Goal: Task Accomplishment & Management: Use online tool/utility

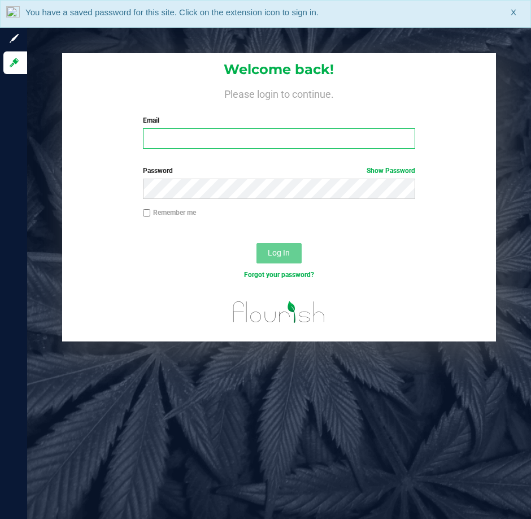
click at [165, 132] on input "Email" at bounding box center [279, 138] width 273 height 20
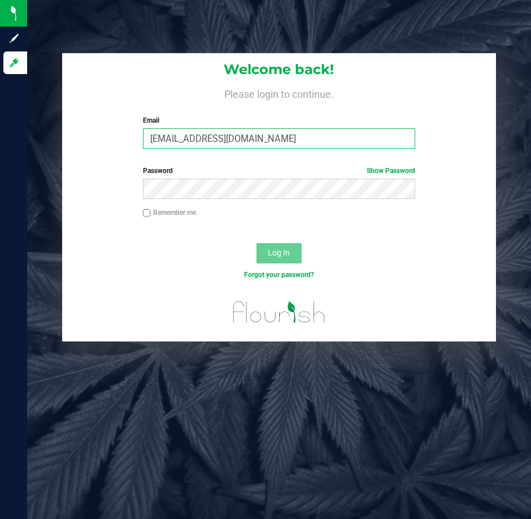
type input "kpierce@liveparallel.com"
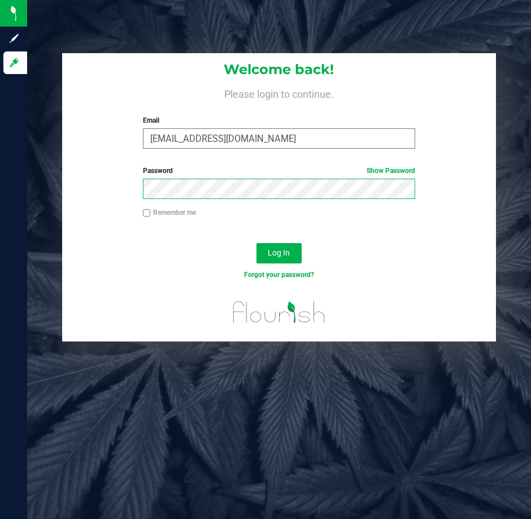
click at [257, 243] on button "Log In" at bounding box center [279, 253] width 45 height 20
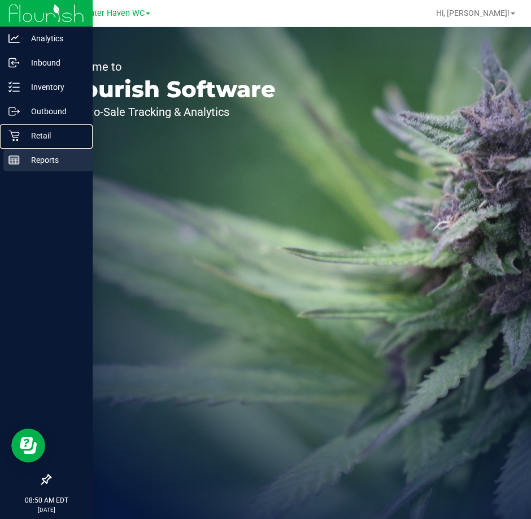
click at [18, 139] on icon at bounding box center [13, 135] width 11 height 11
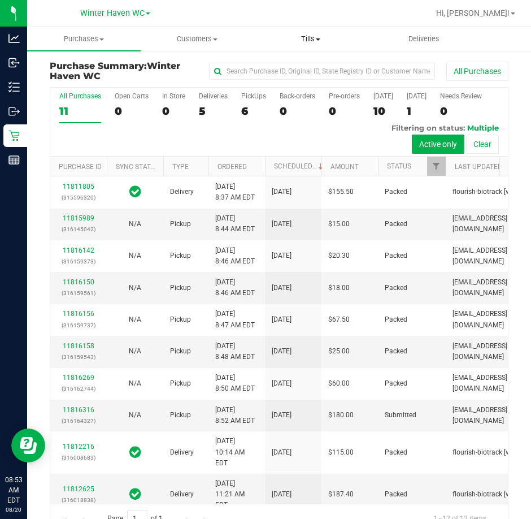
click at [306, 39] on span "Tills" at bounding box center [310, 39] width 113 height 10
click at [277, 68] on span "Manage tills" at bounding box center [292, 68] width 76 height 10
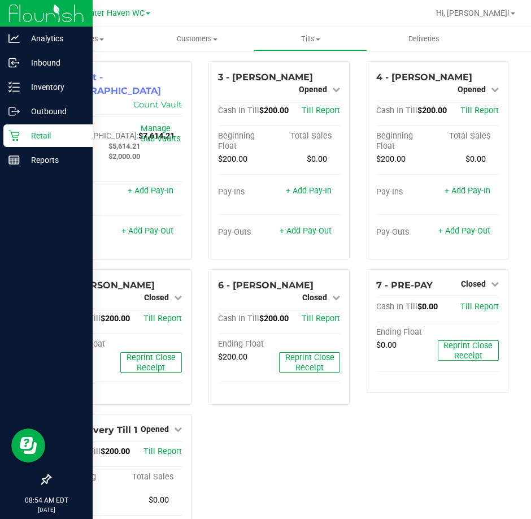
click at [21, 127] on div "Retail" at bounding box center [47, 135] width 89 height 23
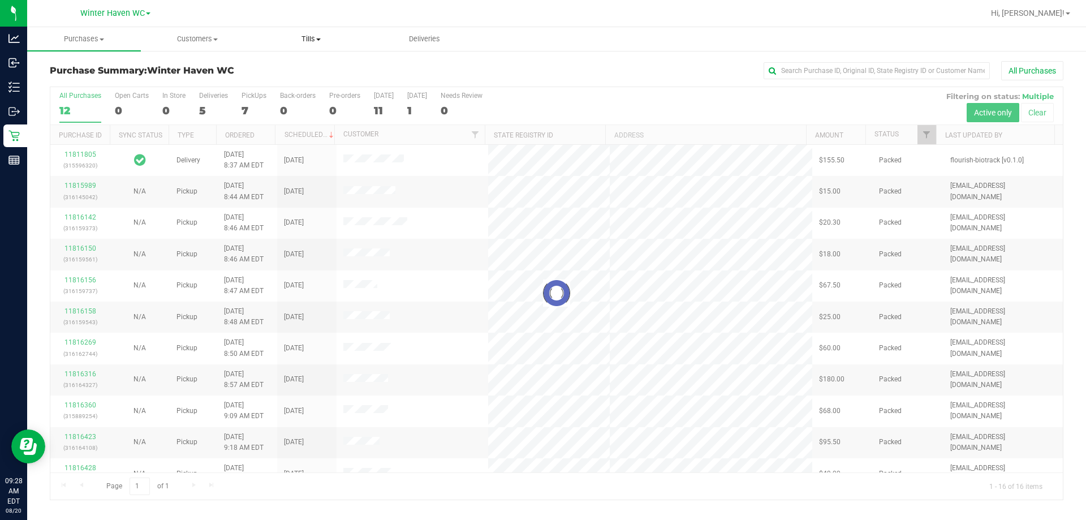
click at [306, 41] on span "Tills" at bounding box center [310, 39] width 113 height 10
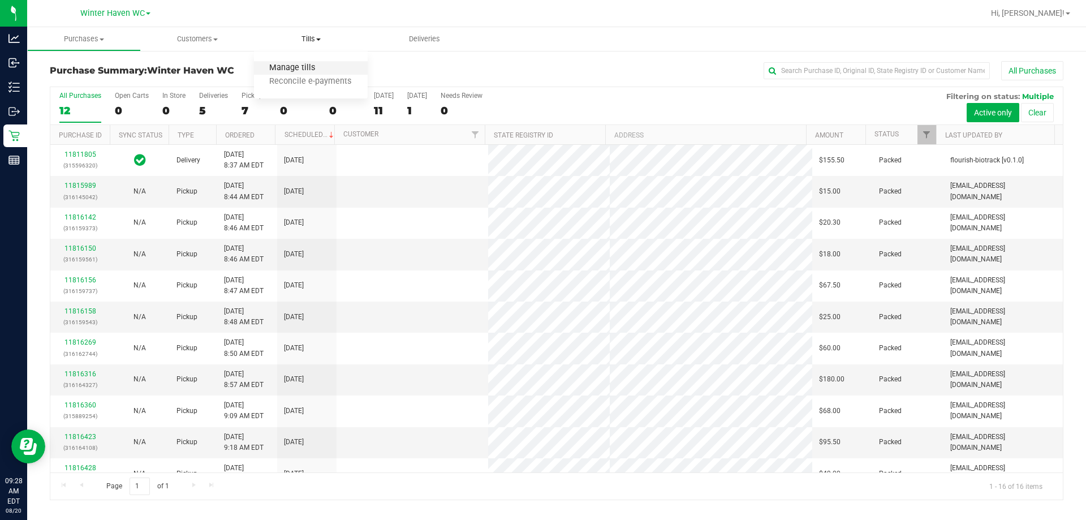
click at [309, 67] on span "Manage tills" at bounding box center [292, 68] width 76 height 10
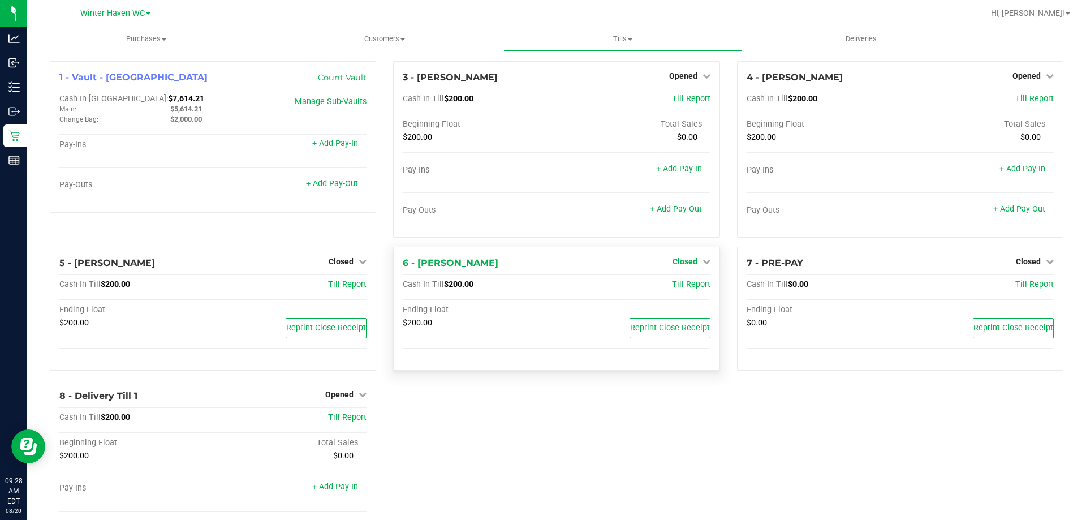
click at [531, 263] on span "Closed" at bounding box center [684, 261] width 25 height 9
click at [531, 288] on link "Open Till" at bounding box center [684, 284] width 30 height 9
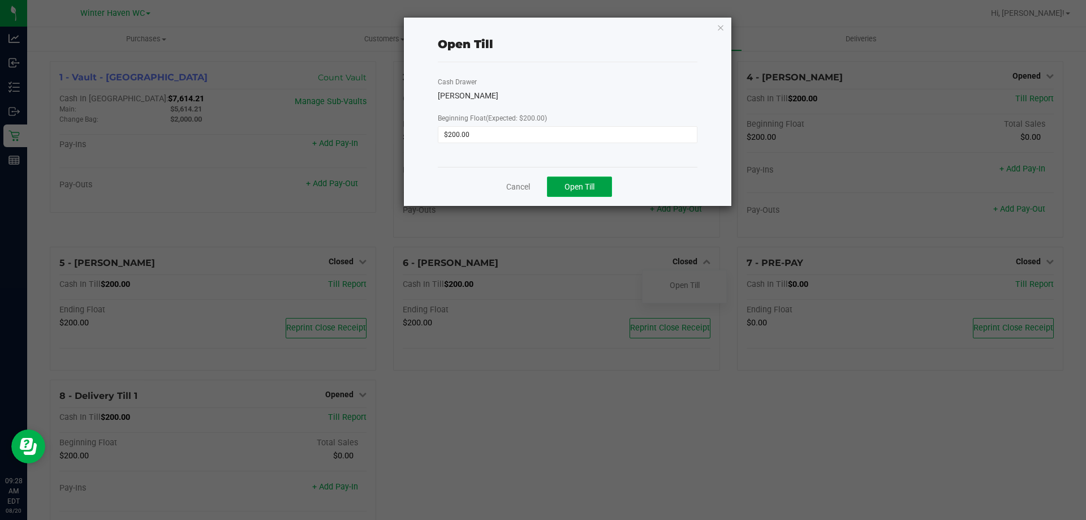
click at [531, 190] on button "Open Till" at bounding box center [579, 186] width 65 height 20
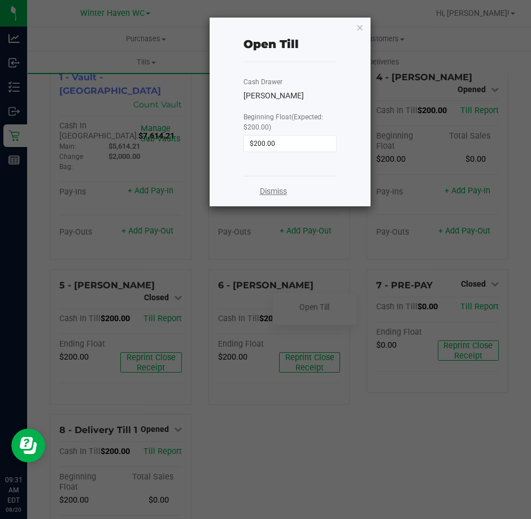
click at [265, 188] on link "Dismiss" at bounding box center [273, 191] width 27 height 12
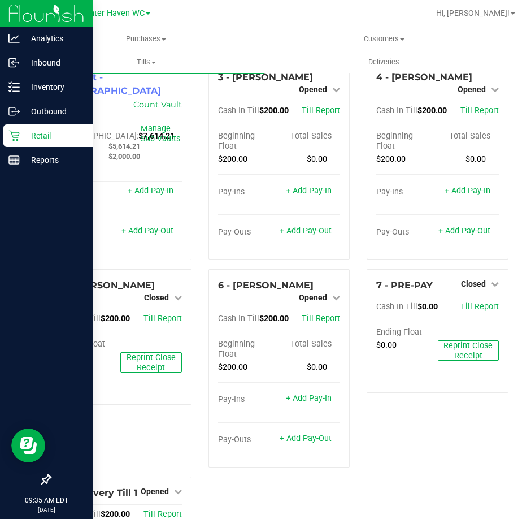
click at [19, 136] on div "Retail" at bounding box center [47, 135] width 89 height 23
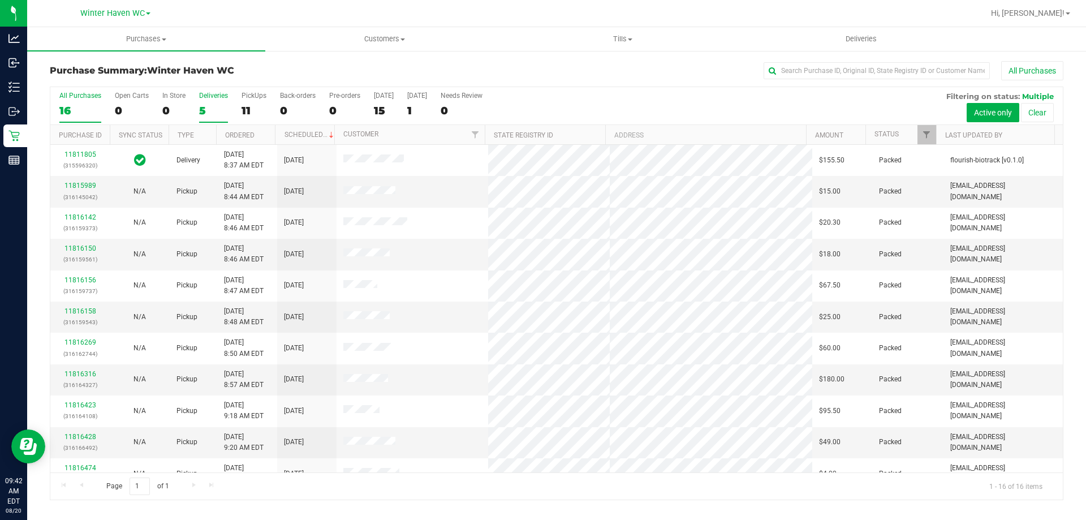
click at [215, 106] on div "5" at bounding box center [213, 110] width 29 height 13
click at [0, 0] on input "Deliveries 5" at bounding box center [0, 0] width 0 height 0
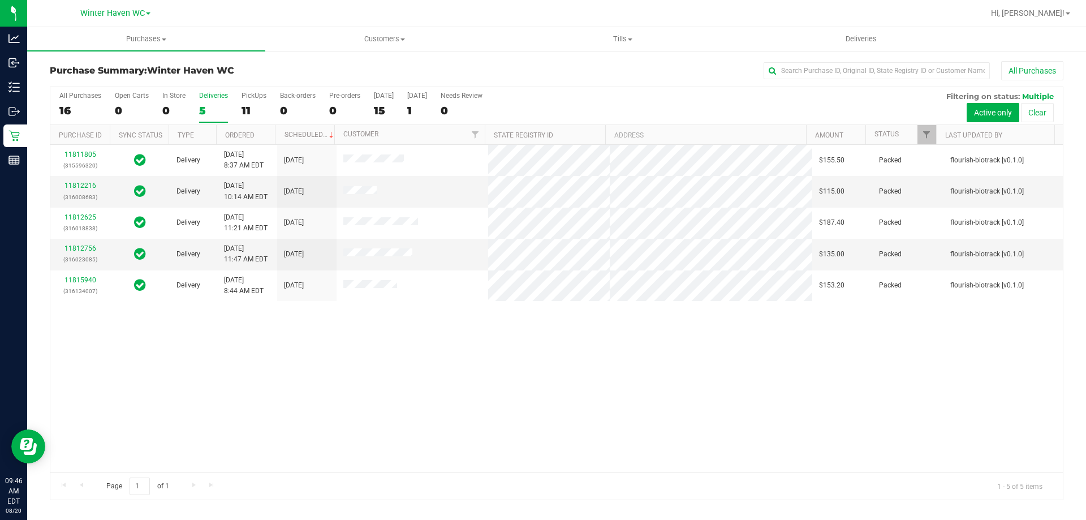
click at [58, 111] on div "All Purchases 16 Open Carts 0 In Store 0 Deliveries 5 PickUps 11 Back-orders 0 …" at bounding box center [556, 106] width 1012 height 38
click at [68, 111] on div "16" at bounding box center [80, 110] width 42 height 13
click at [0, 0] on input "All Purchases 16" at bounding box center [0, 0] width 0 height 0
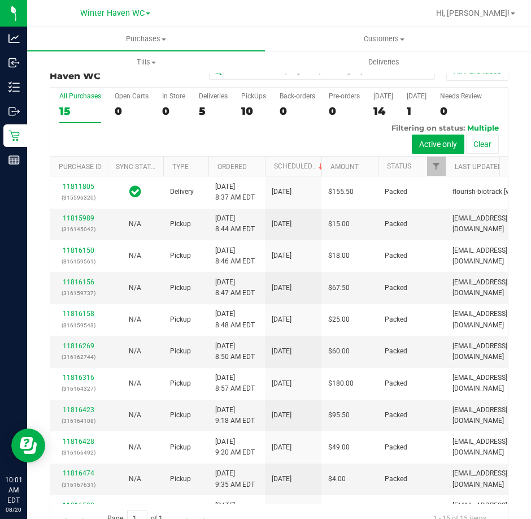
click at [272, 137] on div "All Purchases 15 Open Carts 0 In Store 0 Deliveries 5 PickUps 10 Back-orders 0 …" at bounding box center [279, 122] width 458 height 69
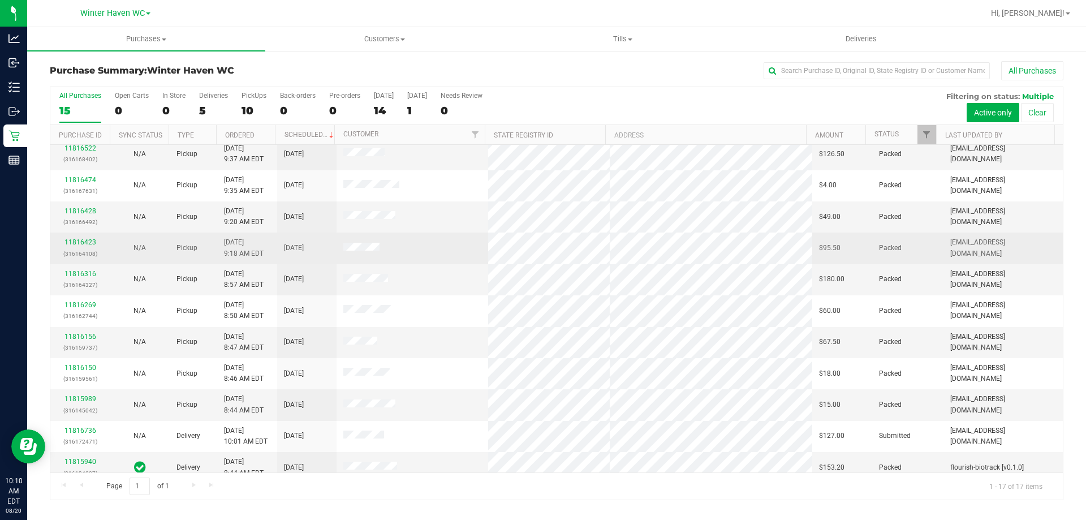
scroll to position [205, 0]
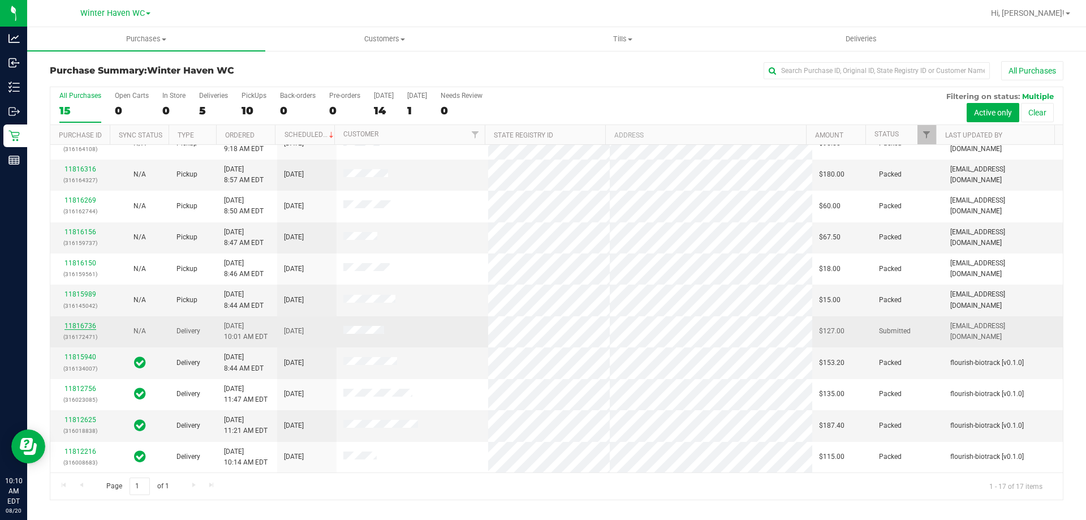
click at [90, 325] on link "11816736" at bounding box center [80, 326] width 32 height 8
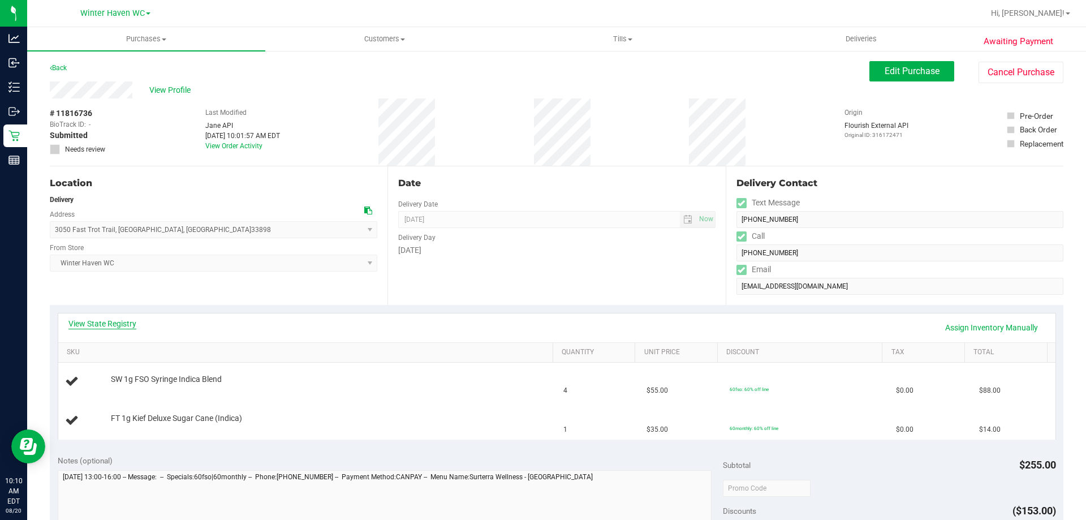
click at [125, 326] on link "View State Registry" at bounding box center [102, 323] width 68 height 11
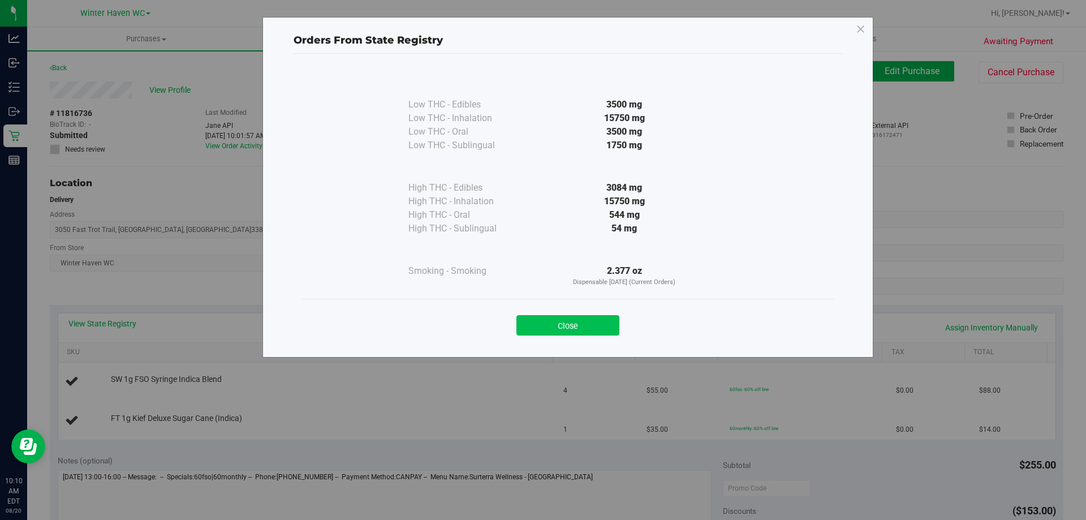
click at [531, 321] on button "Close" at bounding box center [567, 325] width 103 height 20
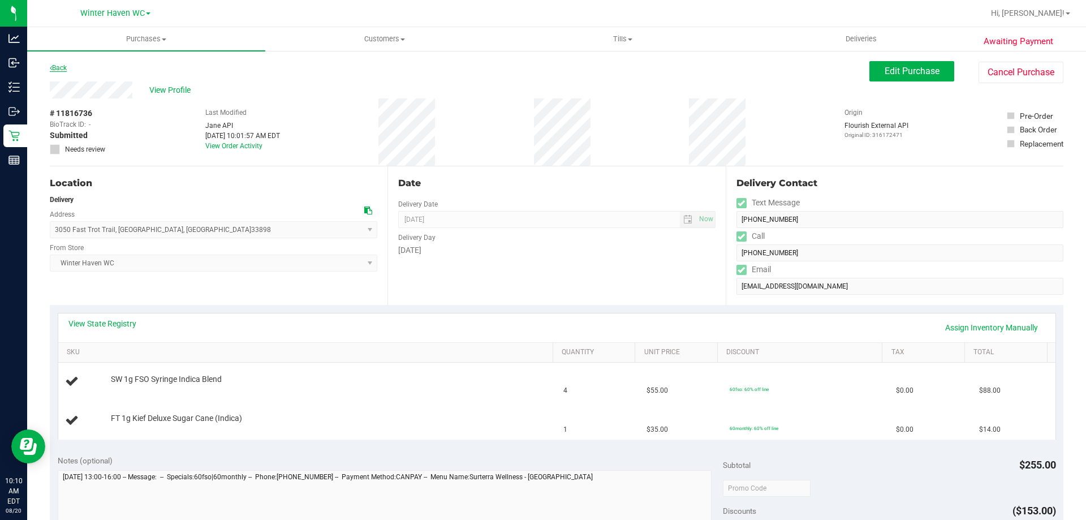
click at [67, 71] on link "Back" at bounding box center [58, 68] width 17 height 8
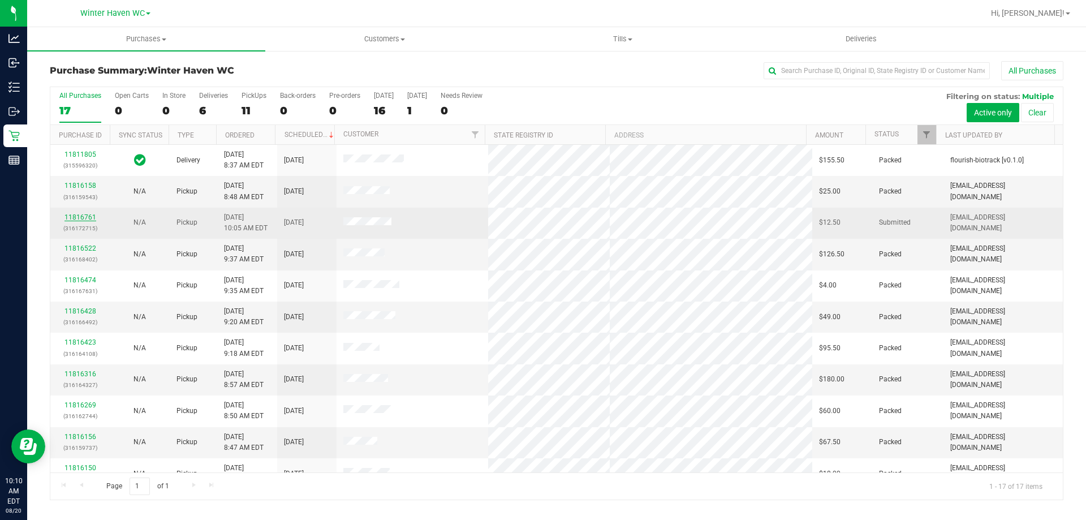
click at [92, 215] on link "11816761" at bounding box center [80, 217] width 32 height 8
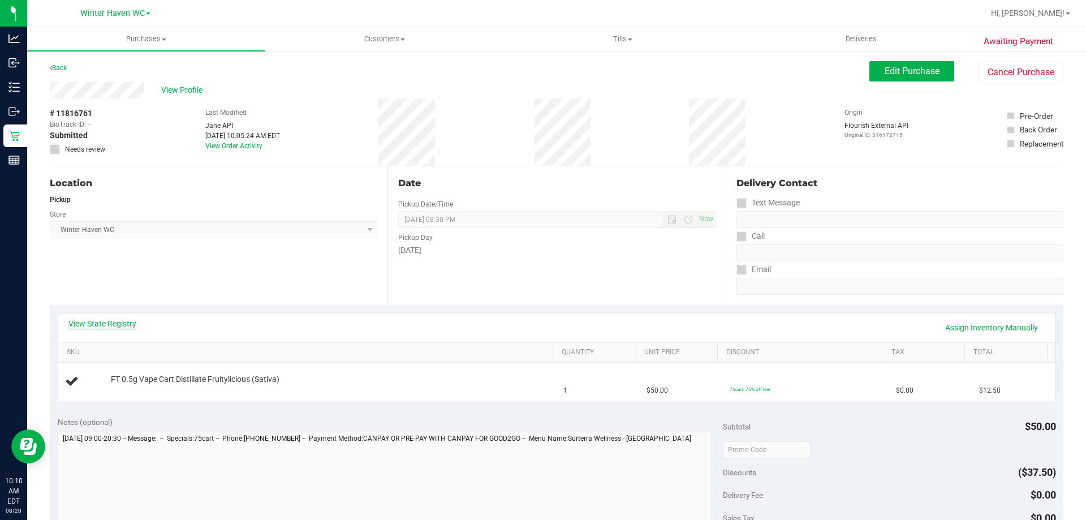
click at [120, 320] on link "View State Registry" at bounding box center [102, 323] width 68 height 11
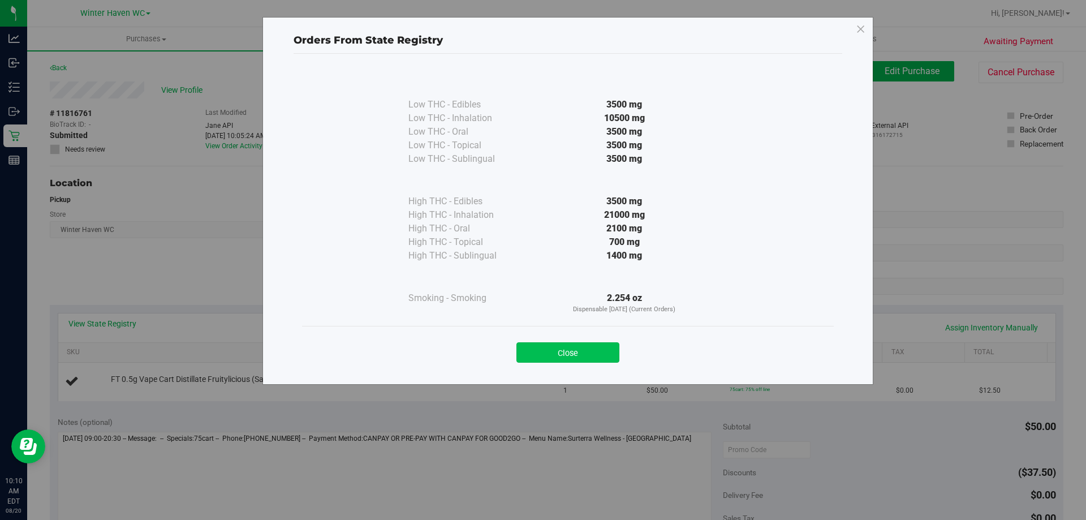
click at [531, 347] on button "Close" at bounding box center [567, 352] width 103 height 20
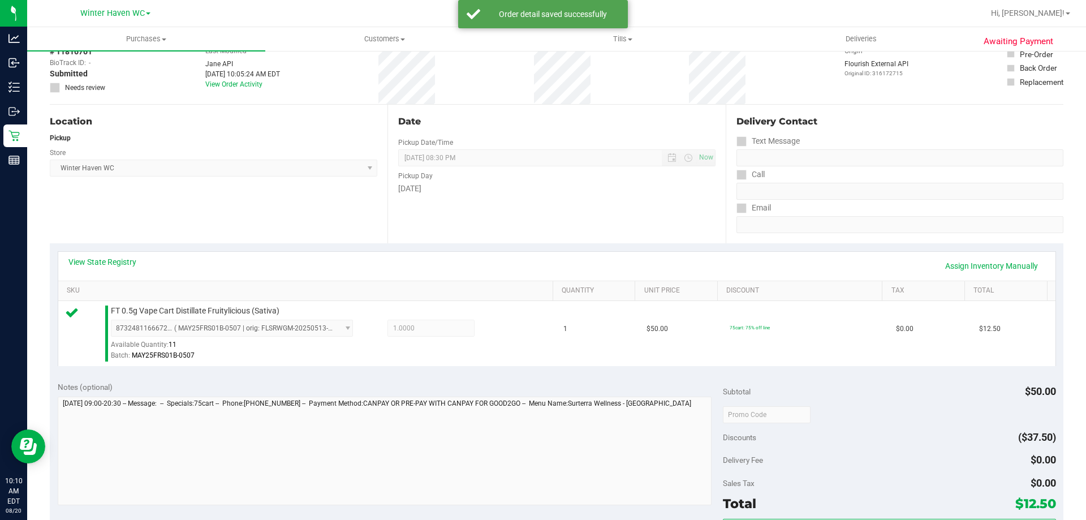
scroll to position [283, 0]
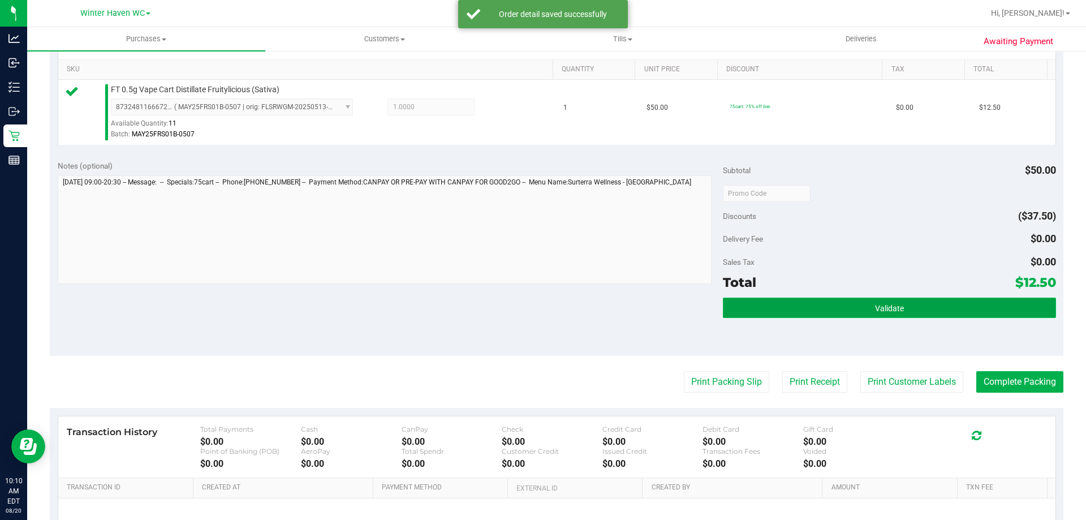
click at [531, 304] on span "Validate" at bounding box center [889, 308] width 29 height 9
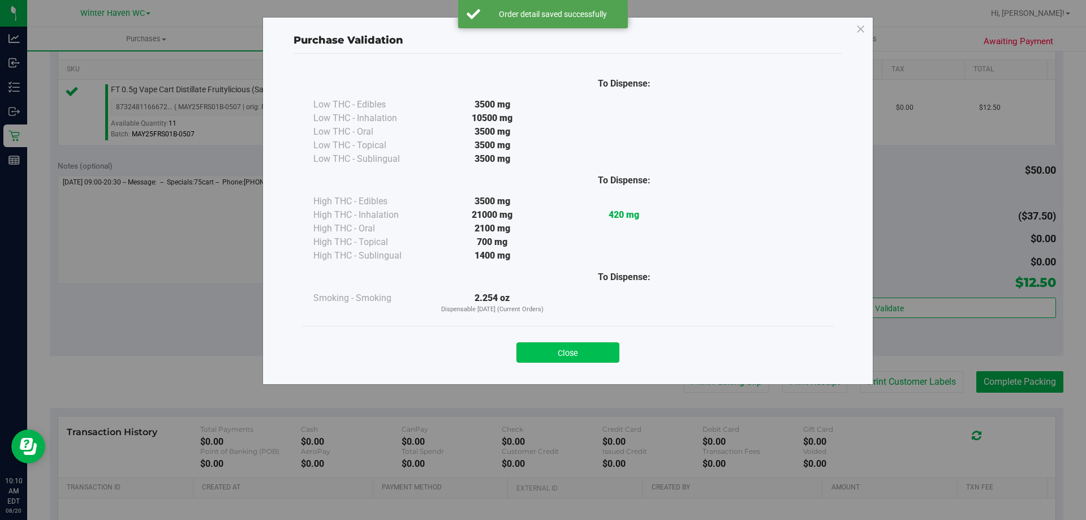
click at [531, 356] on button "Close" at bounding box center [567, 352] width 103 height 20
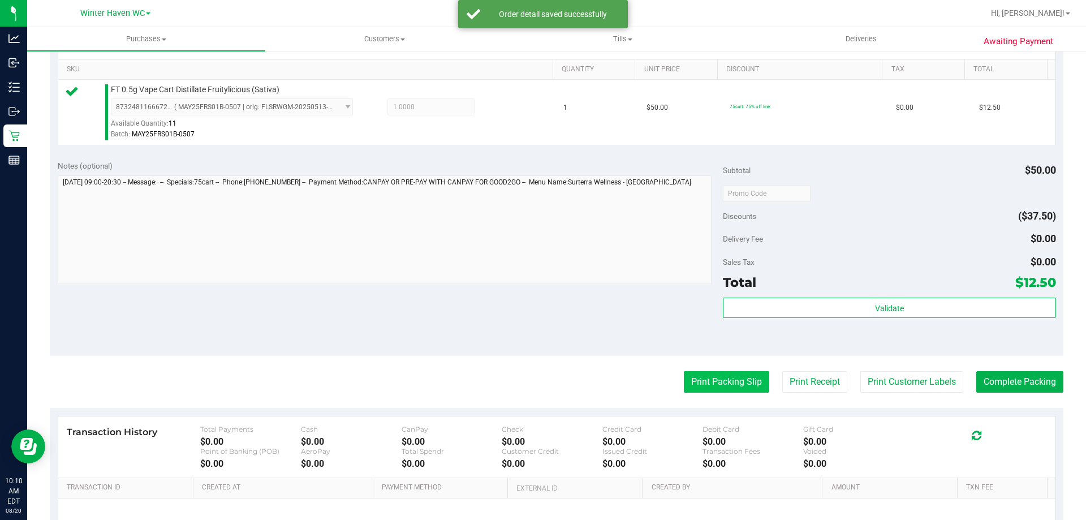
click at [531, 374] on button "Print Packing Slip" at bounding box center [726, 381] width 85 height 21
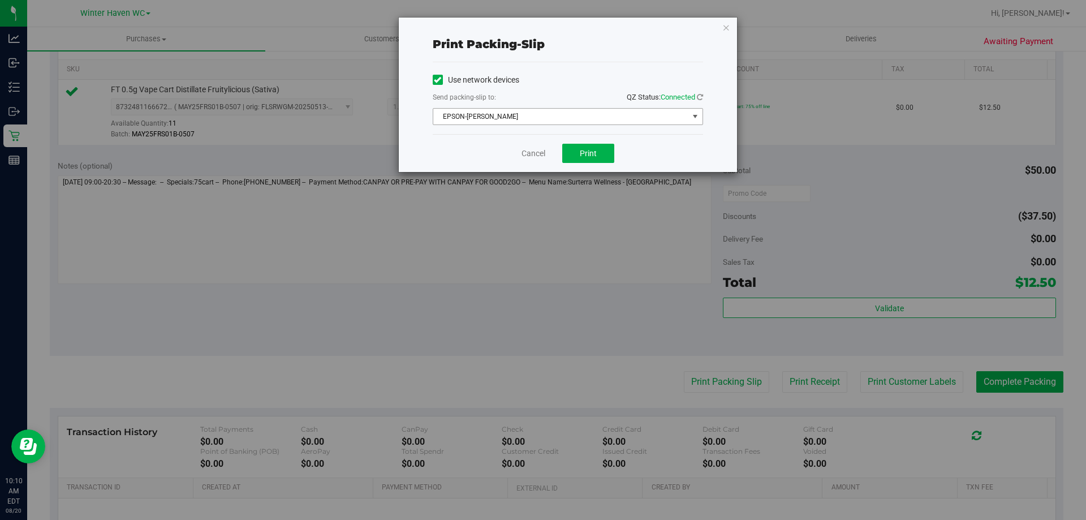
click at [531, 118] on span "EPSON-JAMES BUCHANAN" at bounding box center [560, 117] width 255 height 16
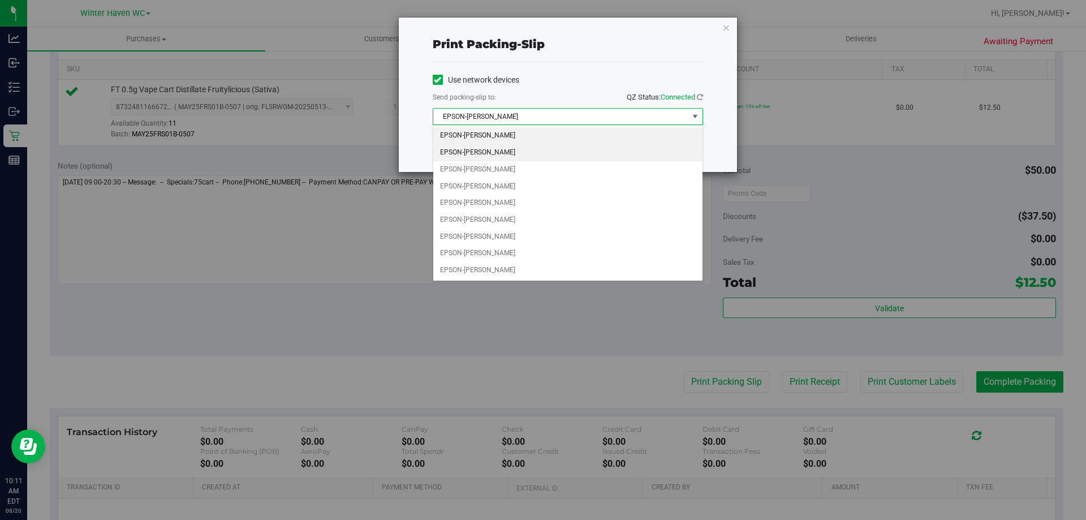
click at [523, 148] on li "EPSON-JAMES-BROWN" at bounding box center [567, 152] width 269 height 17
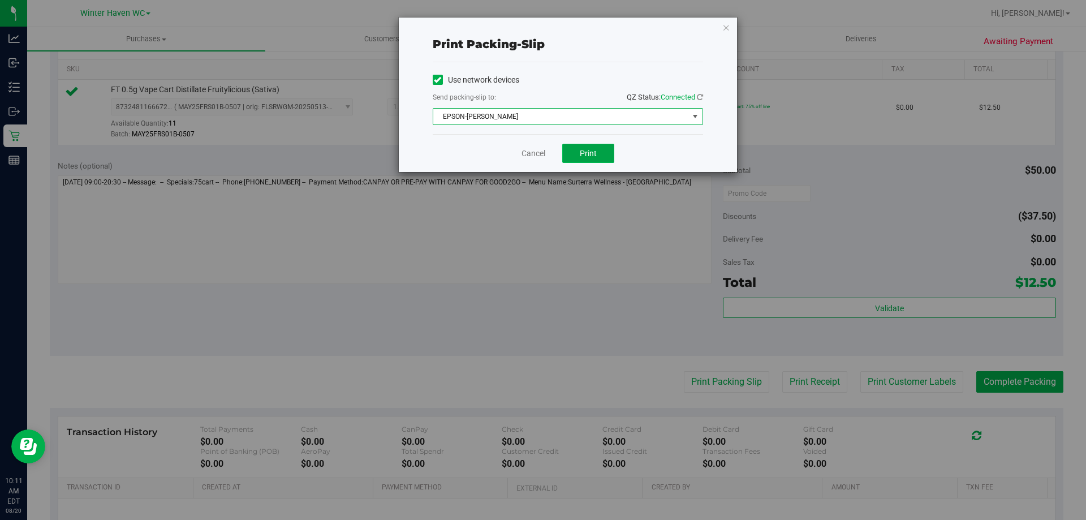
click at [531, 150] on span "Print" at bounding box center [588, 153] width 17 height 9
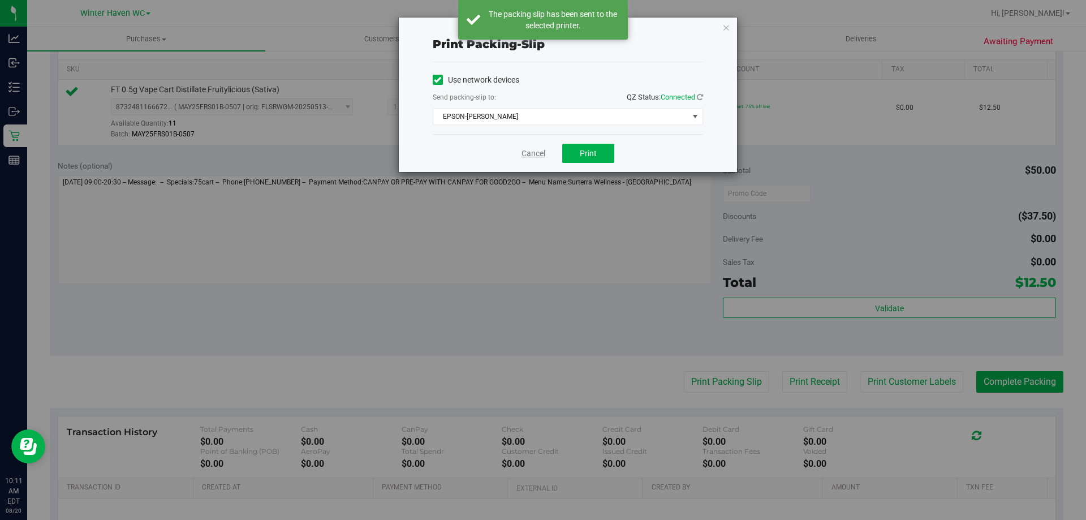
click at [531, 154] on link "Cancel" at bounding box center [533, 154] width 24 height 12
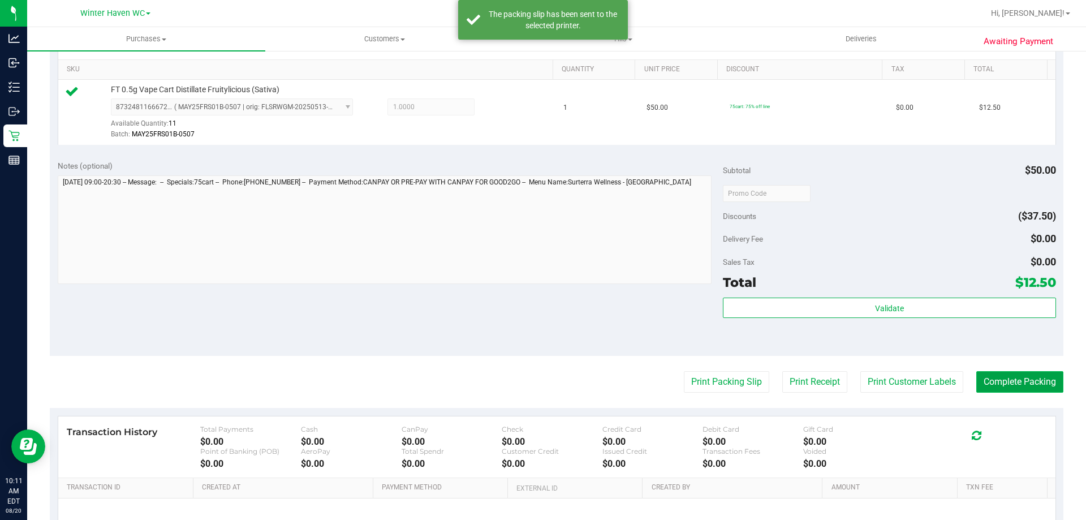
click at [531, 384] on button "Complete Packing" at bounding box center [1019, 381] width 87 height 21
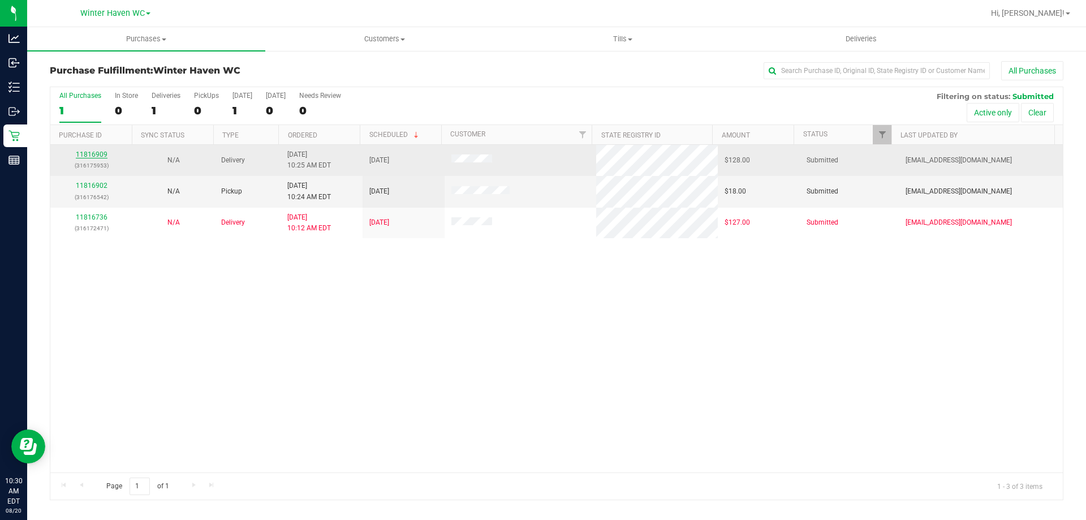
click at [84, 153] on link "11816909" at bounding box center [92, 154] width 32 height 8
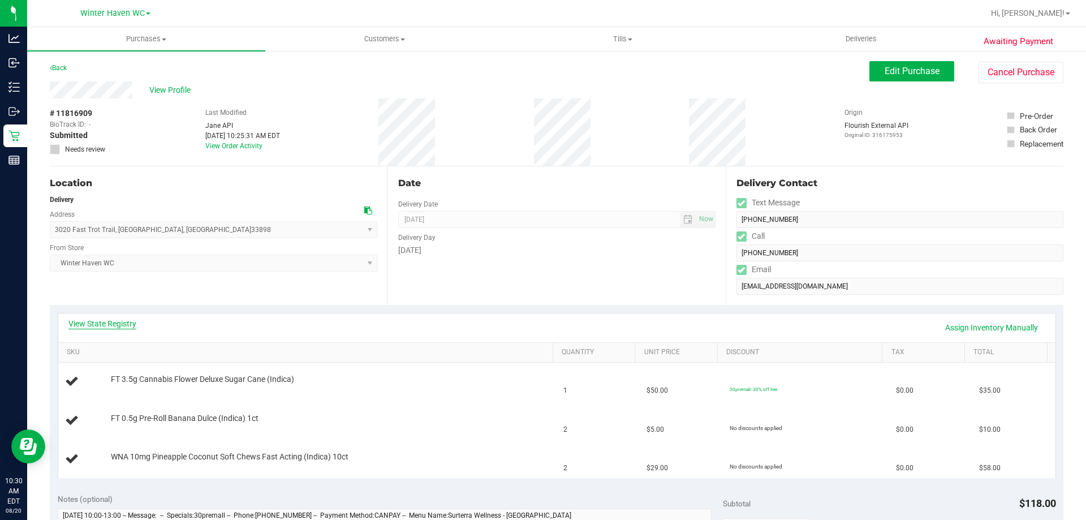
click at [120, 326] on link "View State Registry" at bounding box center [102, 323] width 68 height 11
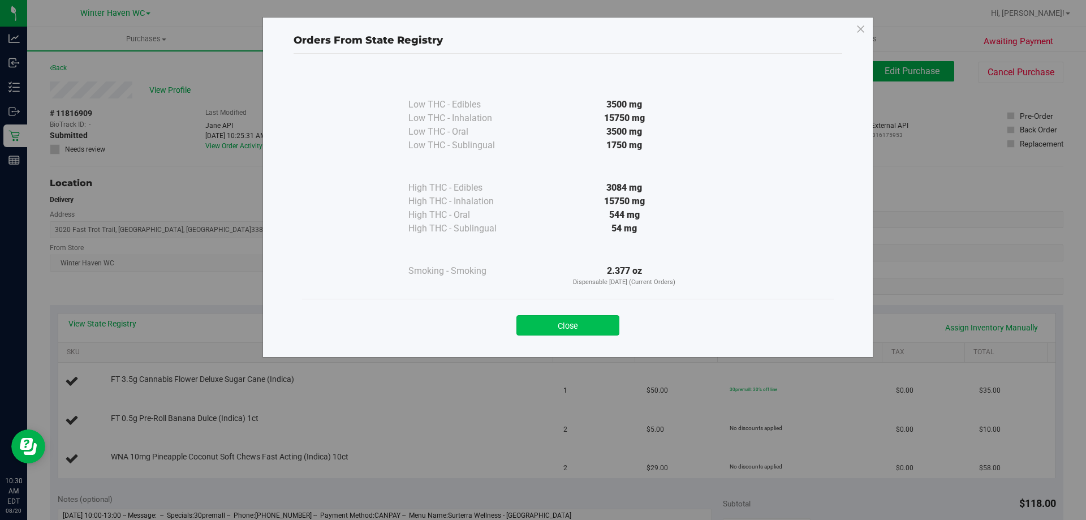
click at [531, 317] on button "Close" at bounding box center [567, 325] width 103 height 20
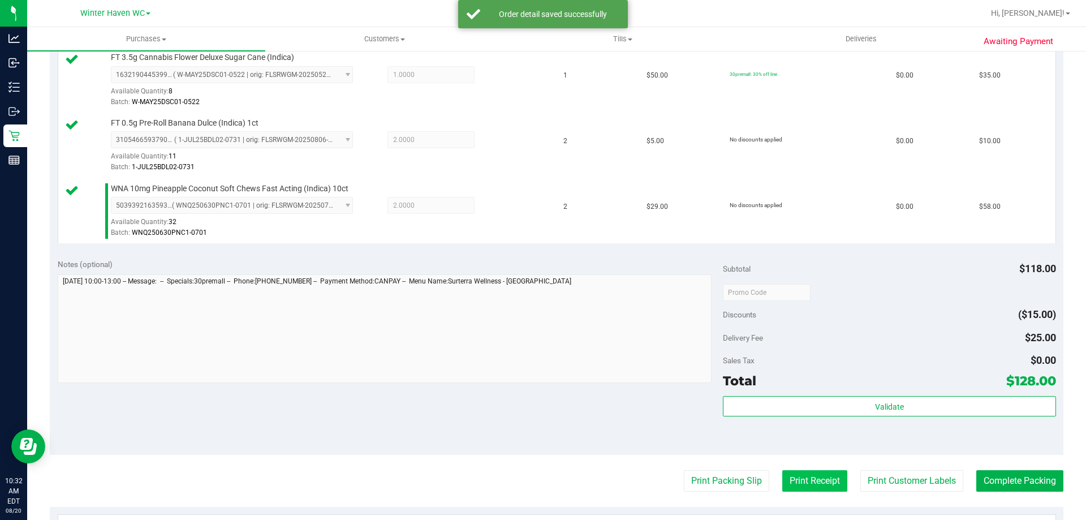
scroll to position [396, 0]
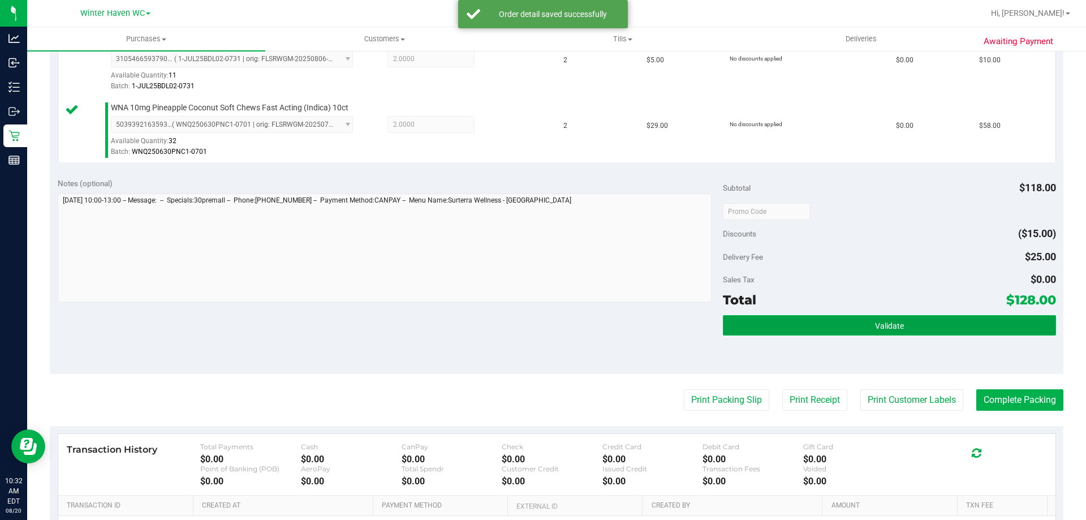
click at [531, 326] on button "Validate" at bounding box center [889, 325] width 332 height 20
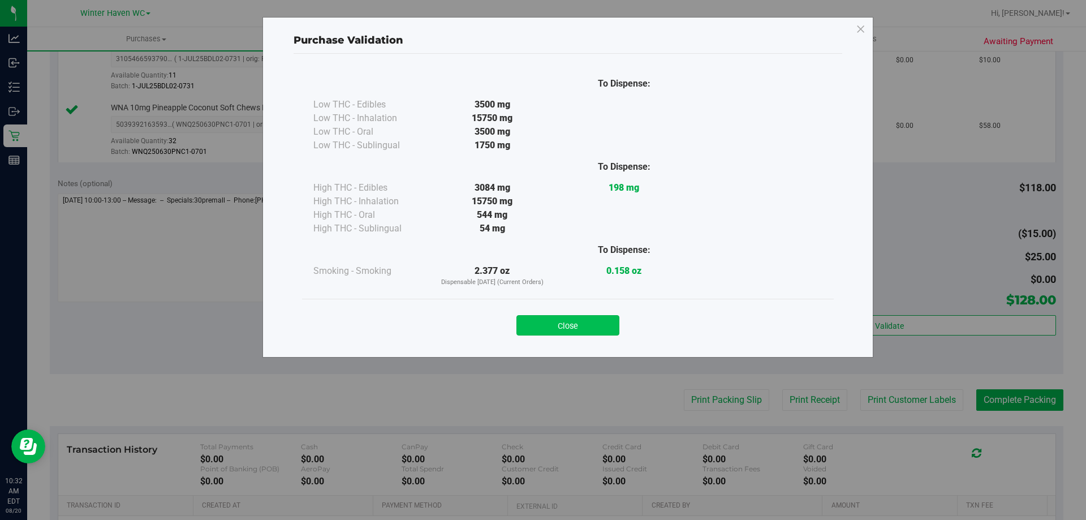
click at [531, 323] on button "Close" at bounding box center [567, 325] width 103 height 20
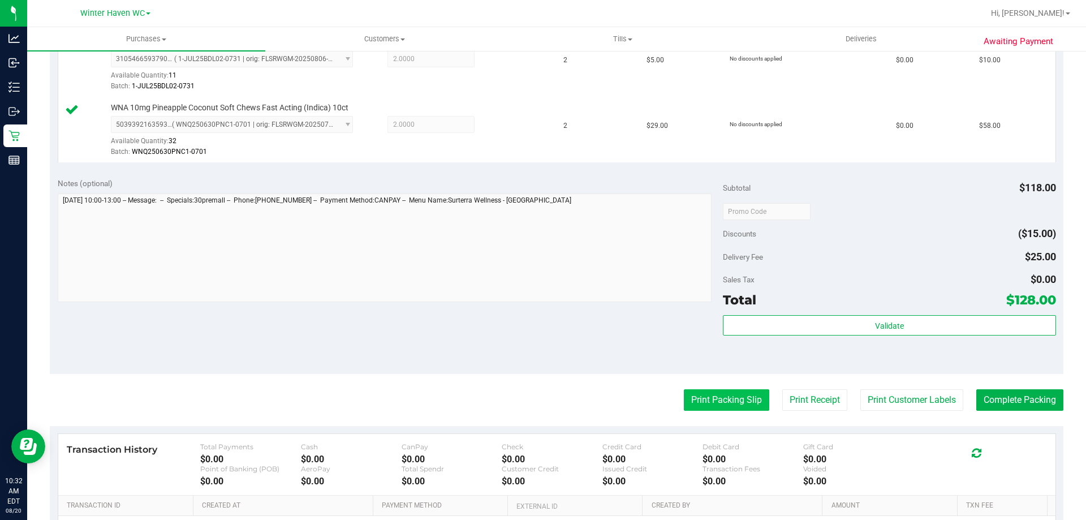
click at [531, 394] on button "Print Packing Slip" at bounding box center [726, 399] width 85 height 21
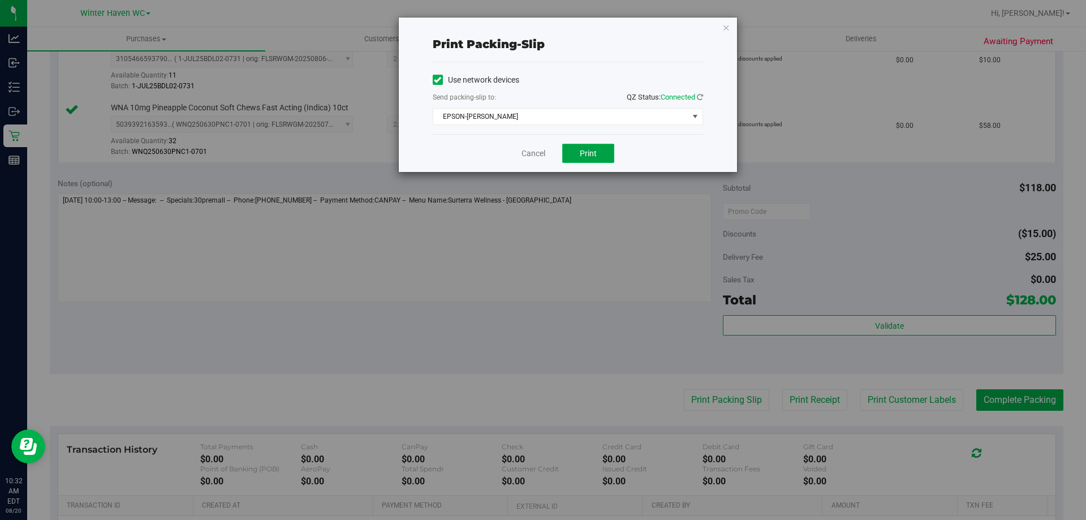
click at [531, 150] on span "Print" at bounding box center [588, 153] width 17 height 9
click at [531, 148] on link "Cancel" at bounding box center [533, 154] width 24 height 12
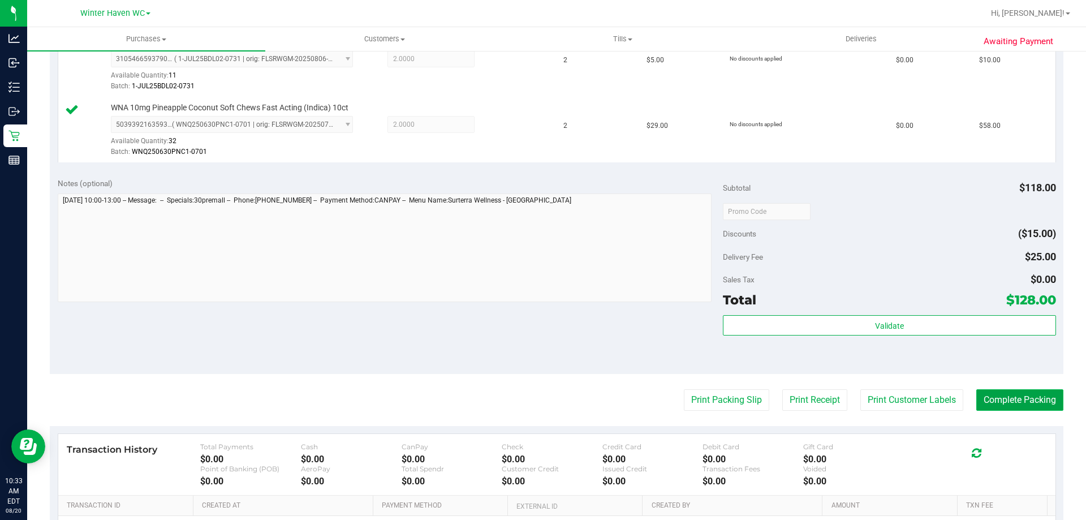
click at [531, 399] on button "Complete Packing" at bounding box center [1019, 399] width 87 height 21
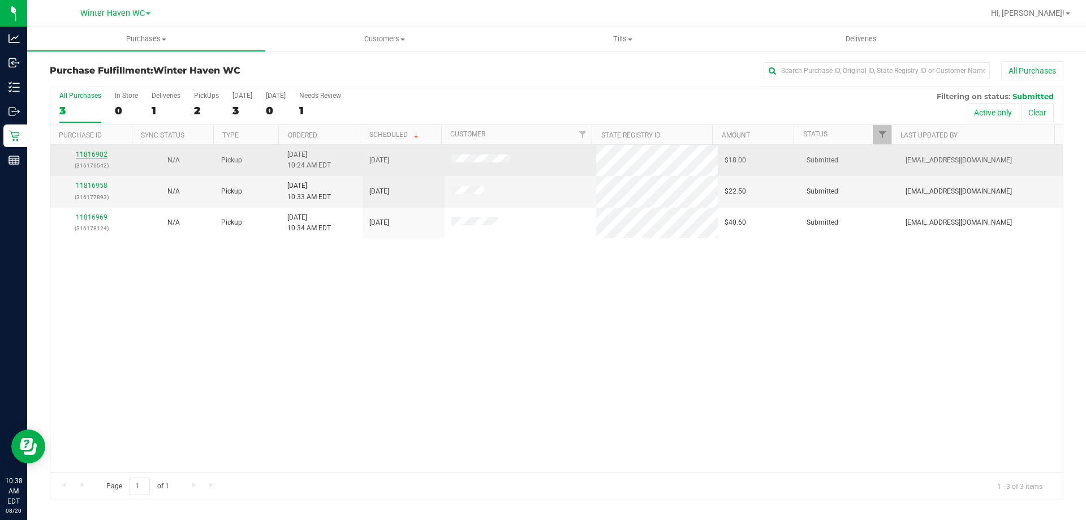
click at [98, 157] on link "11816902" at bounding box center [92, 154] width 32 height 8
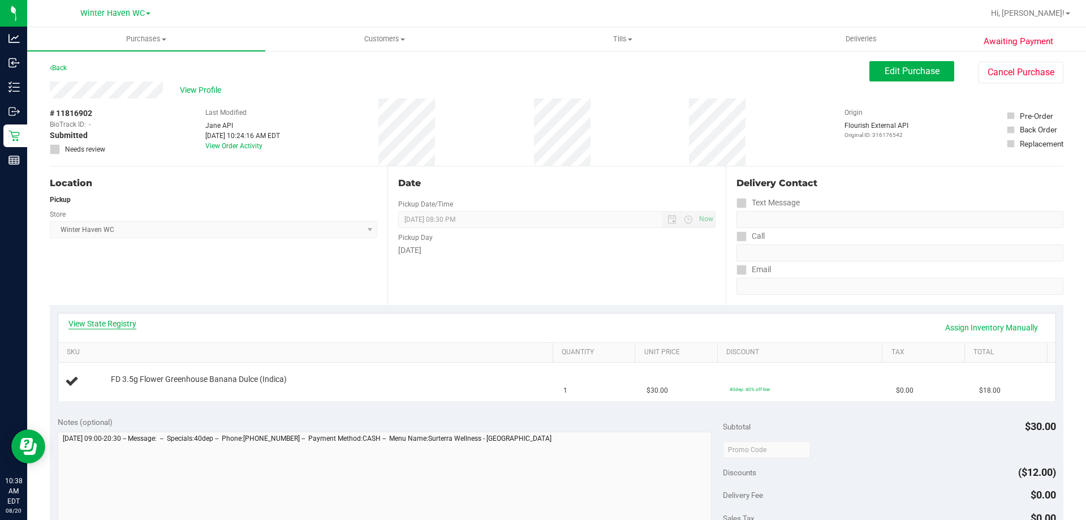
drag, startPoint x: 128, startPoint y: 335, endPoint x: 117, endPoint y: 320, distance: 18.5
click at [128, 335] on div "View State Registry Assign Inventory Manually" at bounding box center [556, 327] width 976 height 19
click at [116, 318] on link "View State Registry" at bounding box center [102, 323] width 68 height 11
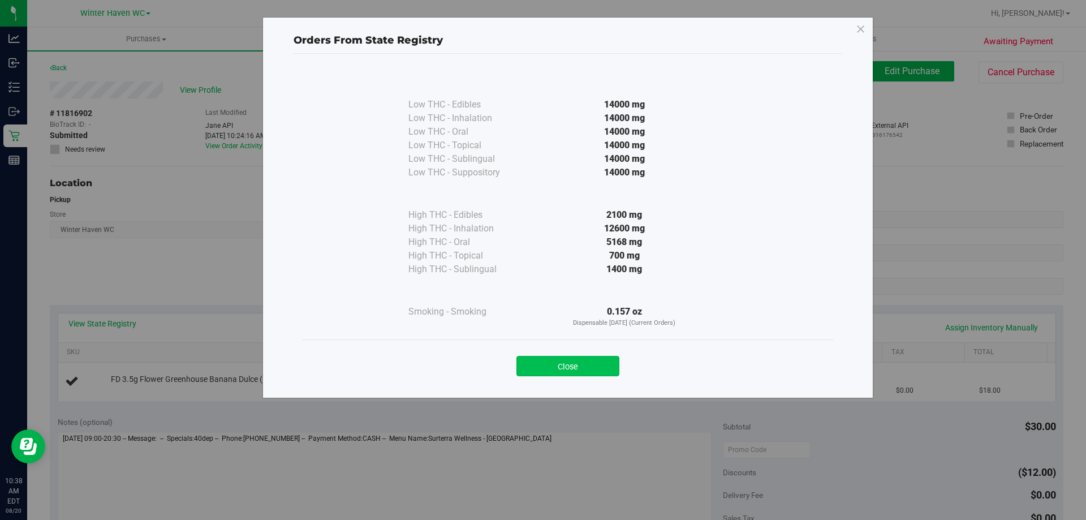
click at [531, 366] on button "Close" at bounding box center [567, 366] width 103 height 20
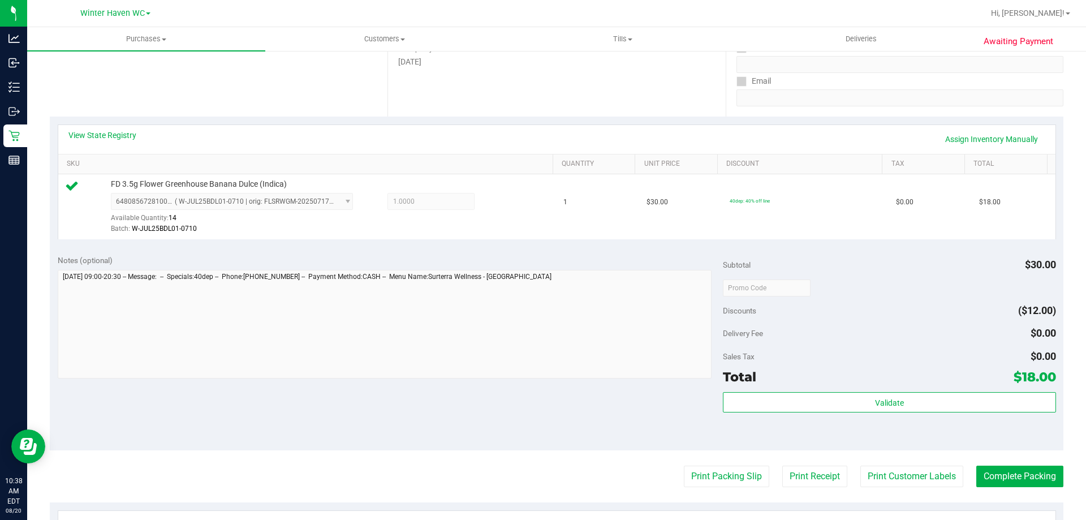
scroll to position [283, 0]
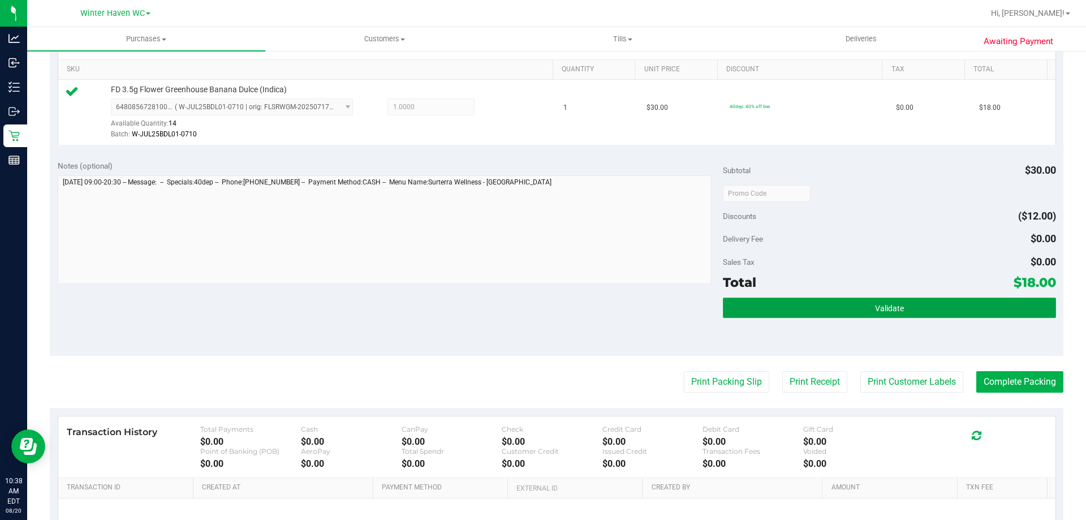
click at [531, 313] on button "Validate" at bounding box center [889, 307] width 332 height 20
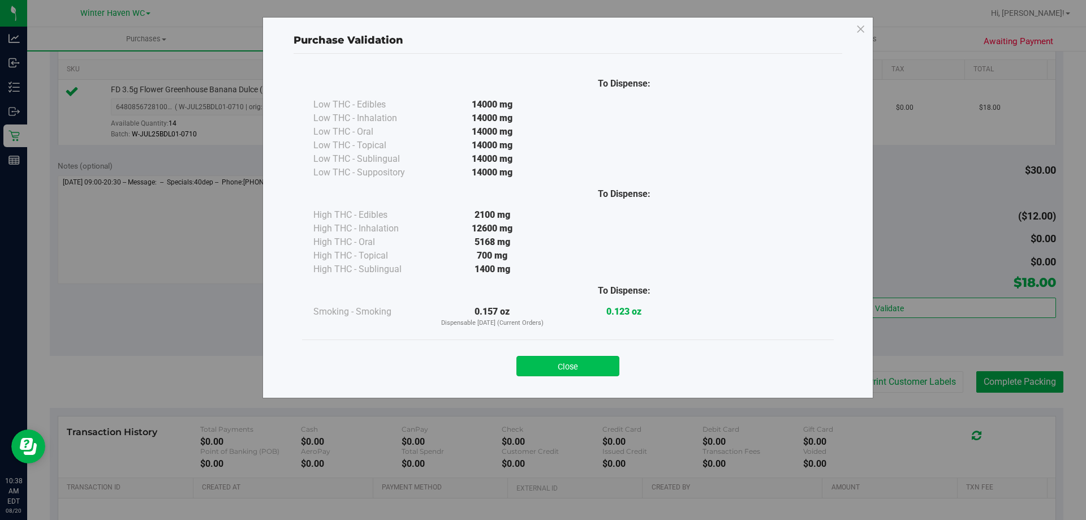
click at [531, 359] on button "Close" at bounding box center [567, 366] width 103 height 20
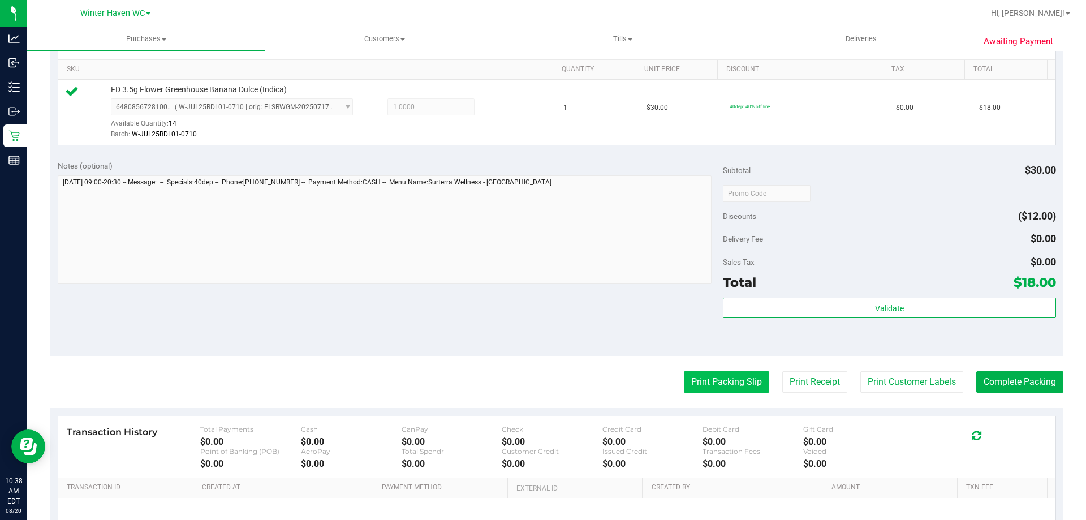
click at [531, 382] on button "Print Packing Slip" at bounding box center [726, 381] width 85 height 21
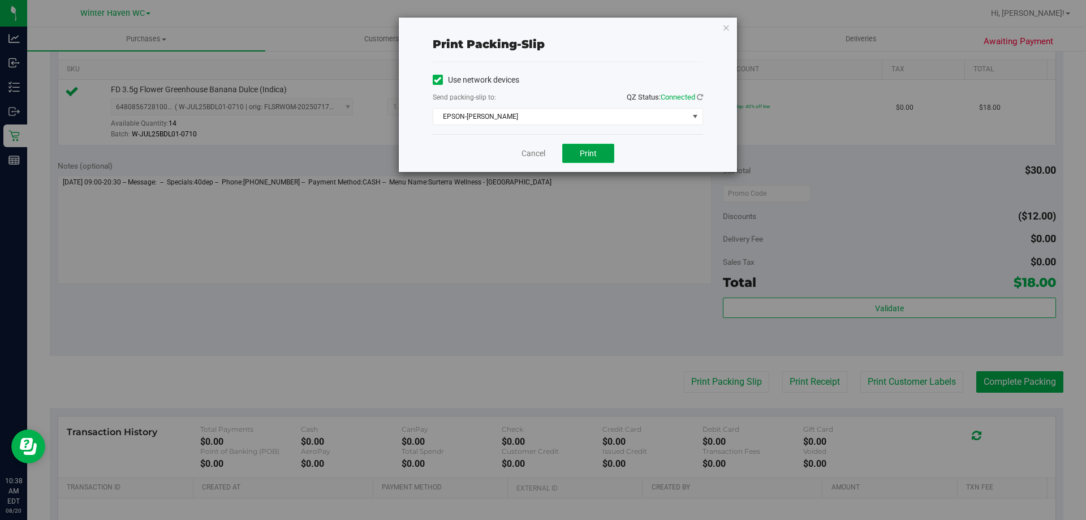
click at [531, 154] on button "Print" at bounding box center [588, 153] width 52 height 19
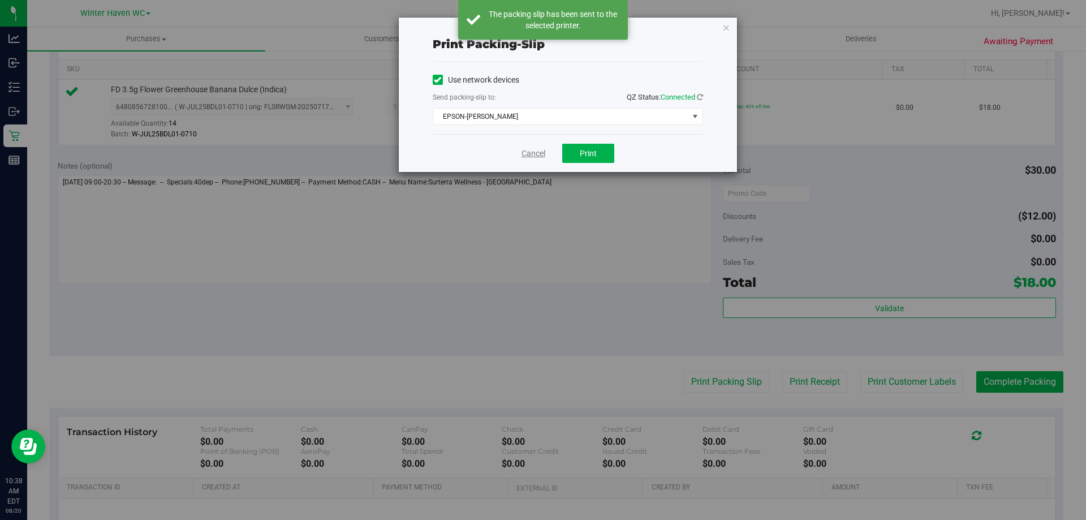
click at [531, 155] on link "Cancel" at bounding box center [533, 154] width 24 height 12
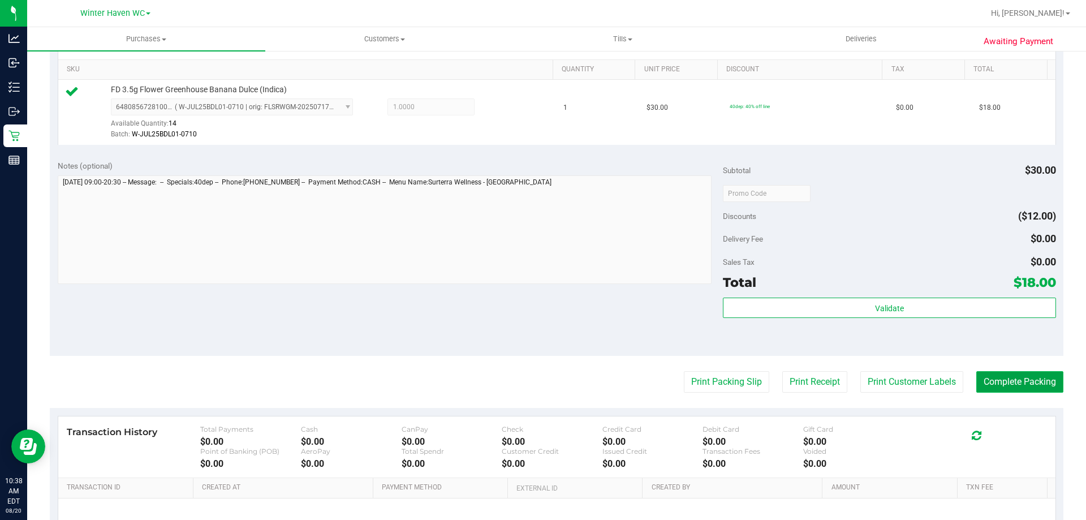
click at [531, 381] on button "Complete Packing" at bounding box center [1019, 381] width 87 height 21
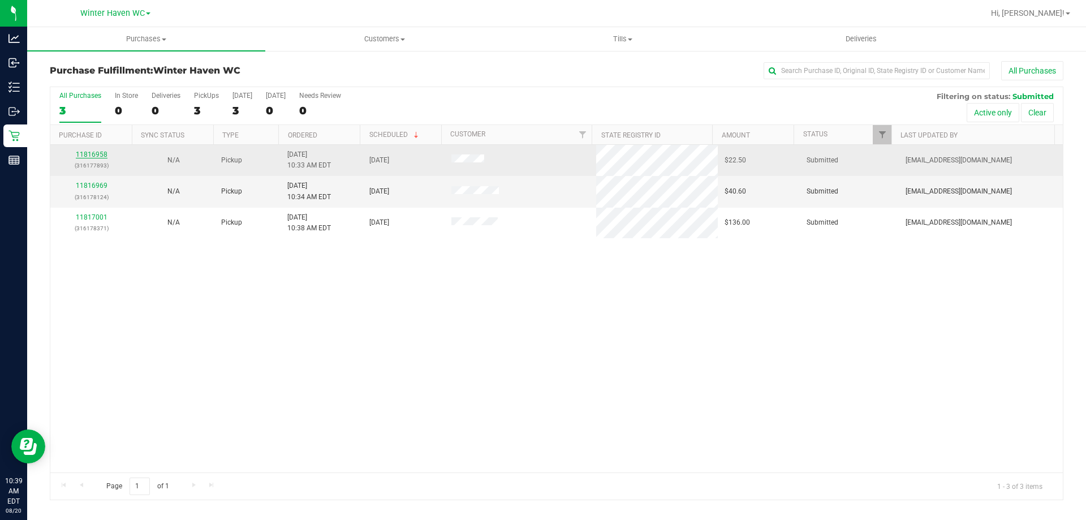
click at [100, 156] on link "11816958" at bounding box center [92, 154] width 32 height 8
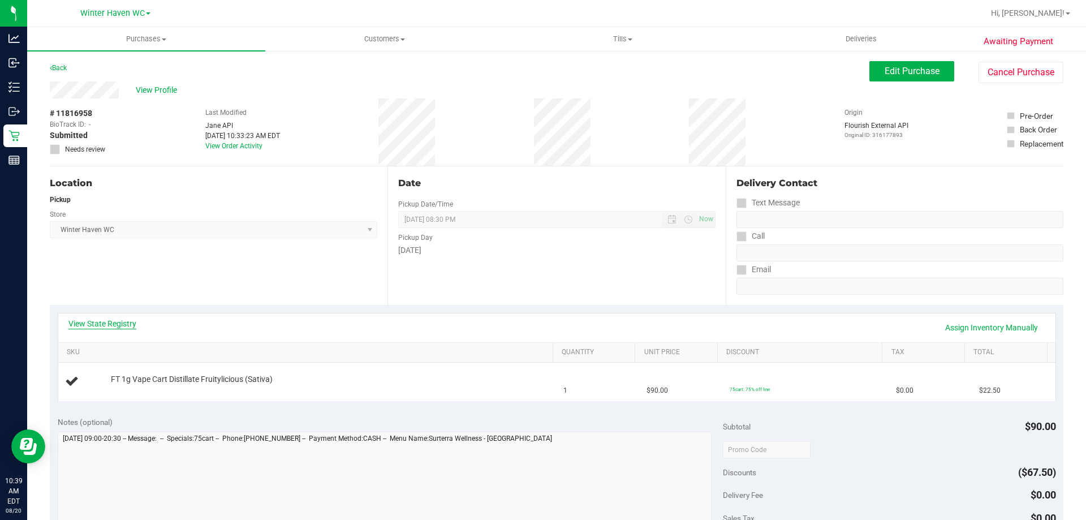
click at [124, 319] on link "View State Registry" at bounding box center [102, 323] width 68 height 11
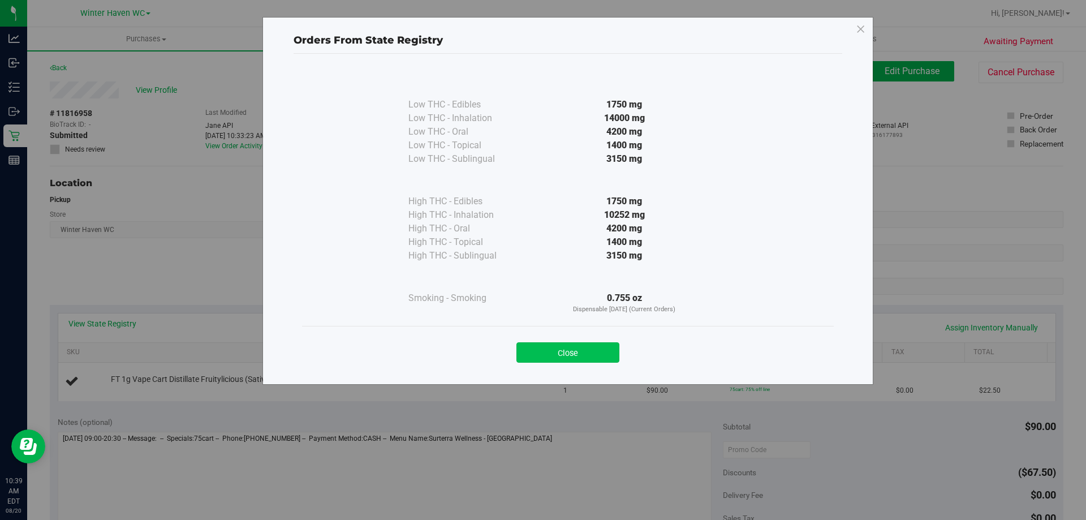
click at [531, 346] on button "Close" at bounding box center [567, 352] width 103 height 20
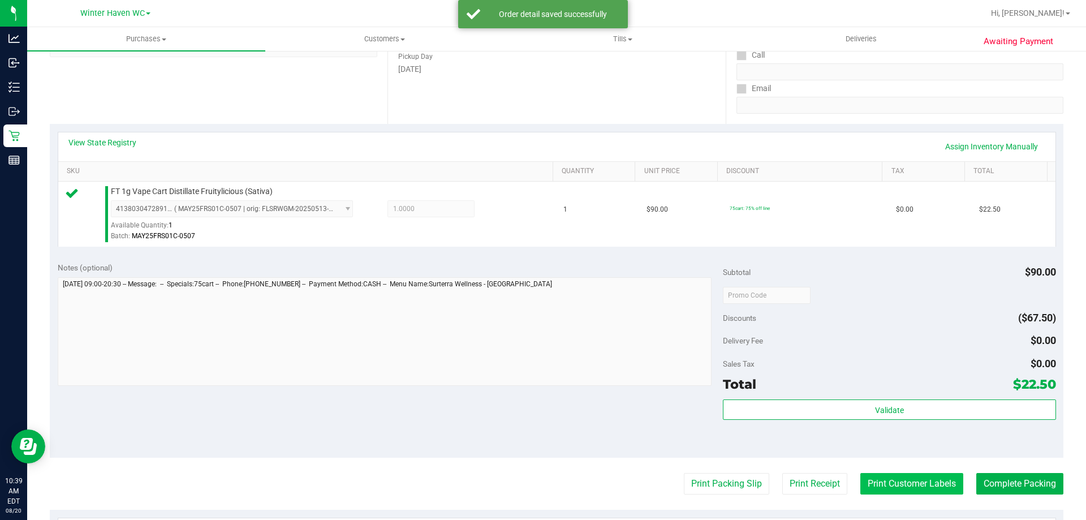
scroll to position [226, 0]
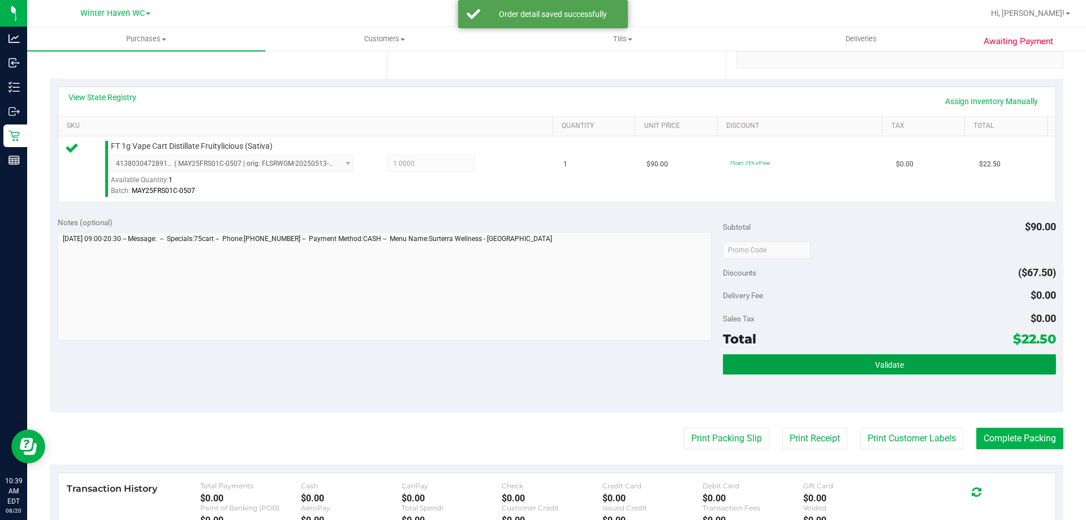
click at [531, 366] on span "Validate" at bounding box center [889, 364] width 29 height 9
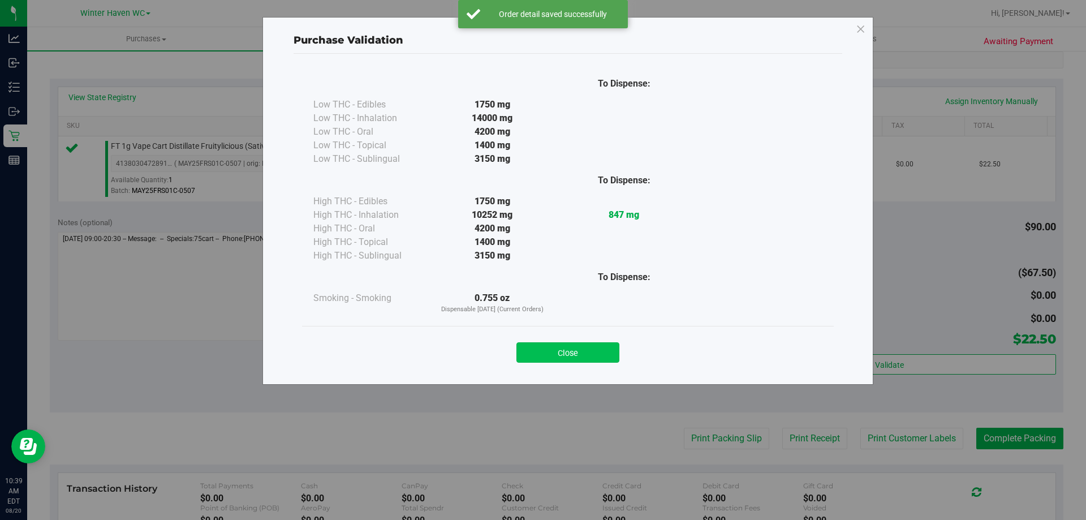
click at [531, 352] on button "Close" at bounding box center [567, 352] width 103 height 20
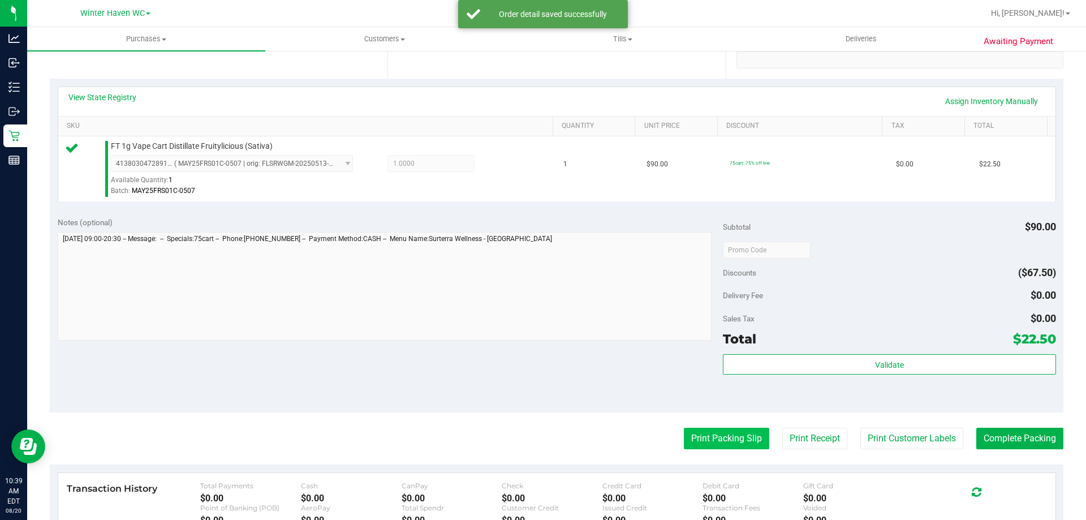
click at [531, 437] on button "Print Packing Slip" at bounding box center [726, 437] width 85 height 21
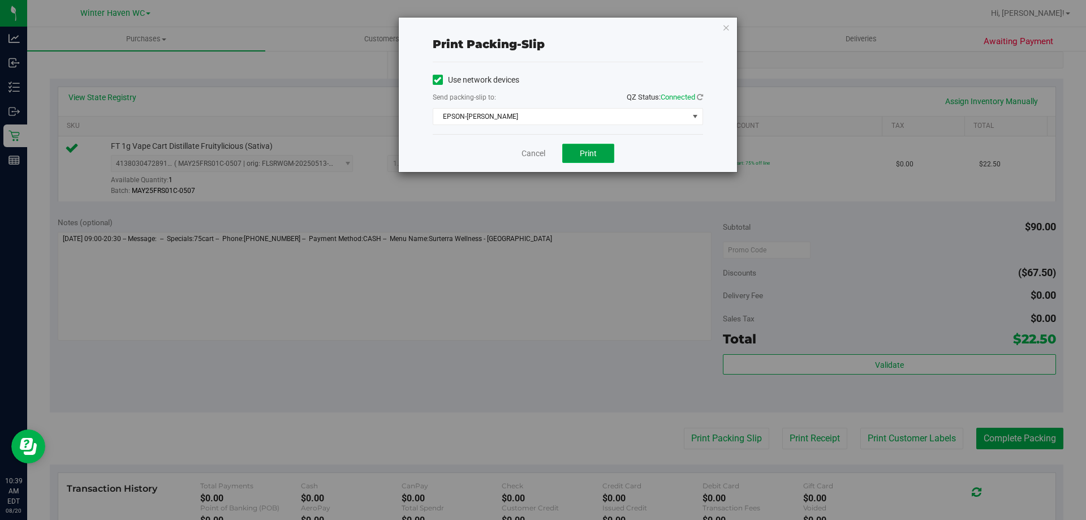
click at [531, 149] on button "Print" at bounding box center [588, 153] width 52 height 19
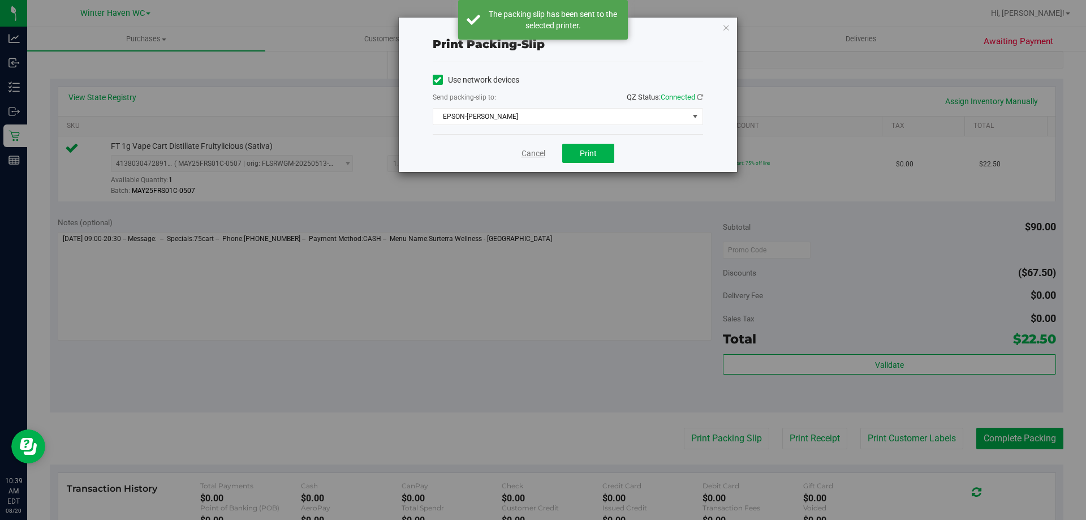
click at [531, 153] on link "Cancel" at bounding box center [533, 154] width 24 height 12
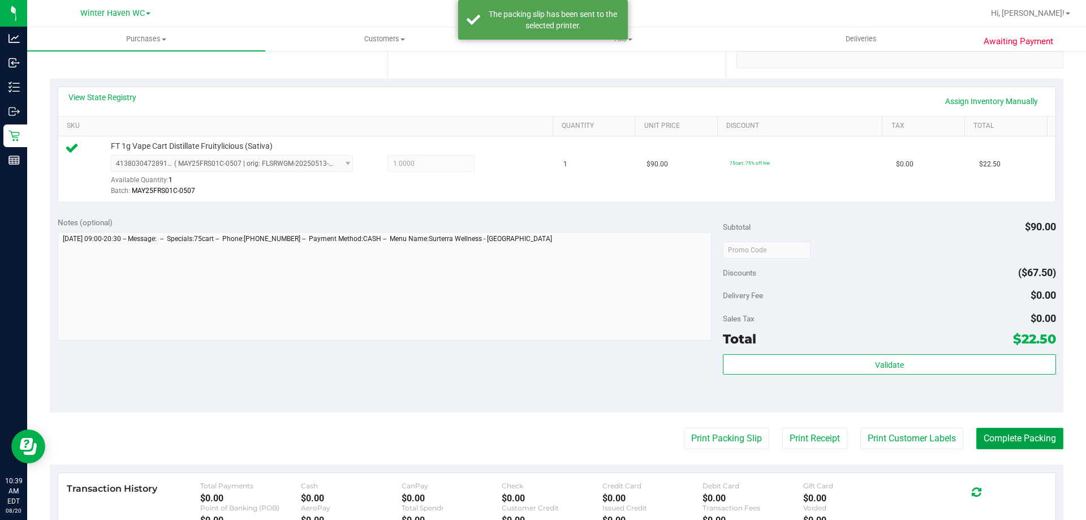
click at [531, 433] on button "Complete Packing" at bounding box center [1019, 437] width 87 height 21
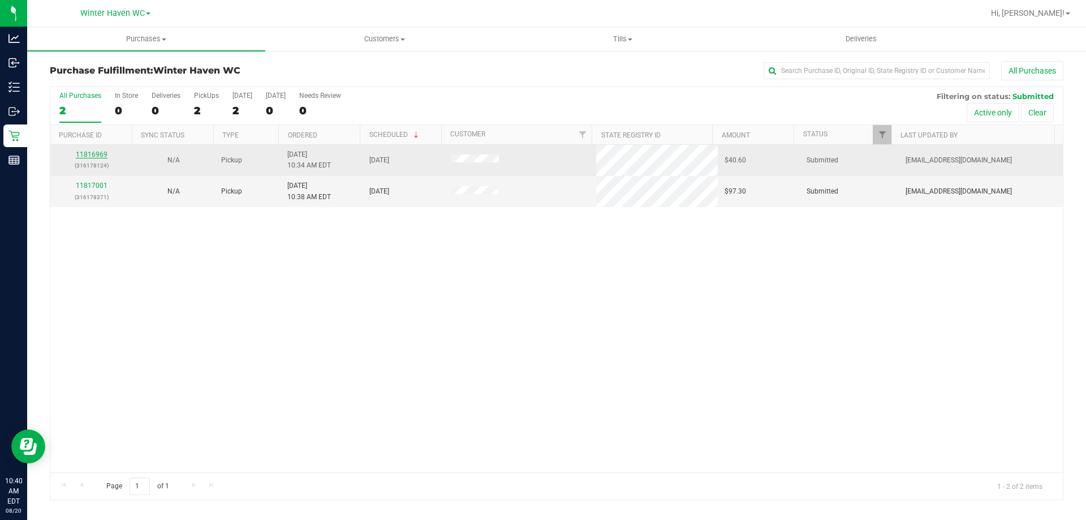
click at [93, 156] on link "11816969" at bounding box center [92, 154] width 32 height 8
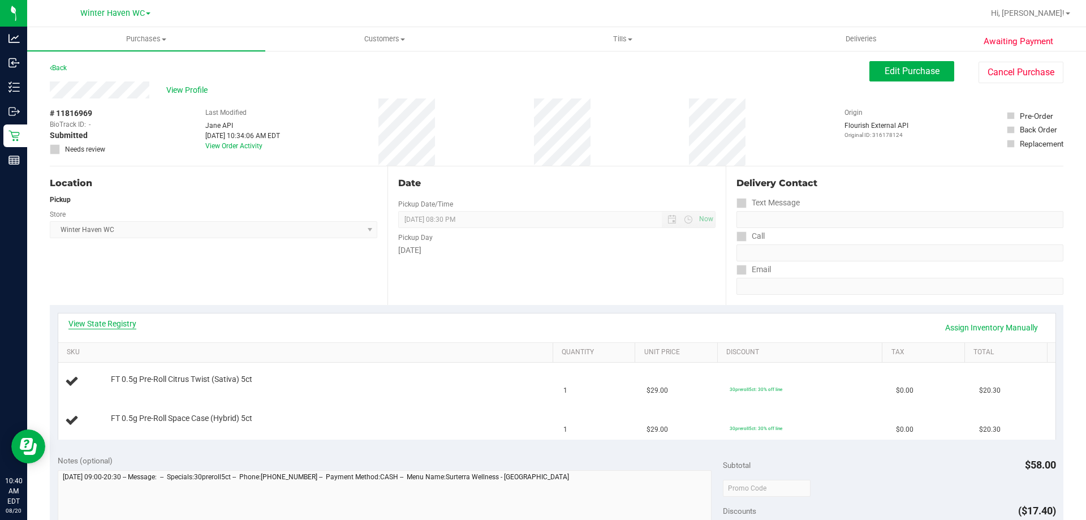
click at [90, 327] on link "View State Registry" at bounding box center [102, 323] width 68 height 11
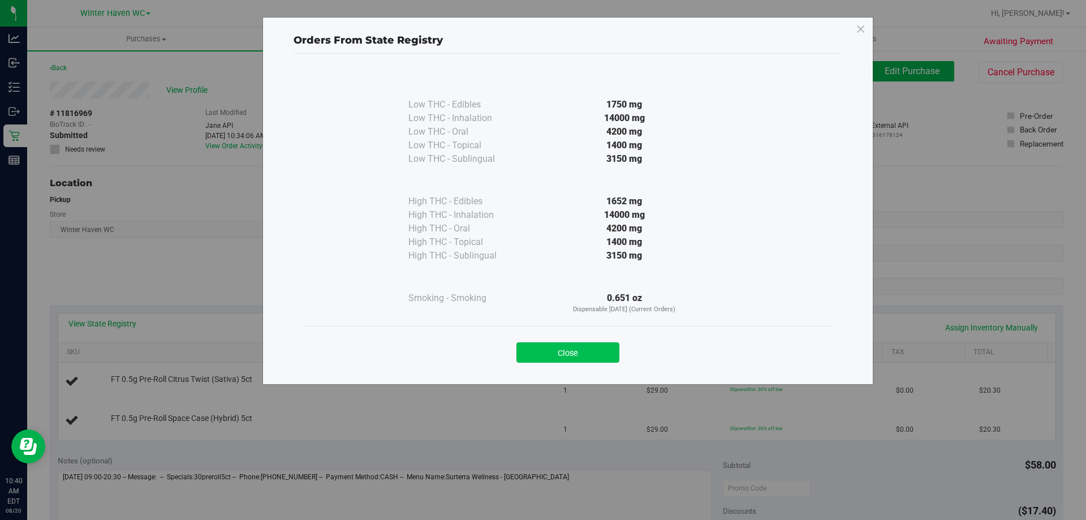
click at [531, 356] on button "Close" at bounding box center [567, 352] width 103 height 20
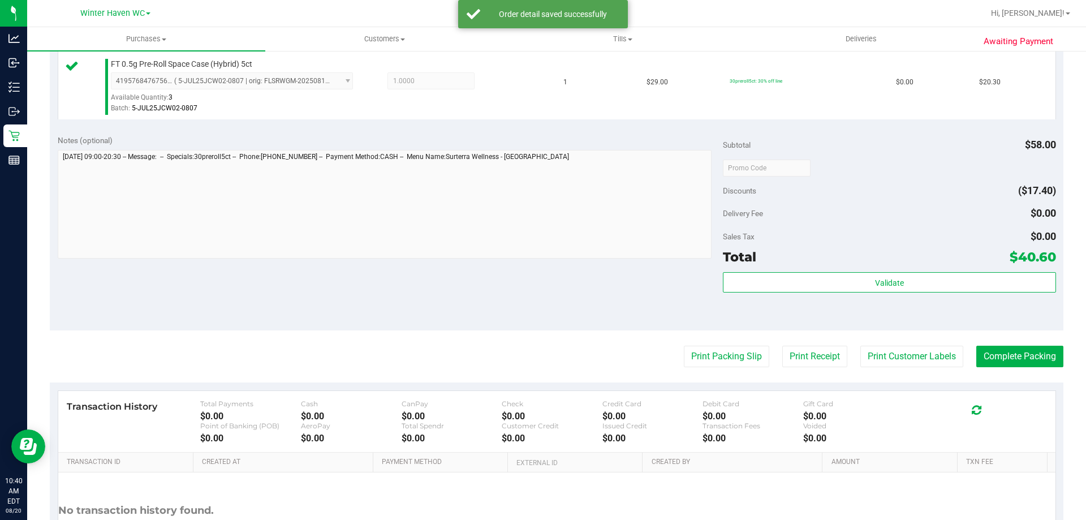
scroll to position [470, 0]
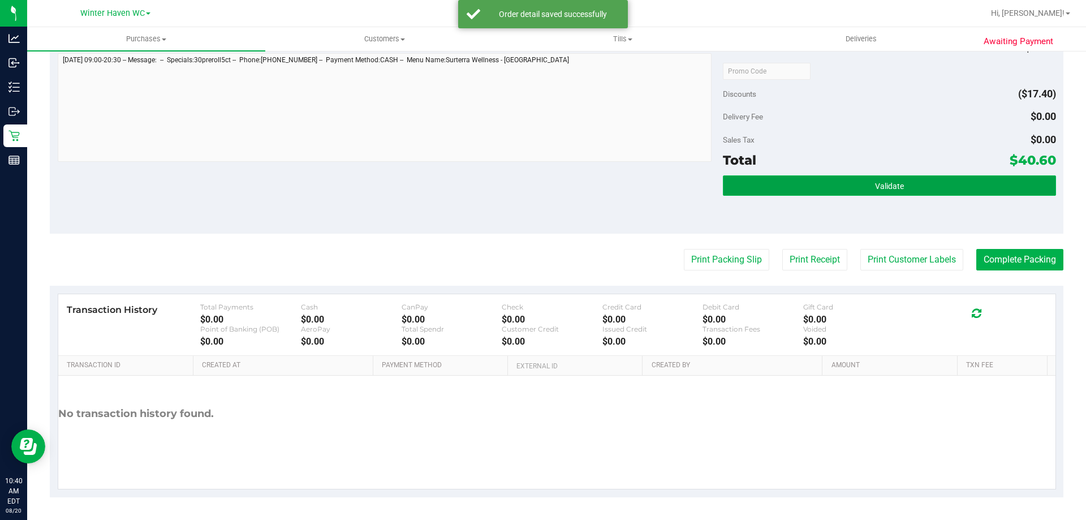
click at [531, 193] on button "Validate" at bounding box center [889, 185] width 332 height 20
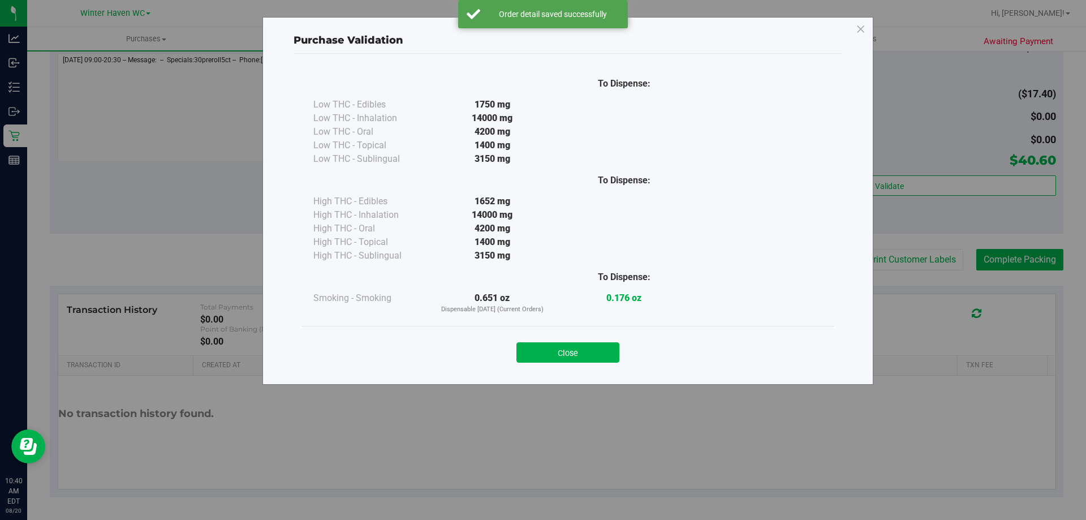
click at [531, 362] on div "Close" at bounding box center [567, 349] width 531 height 46
click at [531, 349] on button "Close" at bounding box center [567, 352] width 103 height 20
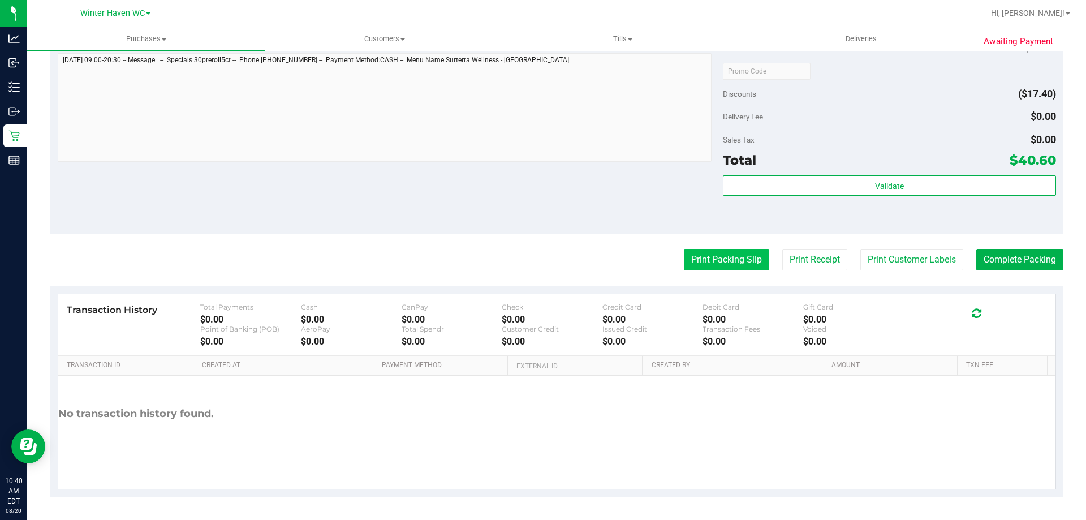
click at [531, 267] on button "Print Packing Slip" at bounding box center [726, 259] width 85 height 21
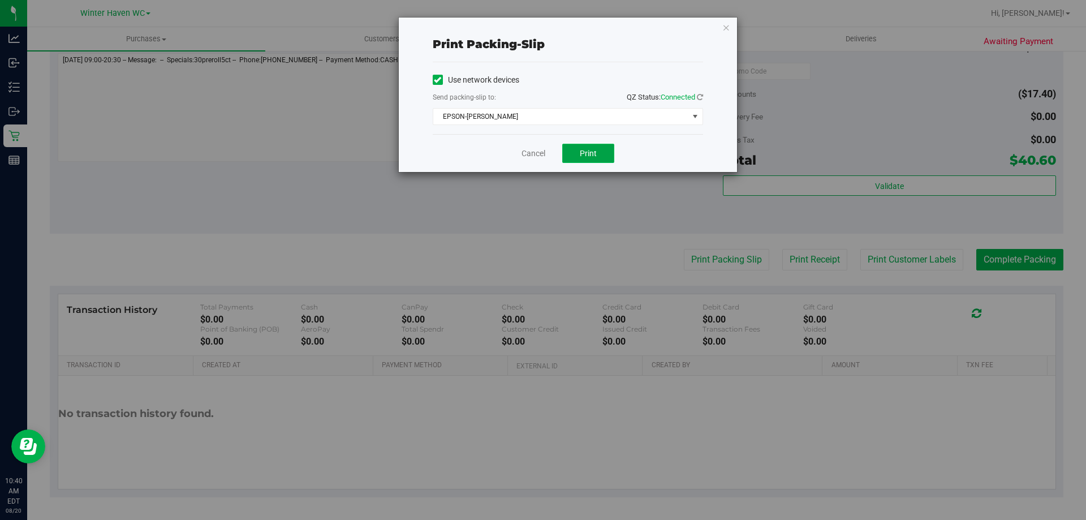
click at [531, 153] on span "Print" at bounding box center [588, 153] width 17 height 9
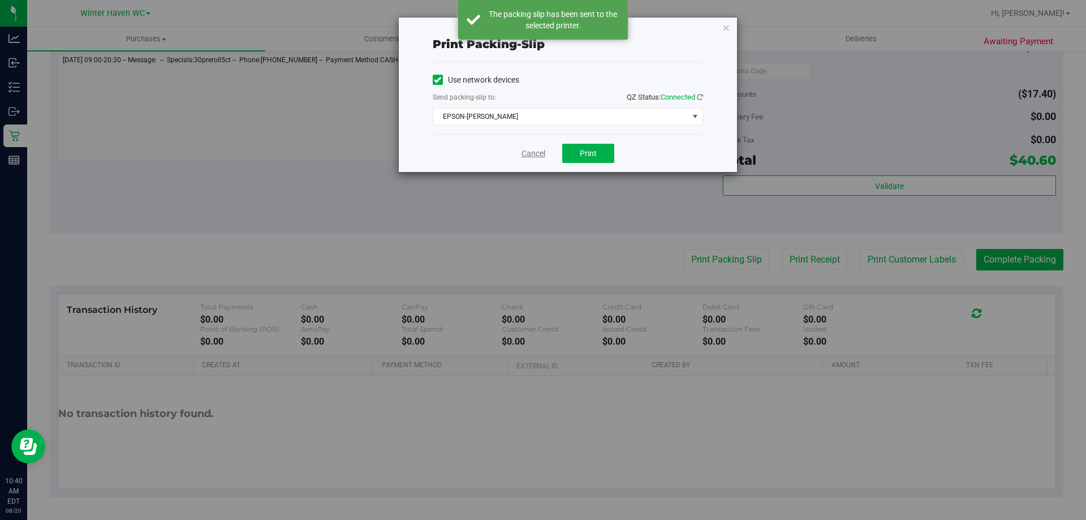
click at [527, 154] on link "Cancel" at bounding box center [533, 154] width 24 height 12
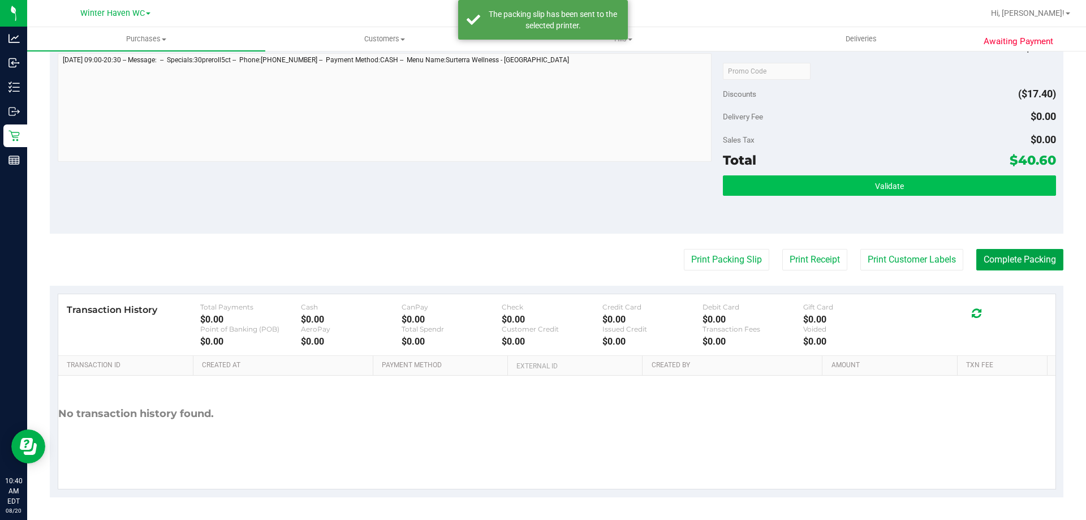
click at [531, 251] on button "Complete Packing" at bounding box center [1019, 259] width 87 height 21
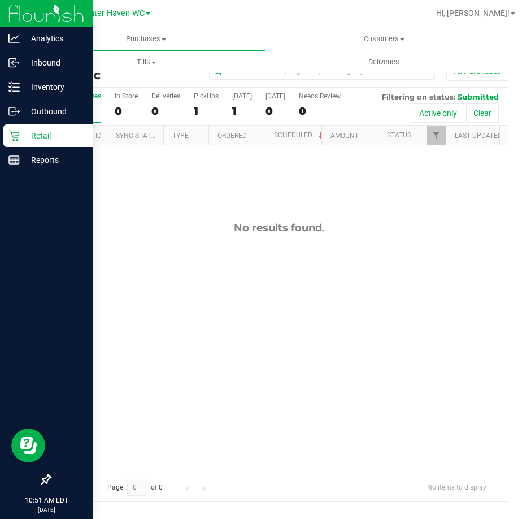
click at [14, 135] on icon at bounding box center [13, 135] width 11 height 11
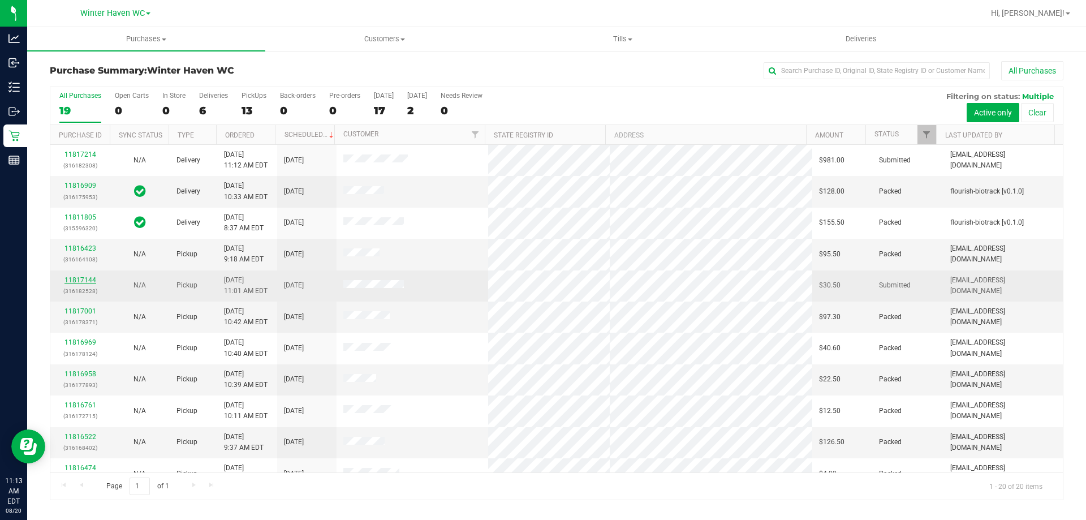
click at [70, 279] on link "11817144" at bounding box center [80, 280] width 32 height 8
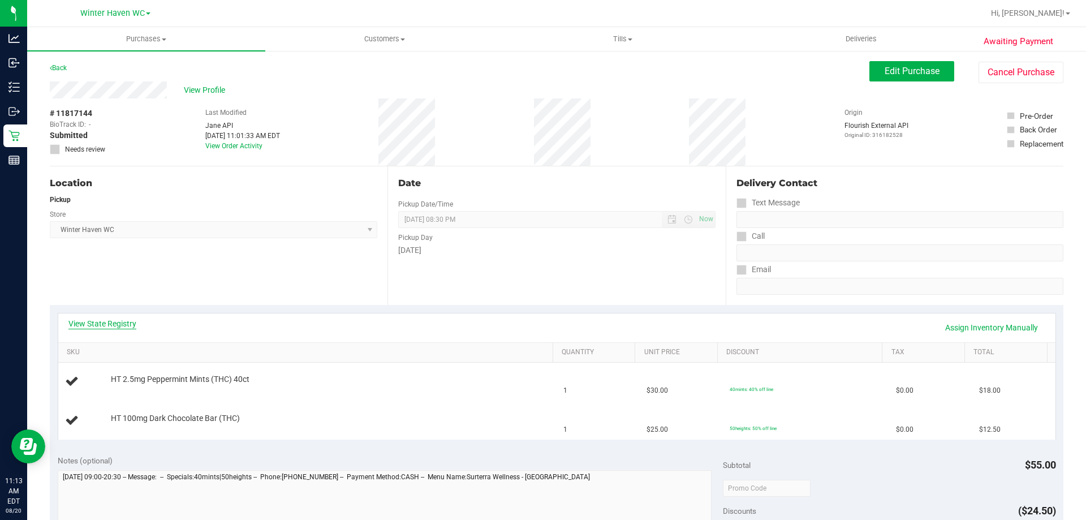
click at [116, 326] on link "View State Registry" at bounding box center [102, 323] width 68 height 11
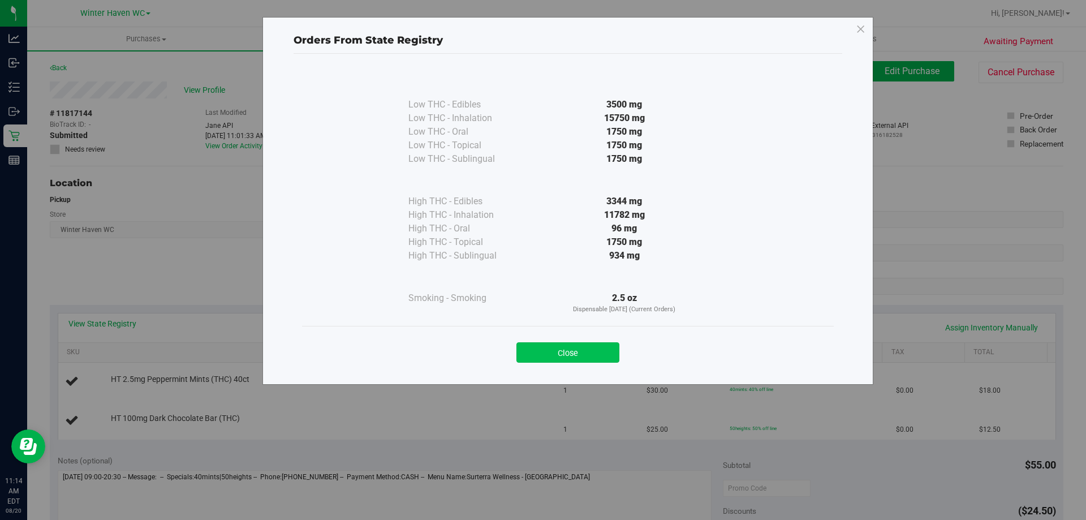
click at [531, 349] on button "Close" at bounding box center [567, 352] width 103 height 20
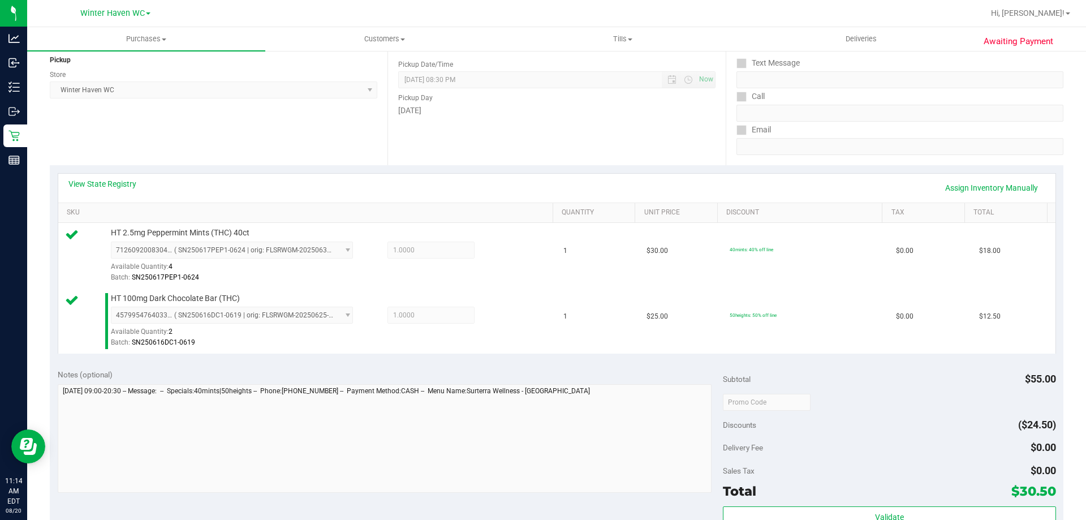
scroll to position [226, 0]
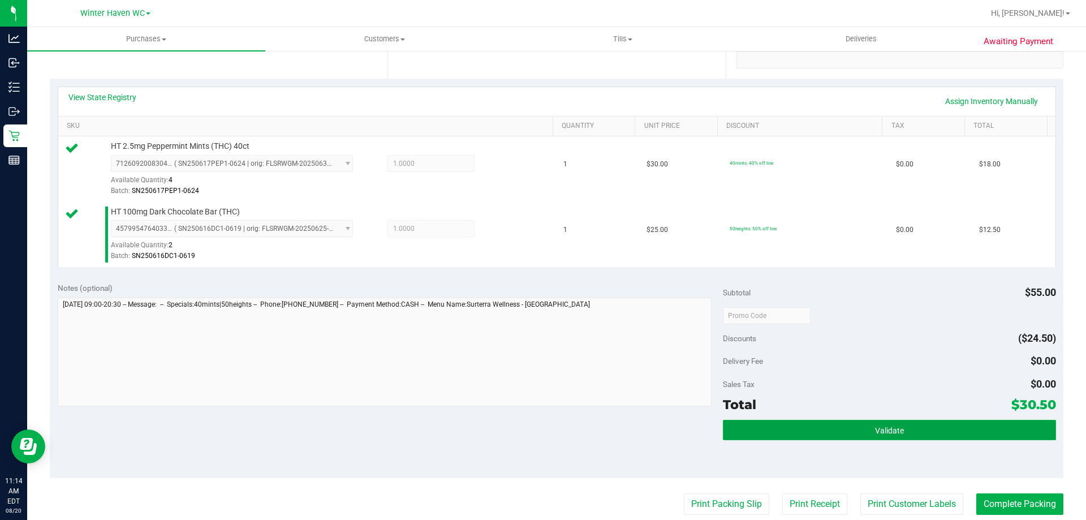
click at [531, 433] on button "Validate" at bounding box center [889, 430] width 332 height 20
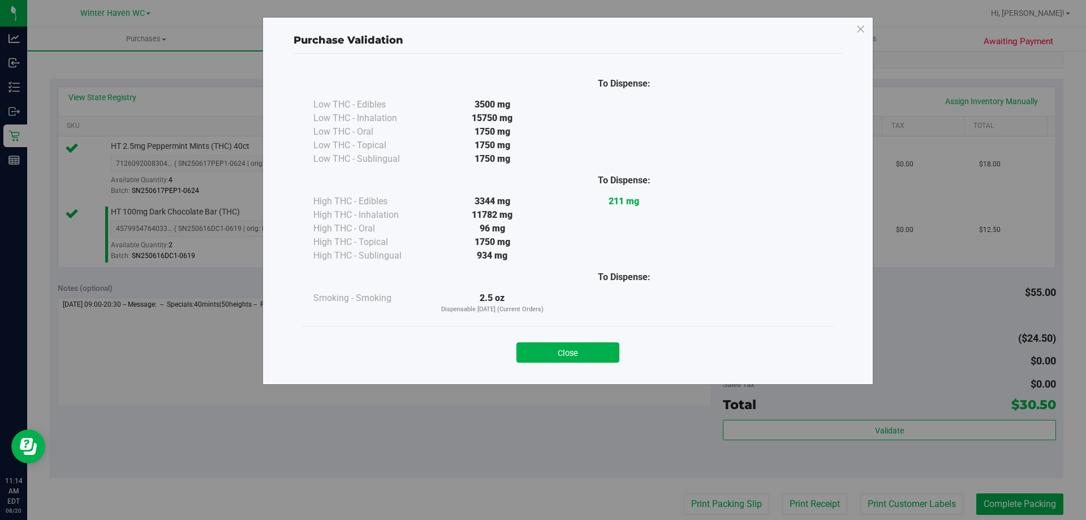
click at [531, 345] on button "Close" at bounding box center [567, 352] width 103 height 20
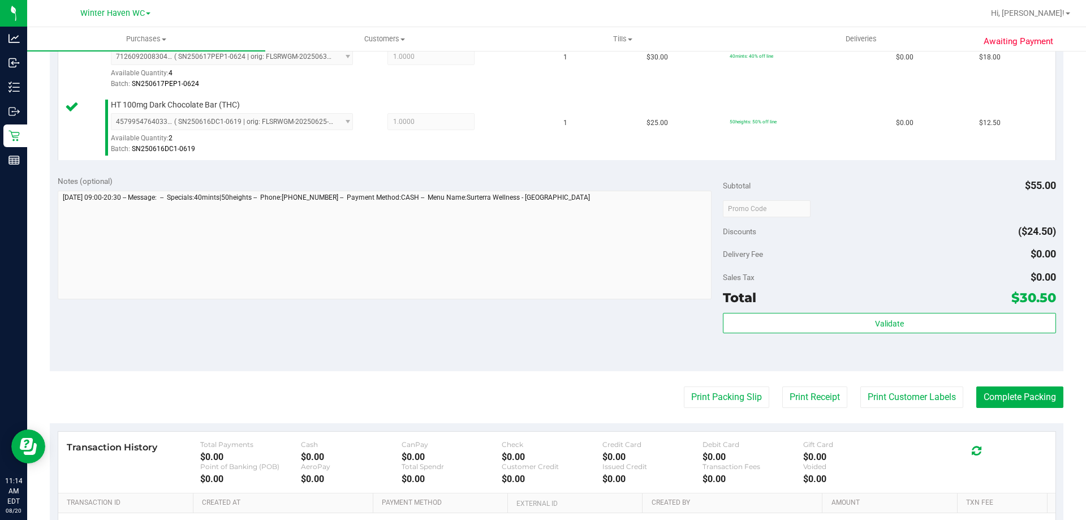
scroll to position [452, 0]
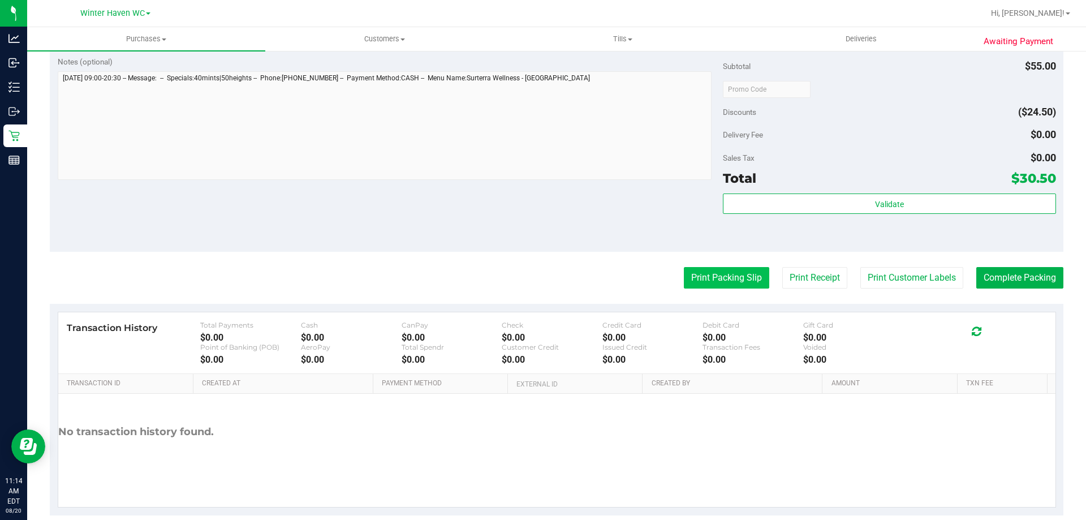
click at [531, 273] on button "Print Packing Slip" at bounding box center [726, 277] width 85 height 21
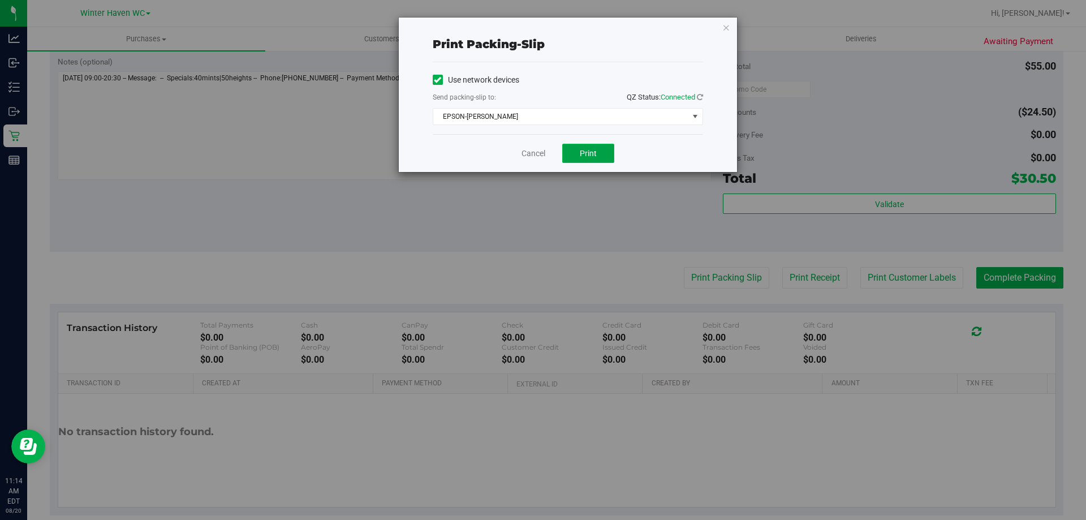
click at [531, 155] on button "Print" at bounding box center [588, 153] width 52 height 19
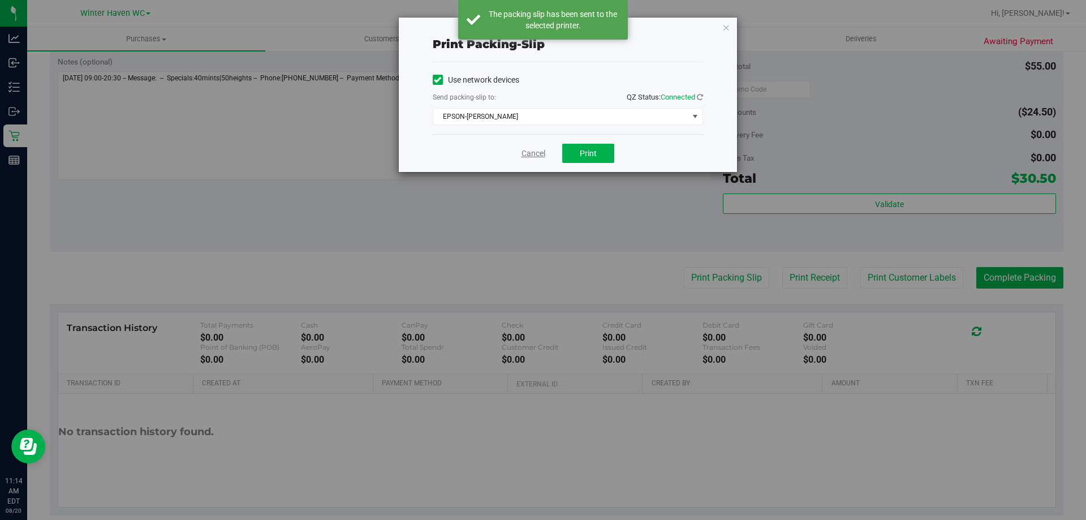
click at [531, 153] on link "Cancel" at bounding box center [533, 154] width 24 height 12
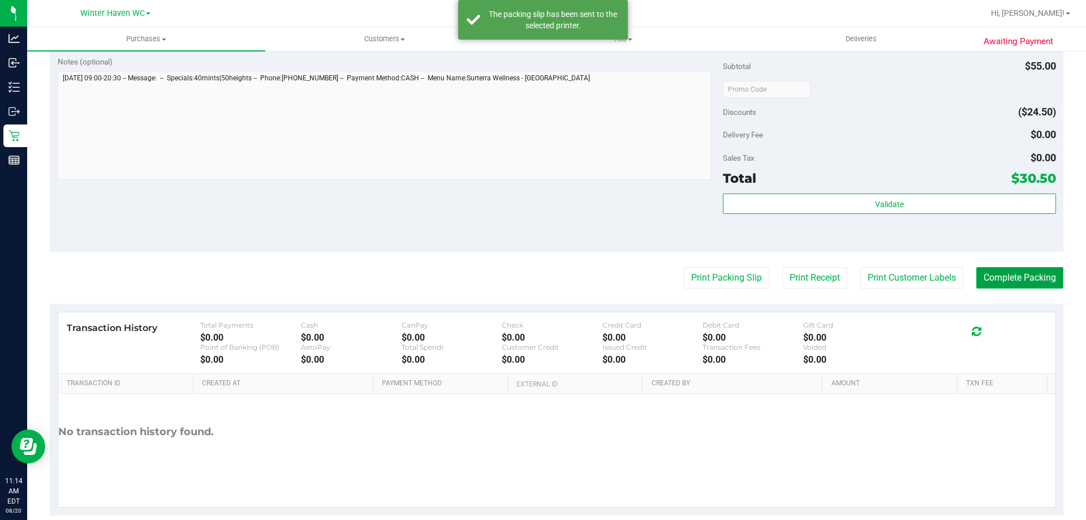
click at [531, 278] on button "Complete Packing" at bounding box center [1019, 277] width 87 height 21
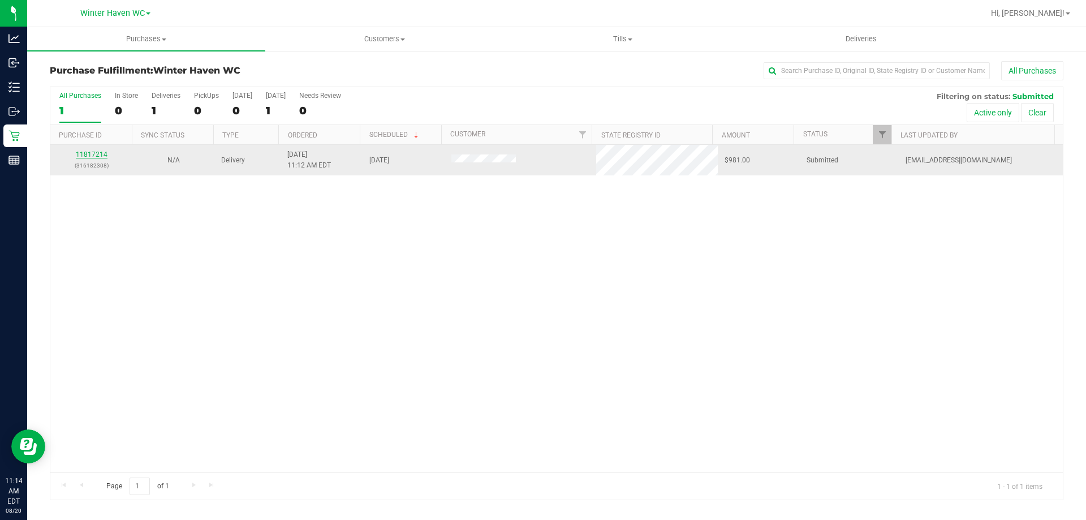
click at [96, 154] on link "11817214" at bounding box center [92, 154] width 32 height 8
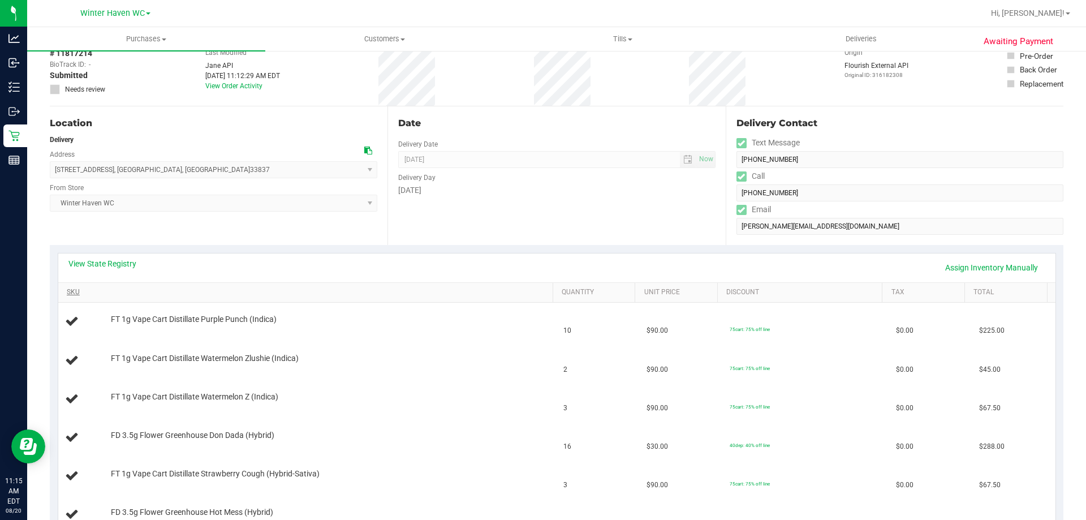
scroll to position [113, 0]
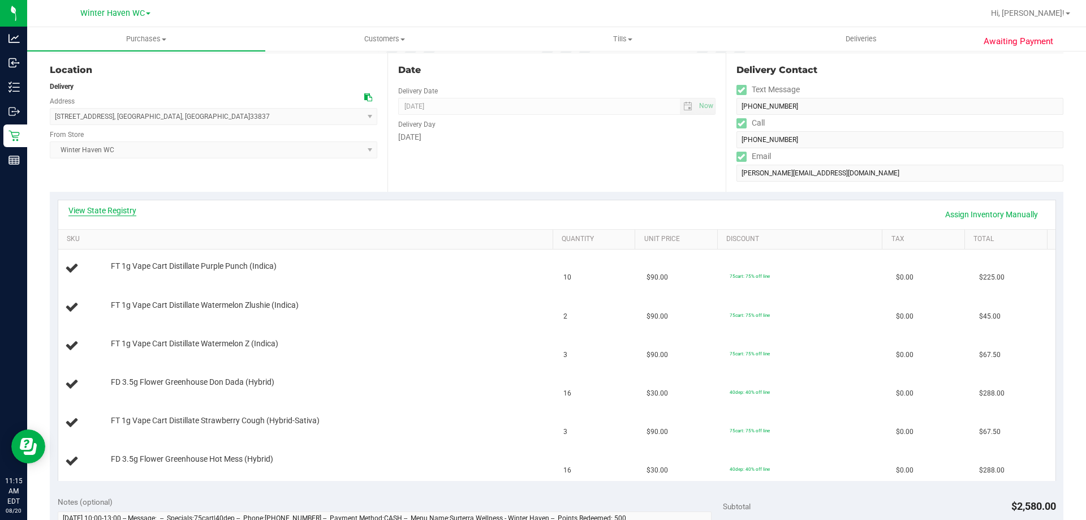
click at [85, 207] on link "View State Registry" at bounding box center [102, 210] width 68 height 11
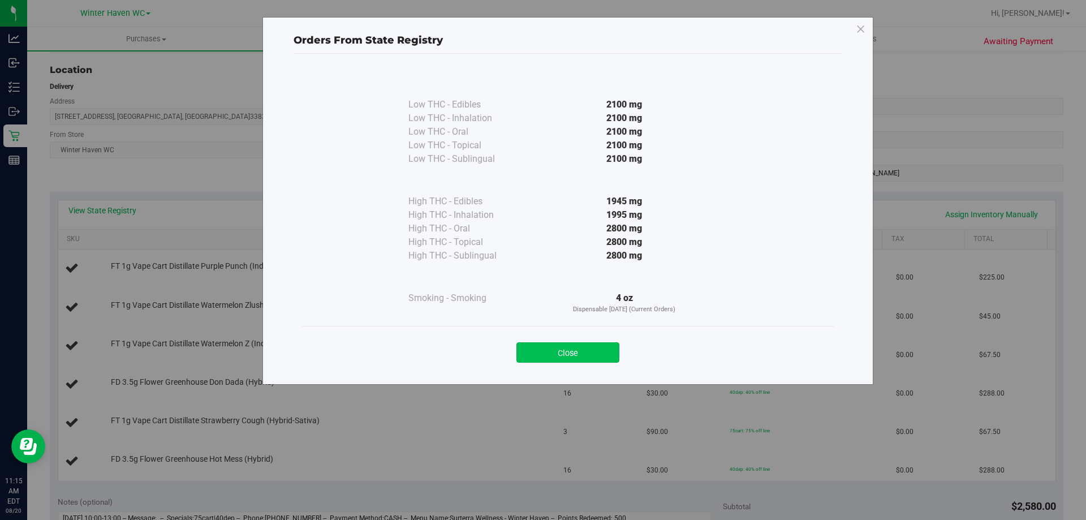
click at [531, 356] on button "Close" at bounding box center [567, 352] width 103 height 20
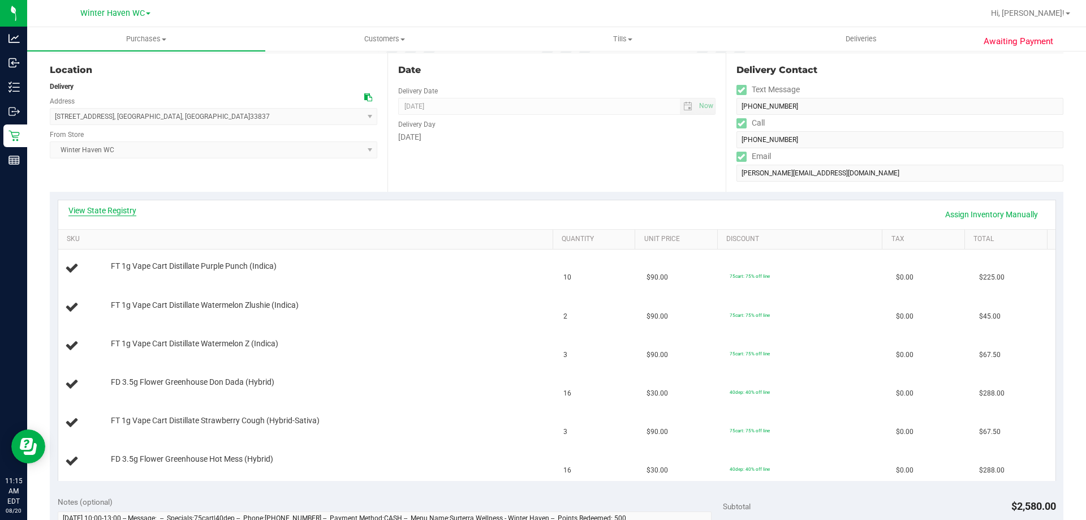
click at [106, 213] on link "View State Registry" at bounding box center [102, 210] width 68 height 11
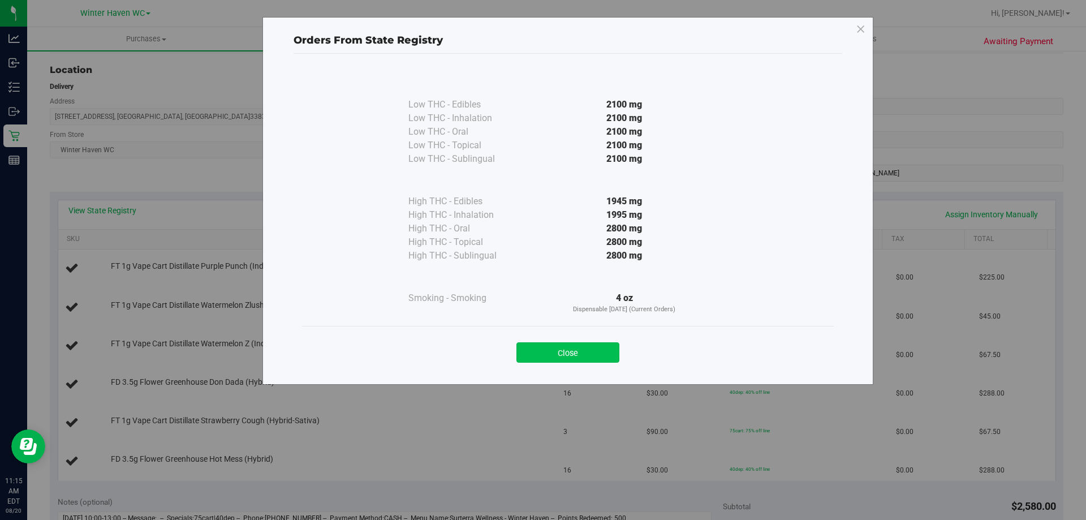
click at [531, 357] on button "Close" at bounding box center [567, 352] width 103 height 20
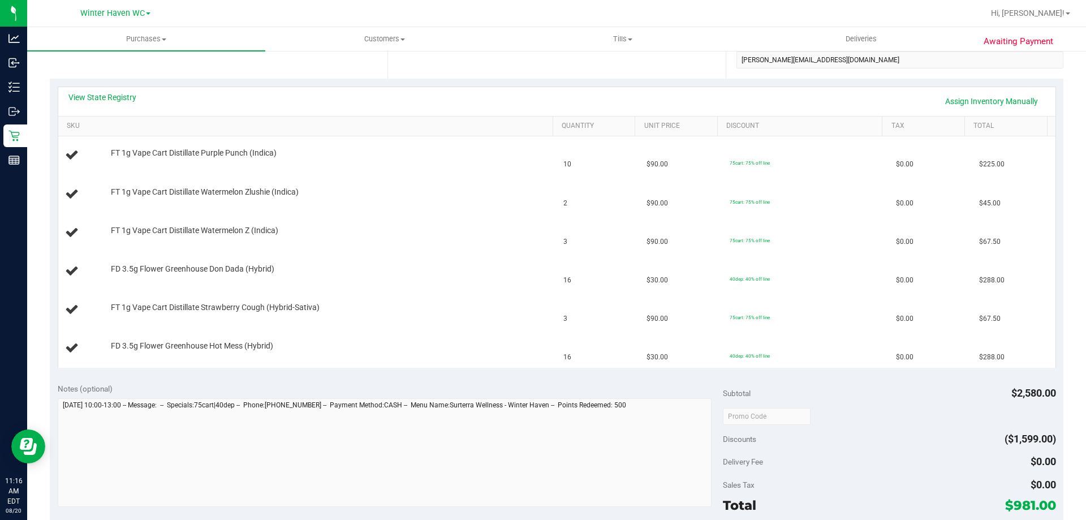
scroll to position [0, 0]
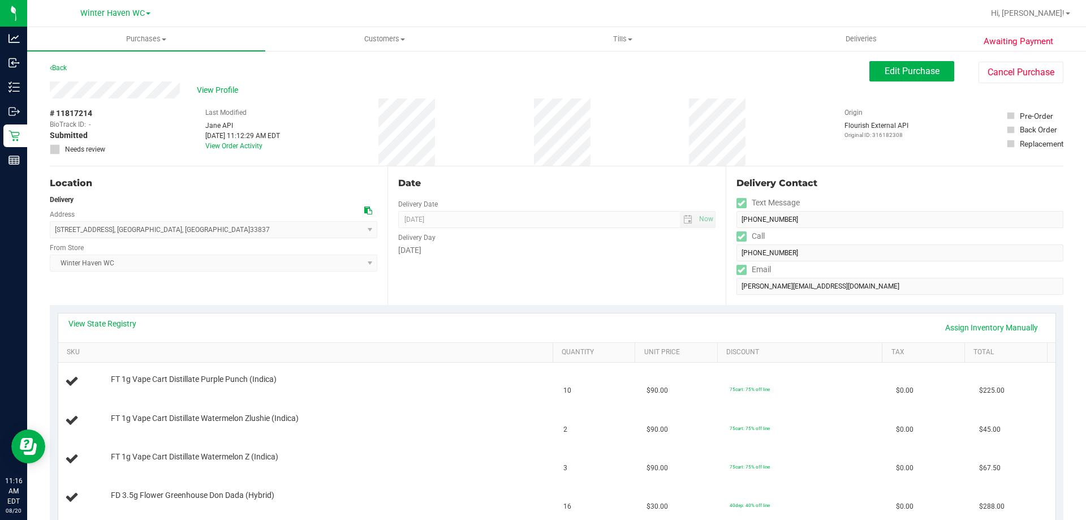
click at [531, 260] on div "Date Delivery Date 08/21/2025 Now 08/21/2025 01:00 PM Now Delivery Day Thursday" at bounding box center [556, 235] width 338 height 139
click at [531, 72] on div "Back Edit Purchase Cancel Purchase" at bounding box center [556, 71] width 1013 height 20
click at [531, 72] on button "Edit Purchase" at bounding box center [911, 71] width 85 height 20
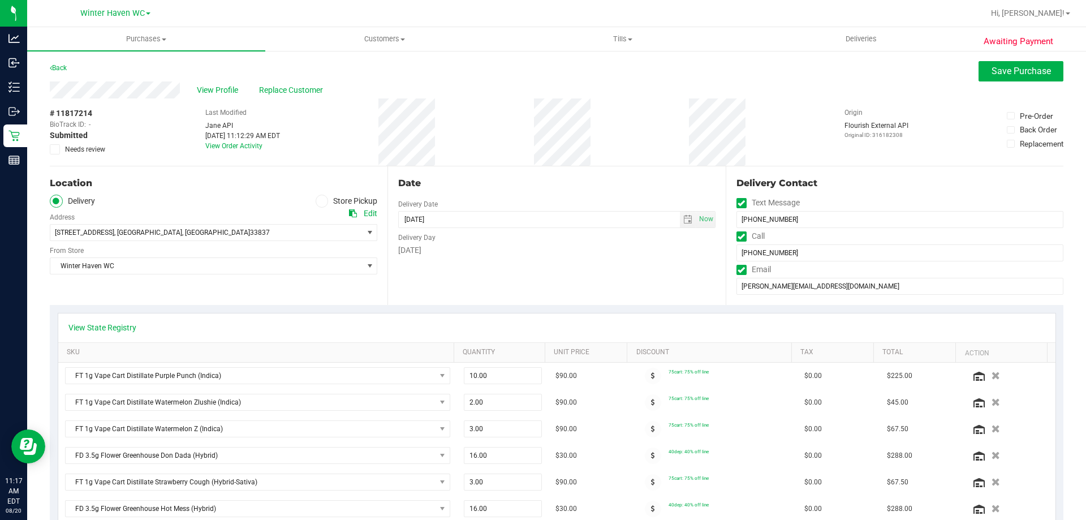
click at [101, 152] on span "Needs review" at bounding box center [85, 149] width 40 height 10
click at [0, 0] on input "Needs review" at bounding box center [0, 0] width 0 height 0
drag, startPoint x: 1037, startPoint y: 71, endPoint x: 1059, endPoint y: 7, distance: 67.6
click at [531, 71] on span "Save Purchase" at bounding box center [1020, 71] width 59 height 11
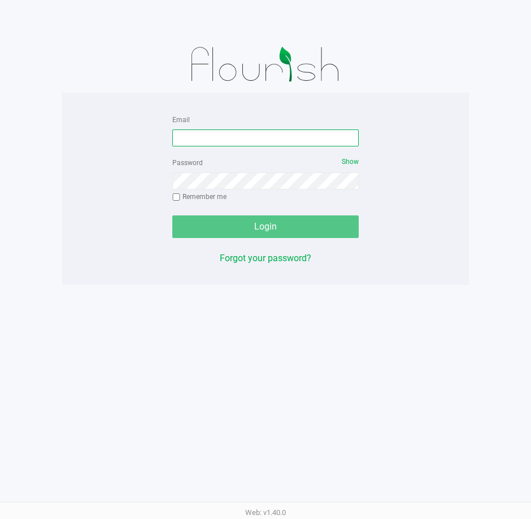
drag, startPoint x: 239, startPoint y: 136, endPoint x: 206, endPoint y: 136, distance: 32.8
click at [217, 136] on input "Email" at bounding box center [265, 137] width 187 height 17
type input "kpierce@liveparallel.com"
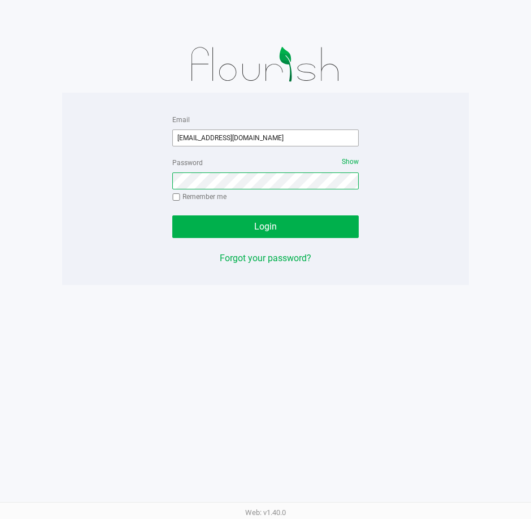
click at [172, 215] on button "Login" at bounding box center [265, 226] width 187 height 23
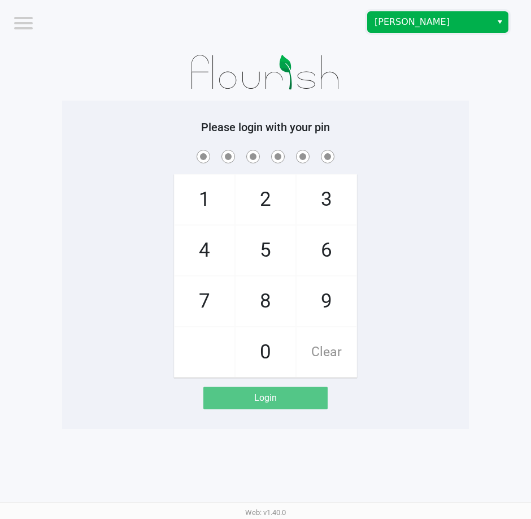
click at [445, 23] on span "Brandon WC" at bounding box center [430, 22] width 110 height 14
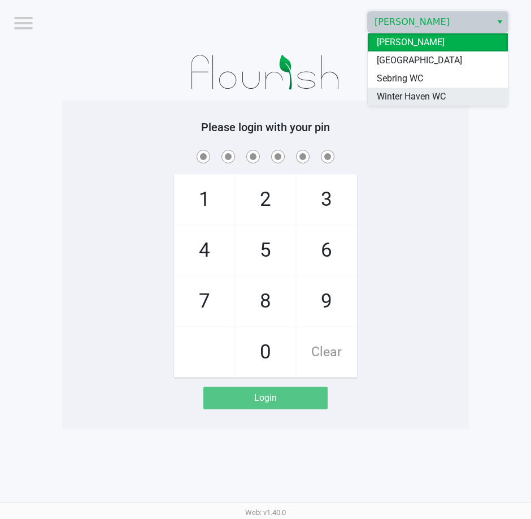
click at [422, 93] on span "Winter Haven WC" at bounding box center [411, 97] width 69 height 14
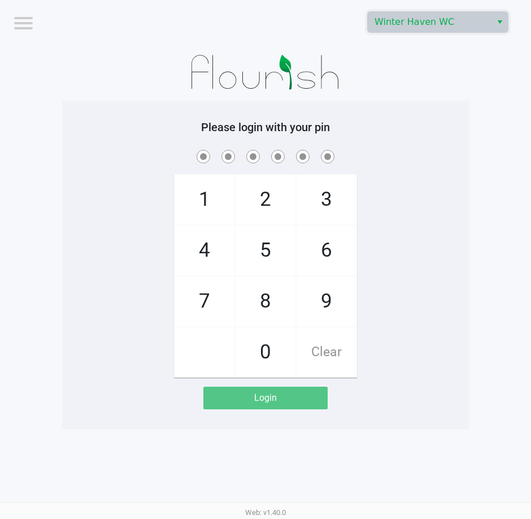
click at [415, 109] on div "Please login with your pin 1 4 7 2 5 8 0 3 6 9 Clear Login" at bounding box center [265, 265] width 407 height 329
click at [125, 105] on div "Please login with your pin 1 4 7 2 5 8 0 3 6 9 Clear Login" at bounding box center [265, 265] width 407 height 329
click at [403, 174] on div "1 4 7 2 5 8 0 3 6 9 Clear" at bounding box center [265, 263] width 407 height 230
checkbox input "true"
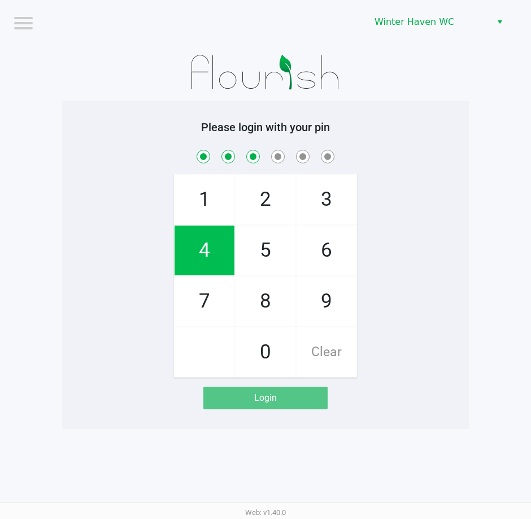
checkbox input "true"
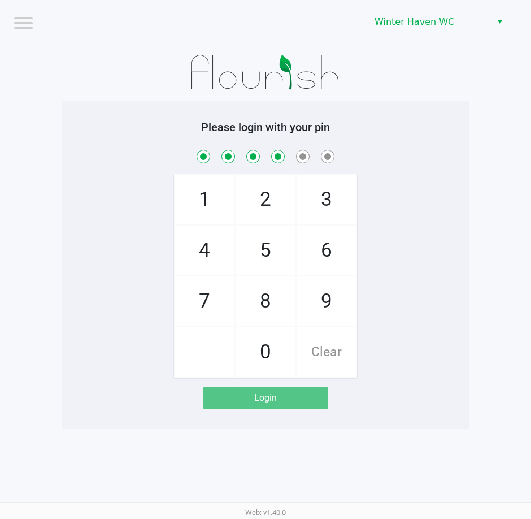
checkbox input "true"
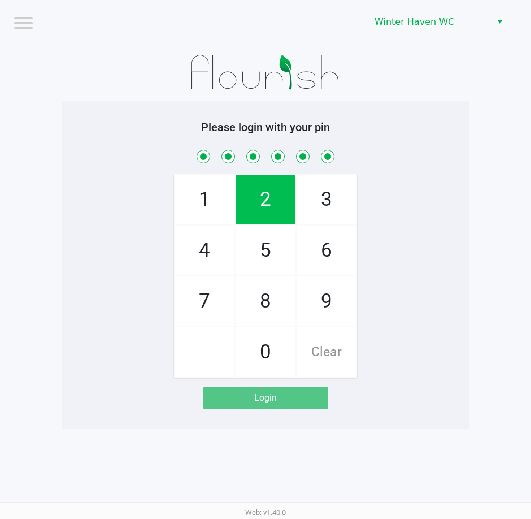
checkbox input "true"
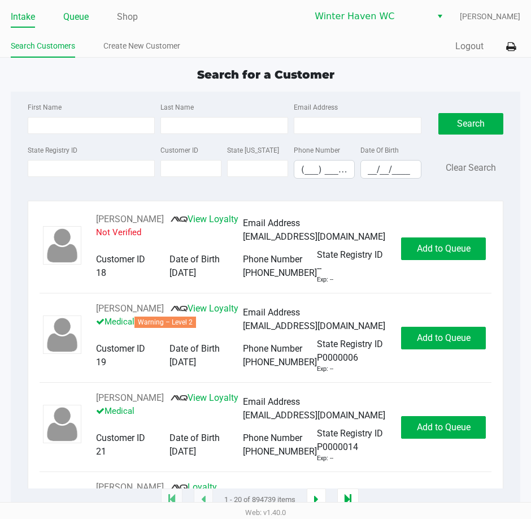
click at [76, 16] on link "Queue" at bounding box center [75, 17] width 25 height 16
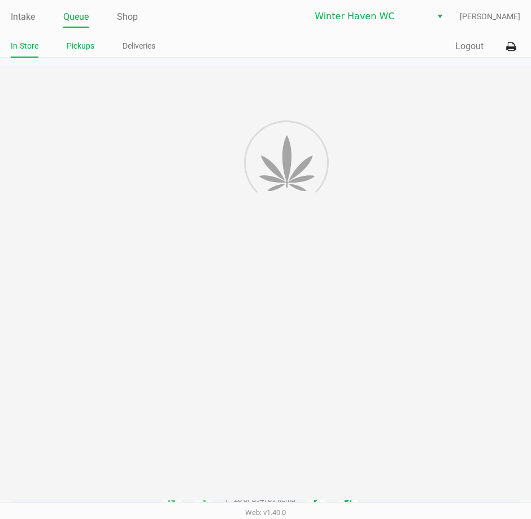
click at [87, 46] on link "Pickups" at bounding box center [81, 46] width 28 height 14
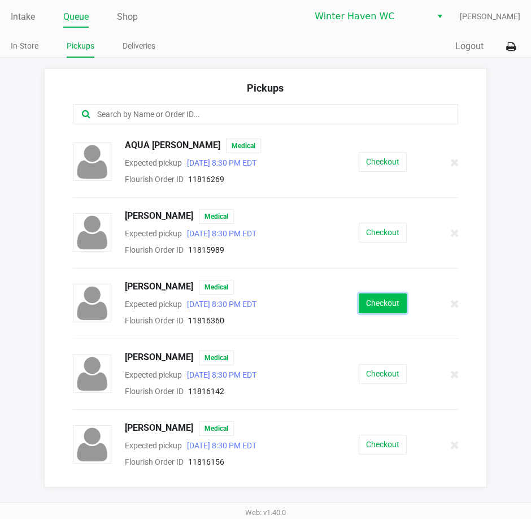
click at [381, 308] on button "Checkout" at bounding box center [383, 303] width 48 height 20
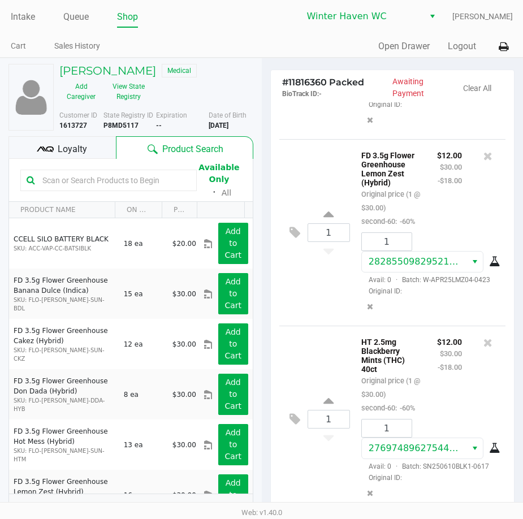
click at [81, 153] on span "Loyalty" at bounding box center [72, 149] width 29 height 14
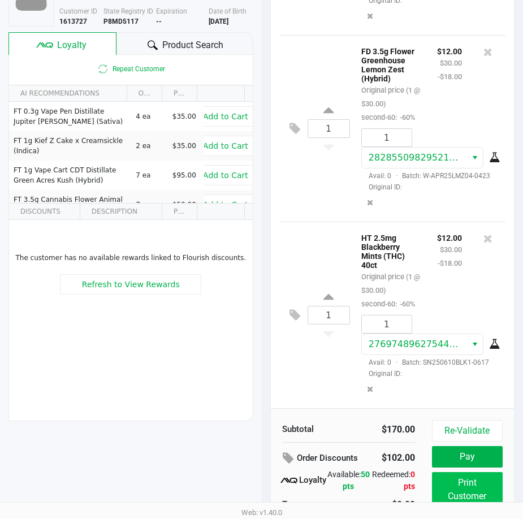
scroll to position [144, 0]
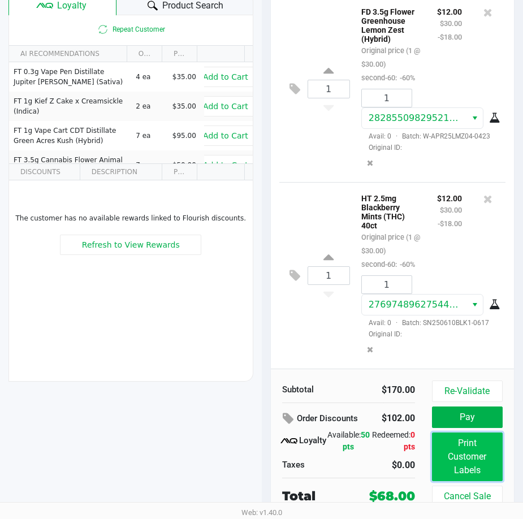
click at [471, 456] on button "Print Customer Labels" at bounding box center [467, 457] width 71 height 49
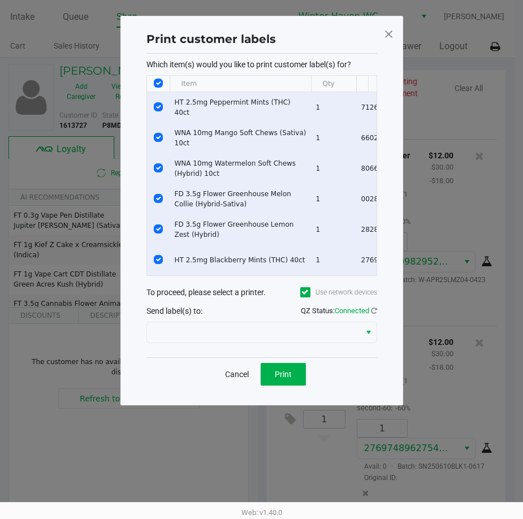
scroll to position [0, 0]
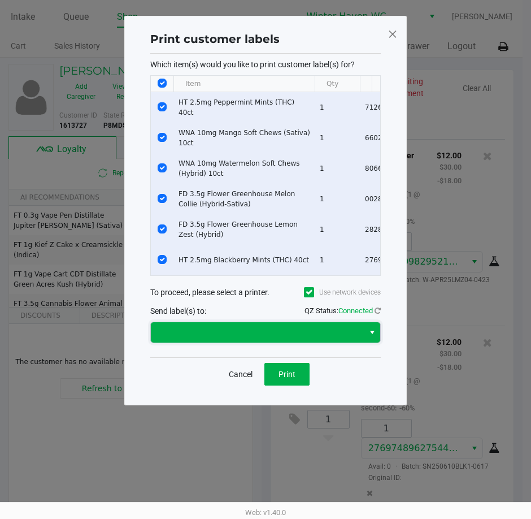
click at [287, 339] on span at bounding box center [258, 333] width 200 height 14
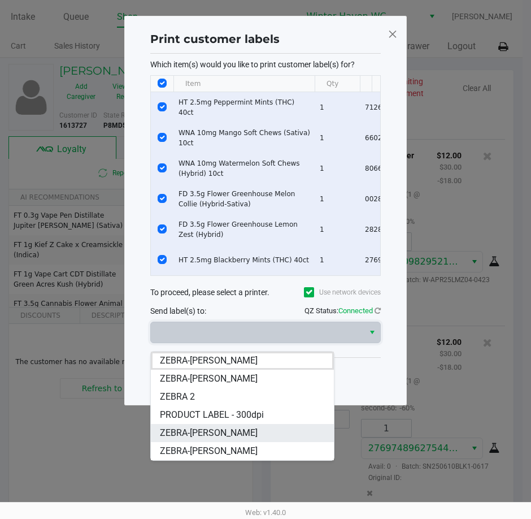
click at [239, 427] on span "ZEBRA-JAMES-BROWN" at bounding box center [209, 433] width 98 height 14
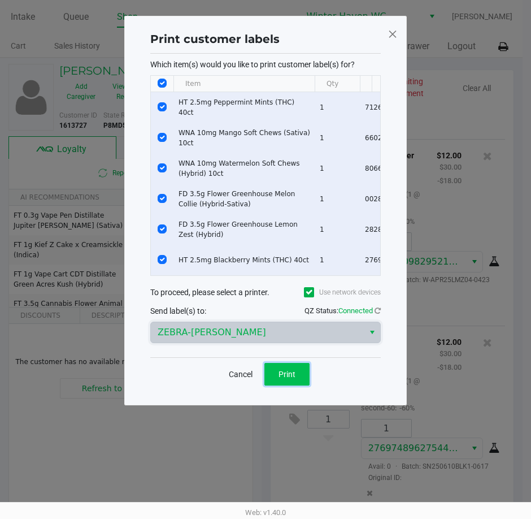
click at [274, 386] on button "Print" at bounding box center [287, 374] width 45 height 23
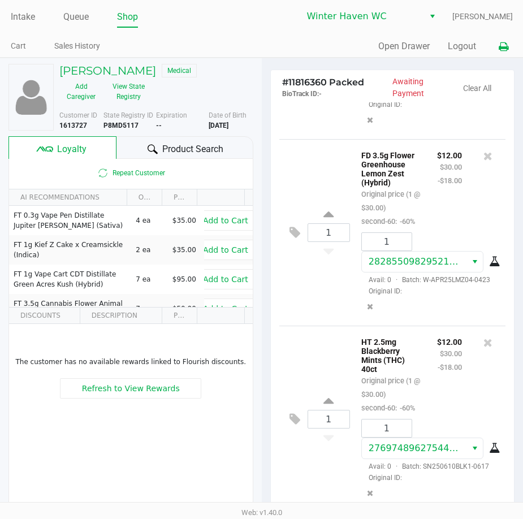
click at [509, 51] on button at bounding box center [503, 46] width 19 height 21
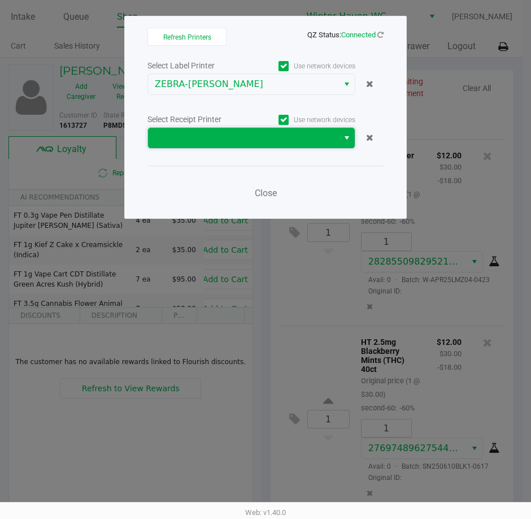
click at [281, 136] on span at bounding box center [243, 138] width 177 height 14
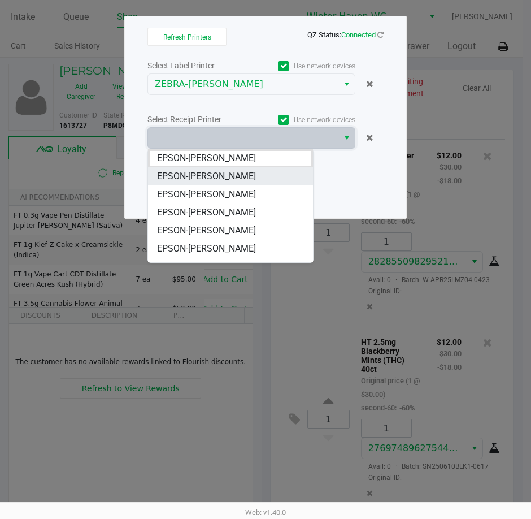
click at [275, 177] on li "EPSON-JAMES-BROWN" at bounding box center [230, 176] width 165 height 18
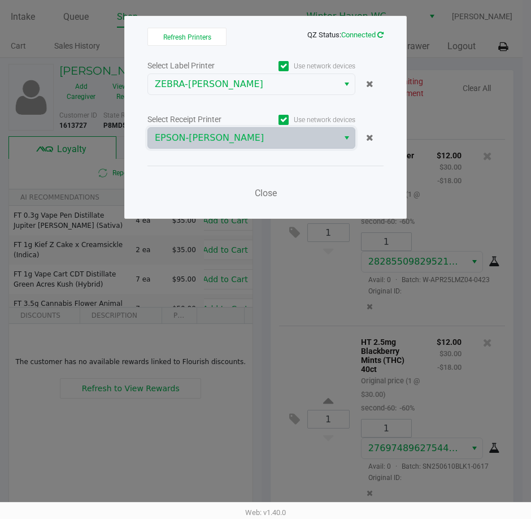
click at [379, 34] on icon at bounding box center [381, 34] width 6 height 7
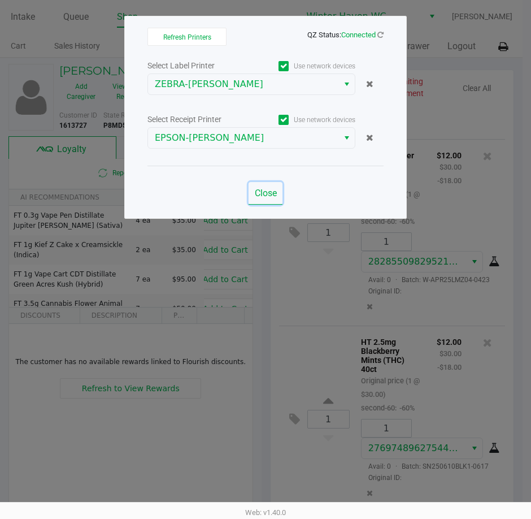
click at [265, 189] on span "Close" at bounding box center [266, 193] width 22 height 11
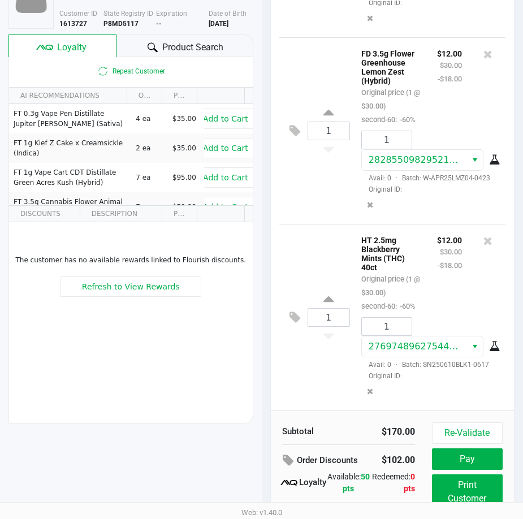
scroll to position [144, 0]
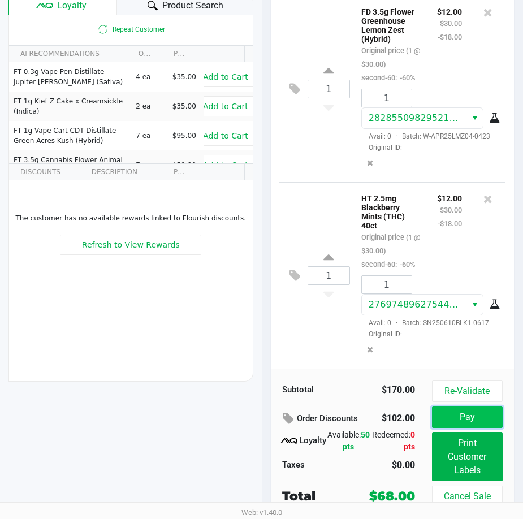
click at [483, 414] on button "Pay" at bounding box center [467, 417] width 71 height 21
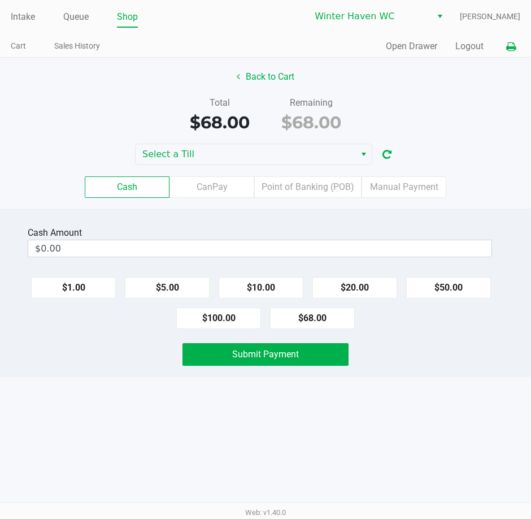
click at [511, 46] on icon at bounding box center [512, 47] width 10 height 8
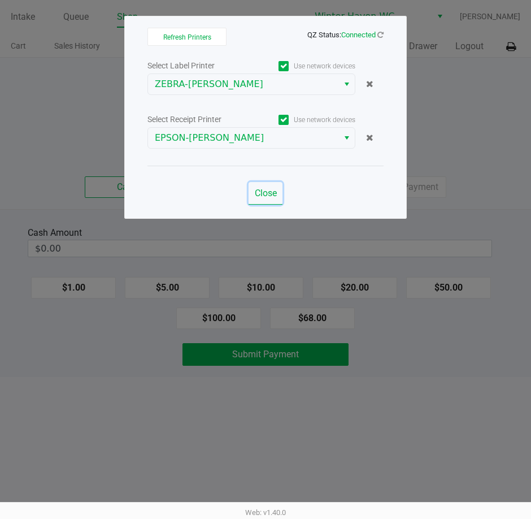
click at [267, 198] on button "Close" at bounding box center [266, 193] width 34 height 23
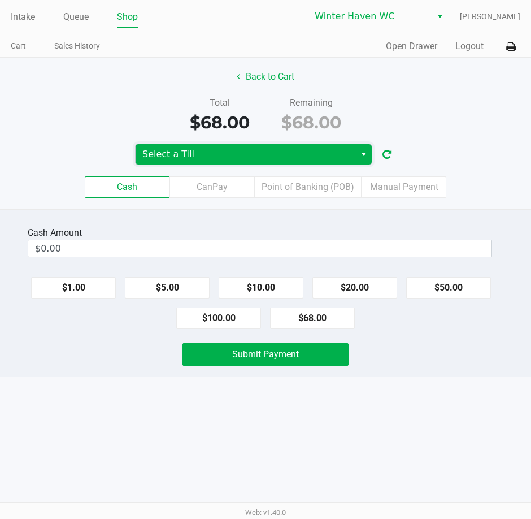
click at [258, 154] on span "Select a Till" at bounding box center [245, 155] width 206 height 14
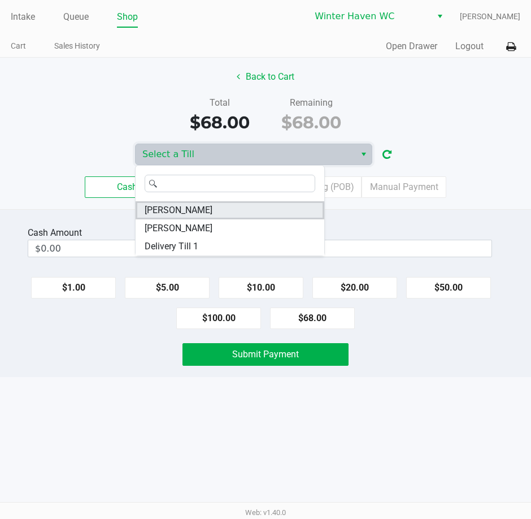
click at [223, 208] on li "[PERSON_NAME]" at bounding box center [230, 210] width 189 height 18
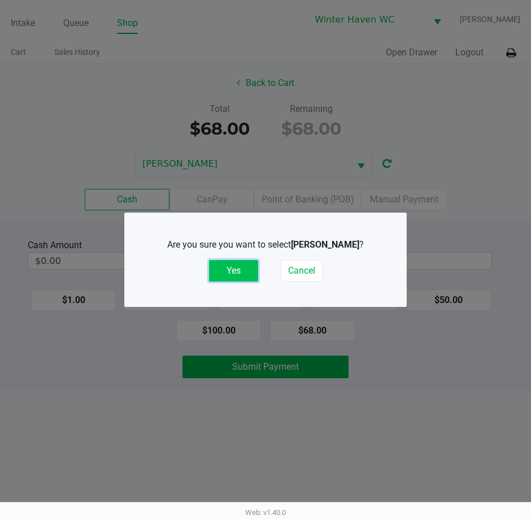
drag, startPoint x: 238, startPoint y: 269, endPoint x: 249, endPoint y: 266, distance: 11.7
click at [238, 269] on button "Yes" at bounding box center [233, 270] width 49 height 21
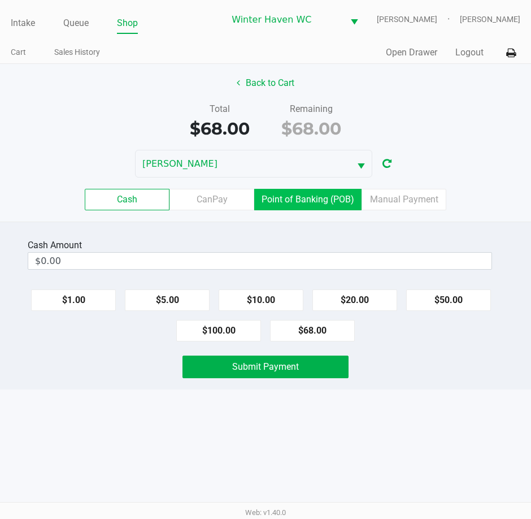
click at [300, 202] on label "Point of Banking (POB)" at bounding box center [307, 199] width 107 height 21
click at [0, 0] on 7 "Point of Banking (POB)" at bounding box center [0, 0] width 0 height 0
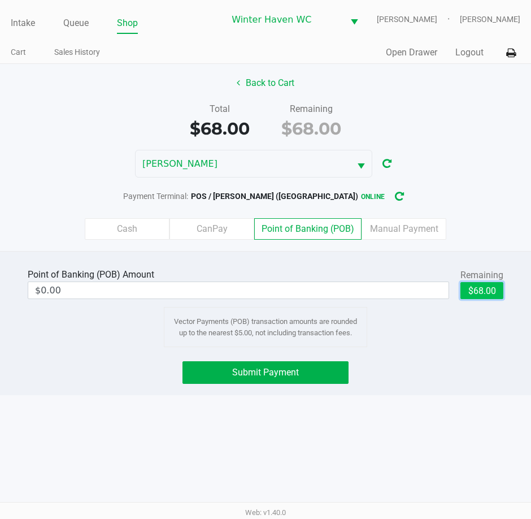
click at [472, 289] on button "$68.00" at bounding box center [482, 290] width 43 height 17
type input "$68.00"
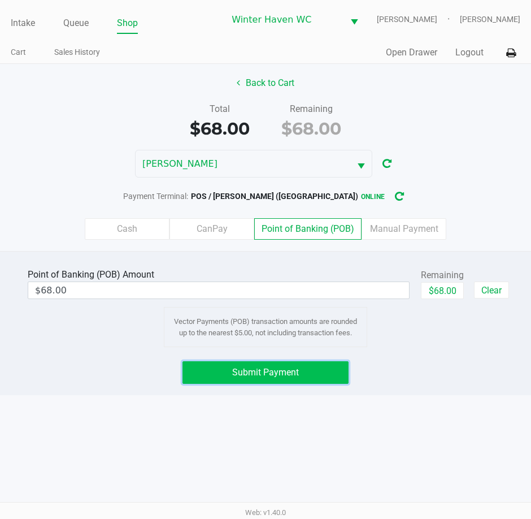
click at [308, 365] on button "Submit Payment" at bounding box center [266, 372] width 166 height 23
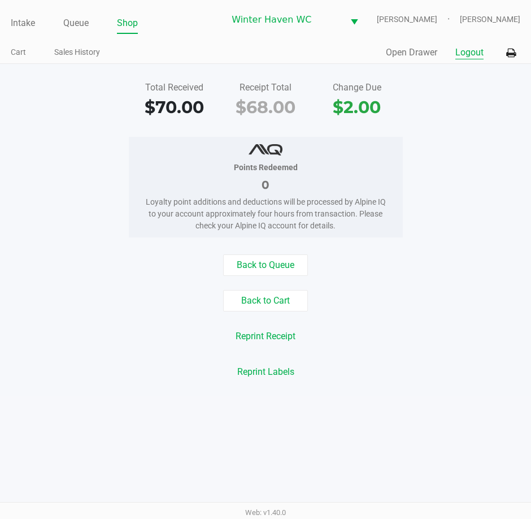
click at [460, 51] on button "Logout" at bounding box center [470, 53] width 28 height 14
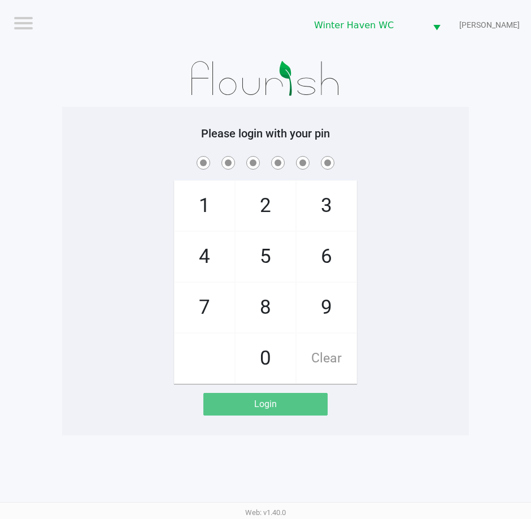
click at [470, 163] on app-pos-login-wrapper "Logout Winter Haven WC JAMES-BROWN Please login with your pin 1 4 7 2 5 8 0 3 6…" at bounding box center [265, 217] width 531 height 435
checkbox input "true"
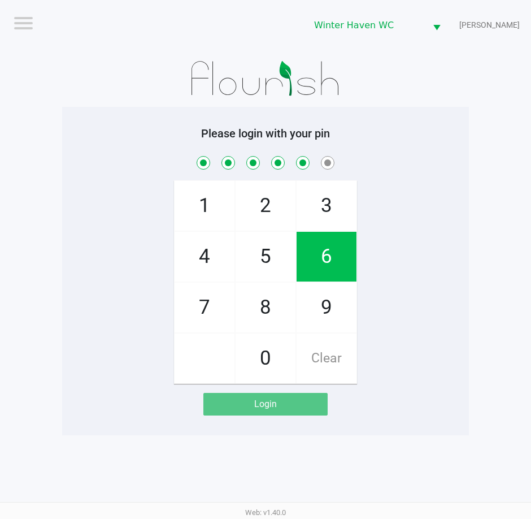
checkbox input "true"
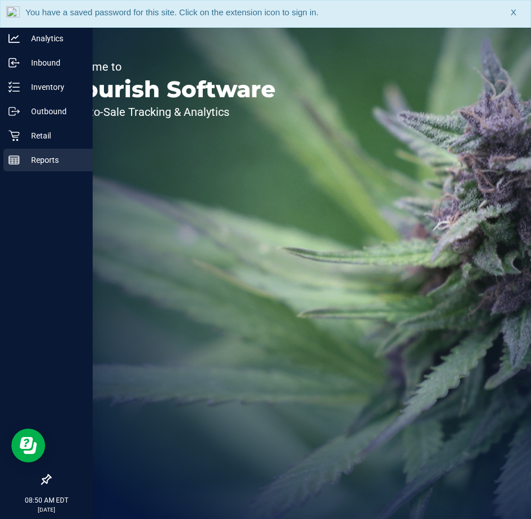
click at [51, 155] on p "Reports" at bounding box center [54, 160] width 68 height 14
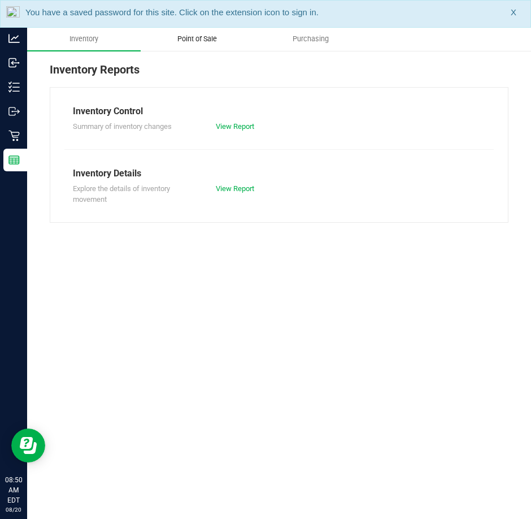
click at [193, 44] on uib-tab-heading "Point of Sale" at bounding box center [197, 39] width 113 height 23
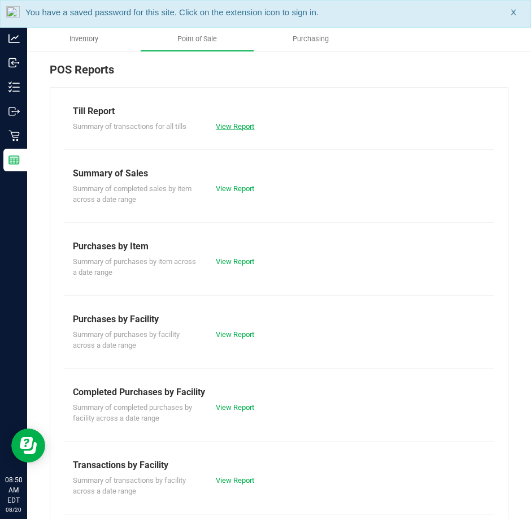
click at [232, 125] on link "View Report" at bounding box center [235, 126] width 38 height 8
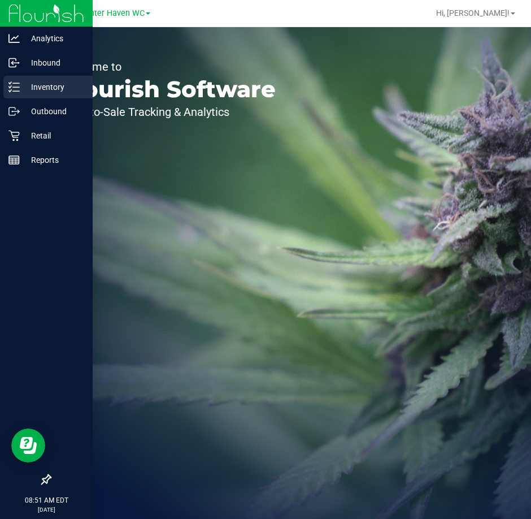
click at [55, 93] on p "Inventory" at bounding box center [54, 87] width 68 height 14
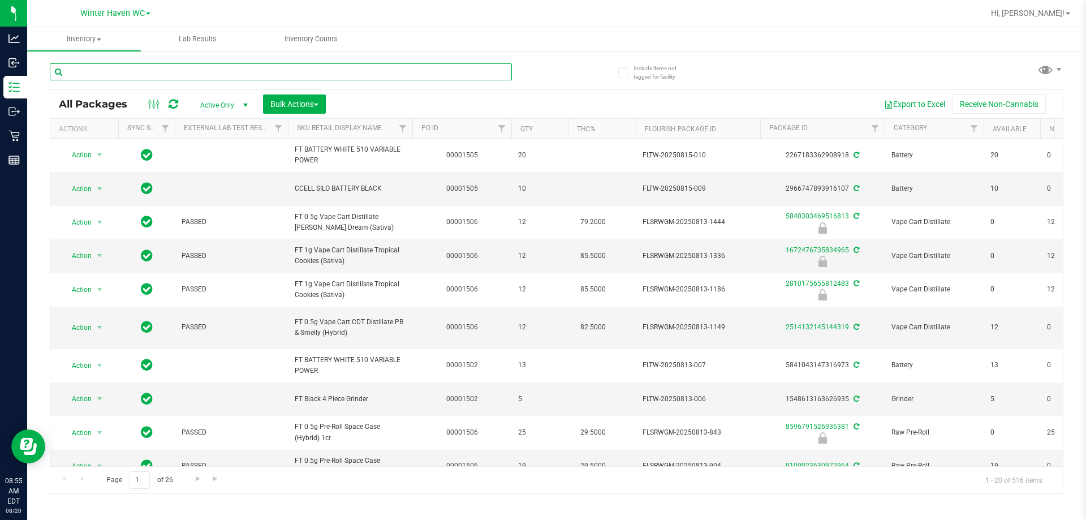
click at [175, 69] on input "text" at bounding box center [281, 71] width 462 height 17
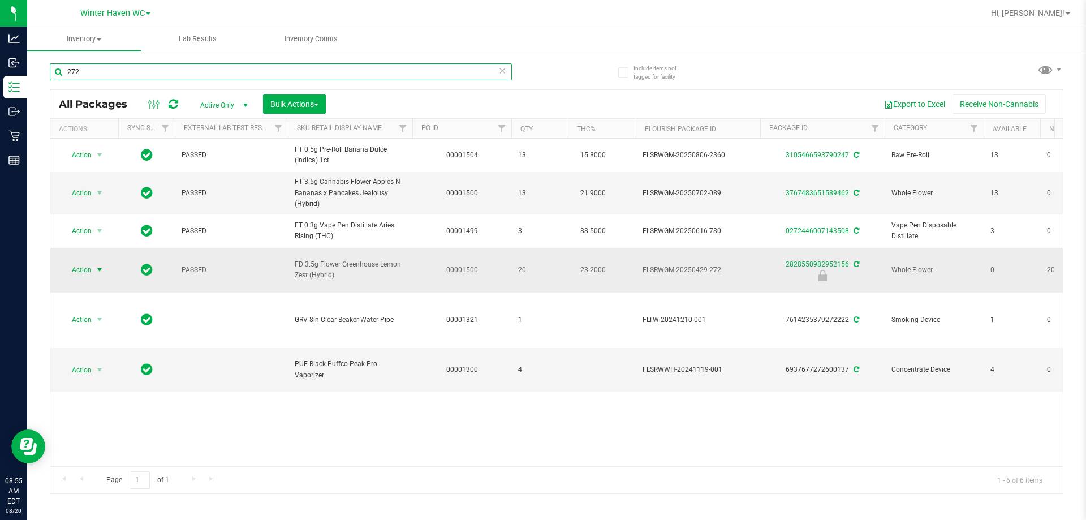
type input "272"
click at [99, 265] on span "select" at bounding box center [99, 269] width 9 height 9
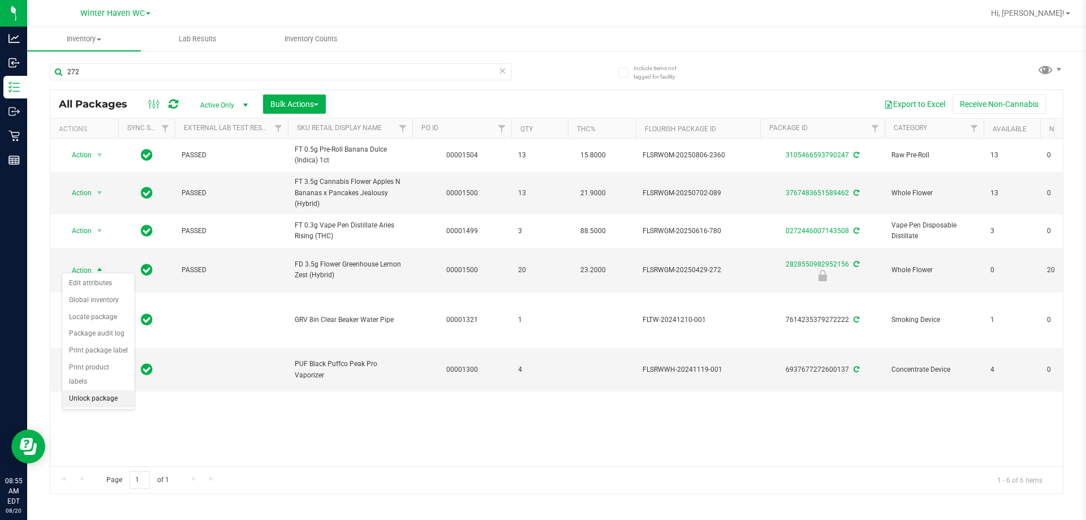
click at [113, 390] on li "Unlock package" at bounding box center [98, 398] width 72 height 17
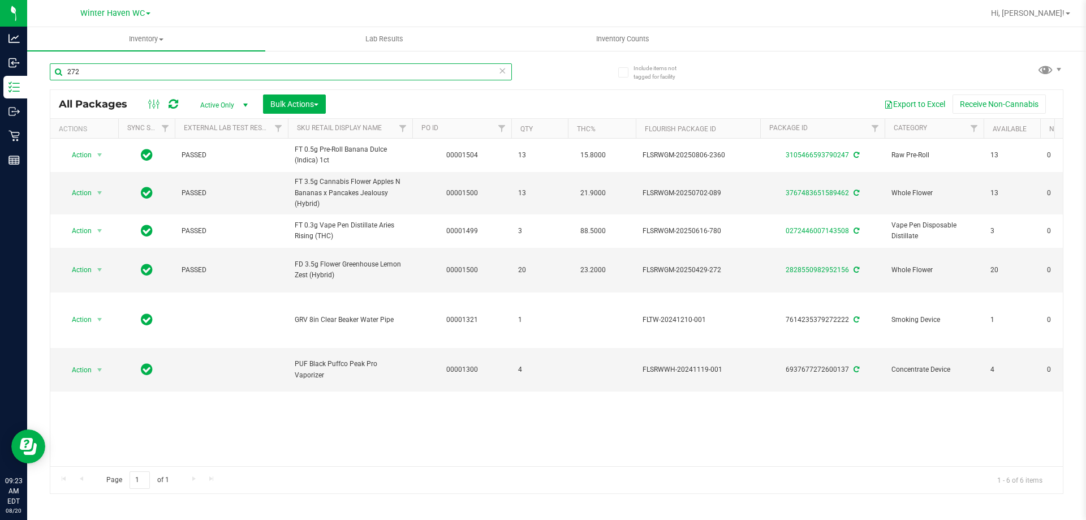
click at [272, 73] on input "272" at bounding box center [281, 71] width 462 height 17
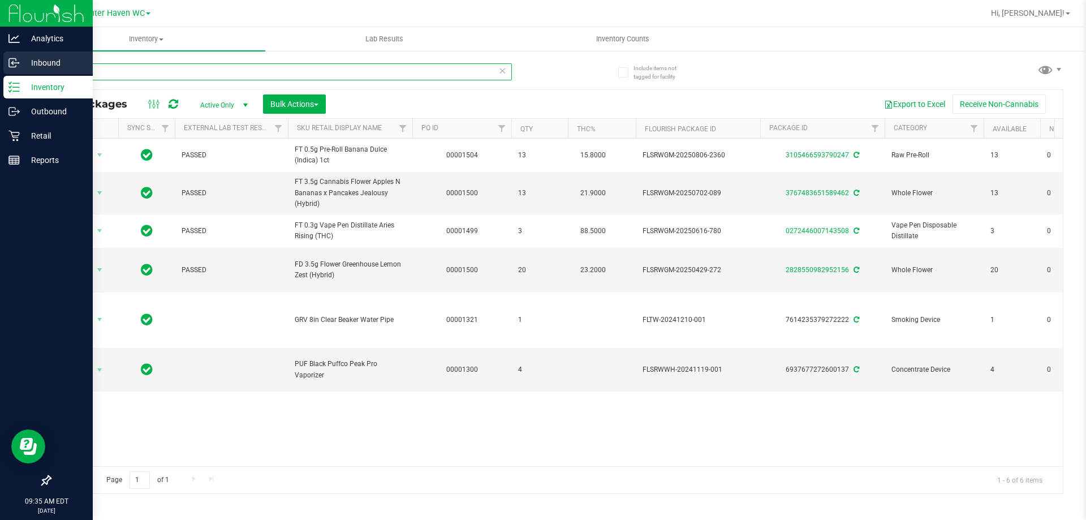
drag, startPoint x: 0, startPoint y: 74, endPoint x: 1, endPoint y: 64, distance: 9.6
click at [0, 70] on div "Analytics Inbound Inventory Outbound Retail Reports 09:35 AM EDT 08/20/2025 08/…" at bounding box center [543, 260] width 1086 height 520
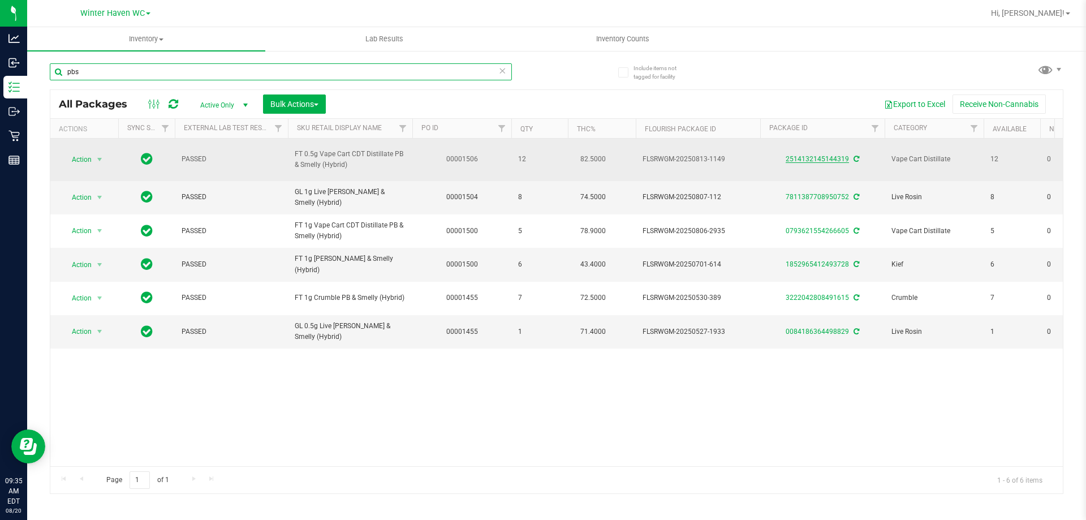
type input "pbs"
click at [531, 160] on link "2514132145144319" at bounding box center [816, 159] width 63 height 8
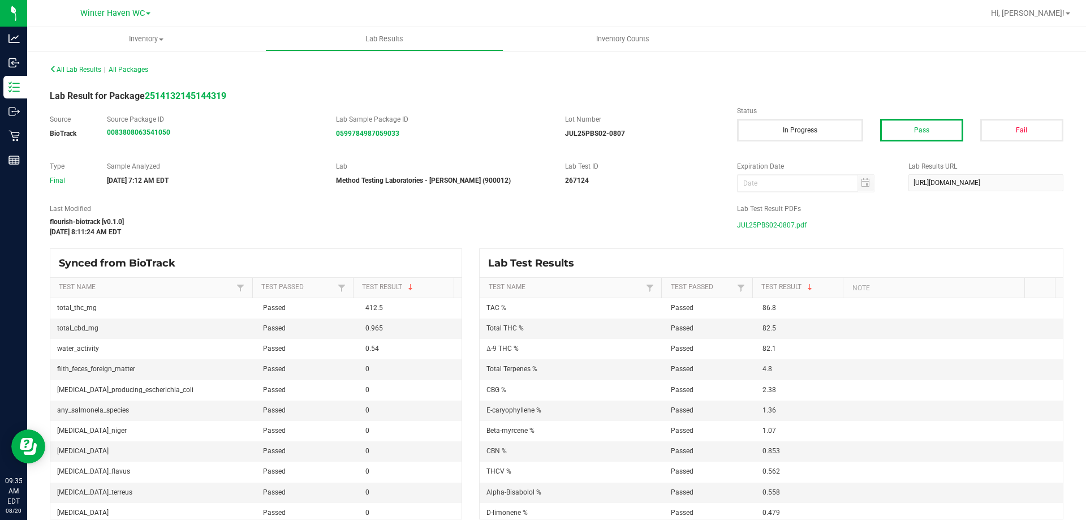
click at [531, 227] on span "JUL25PBS02-0807.pdf" at bounding box center [772, 225] width 70 height 17
click at [27, 90] on div "All Lab Results | All Packages Lab Result for Package 2514132145144319 Source B…" at bounding box center [556, 290] width 1058 height 481
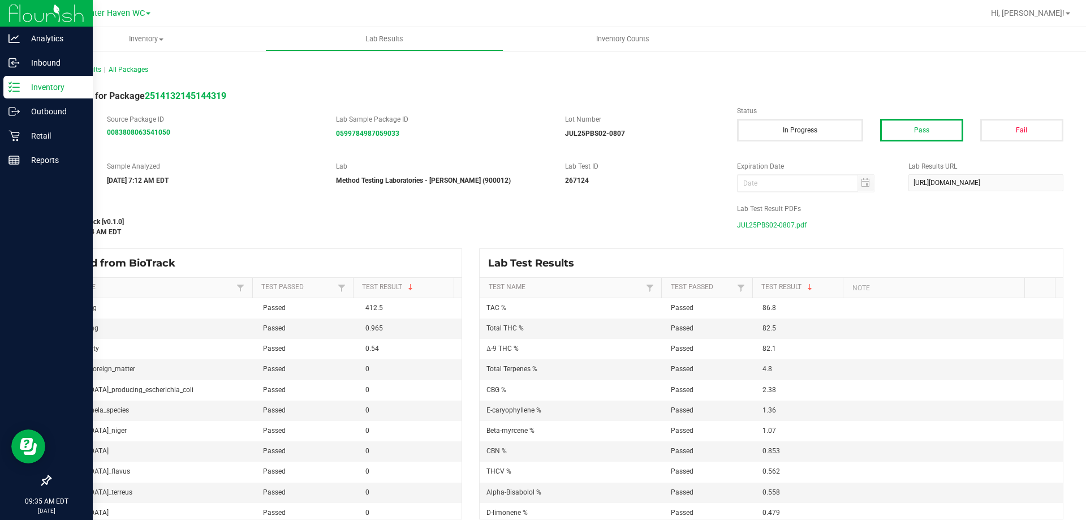
click at [21, 90] on p "Inventory" at bounding box center [54, 87] width 68 height 14
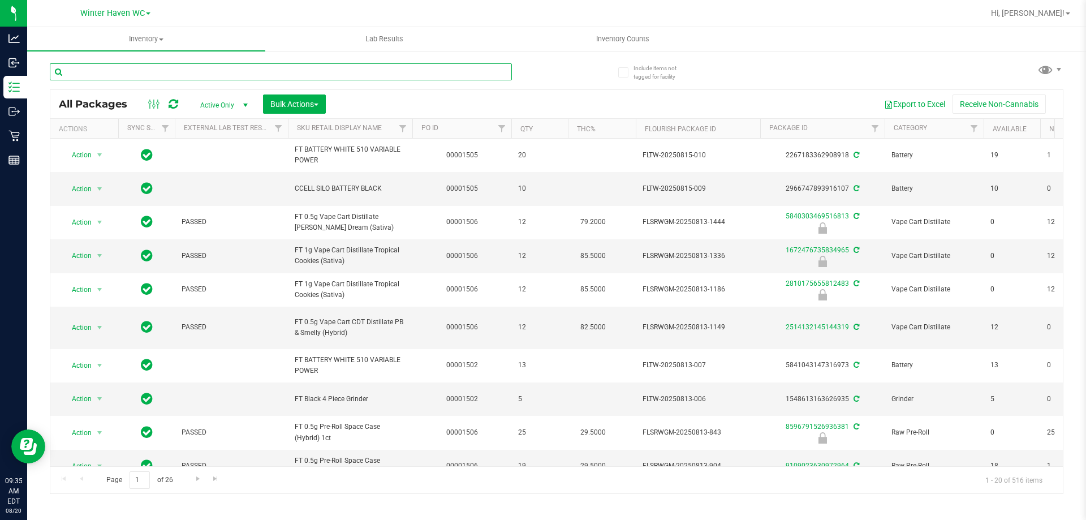
click at [152, 74] on input "text" at bounding box center [281, 71] width 462 height 17
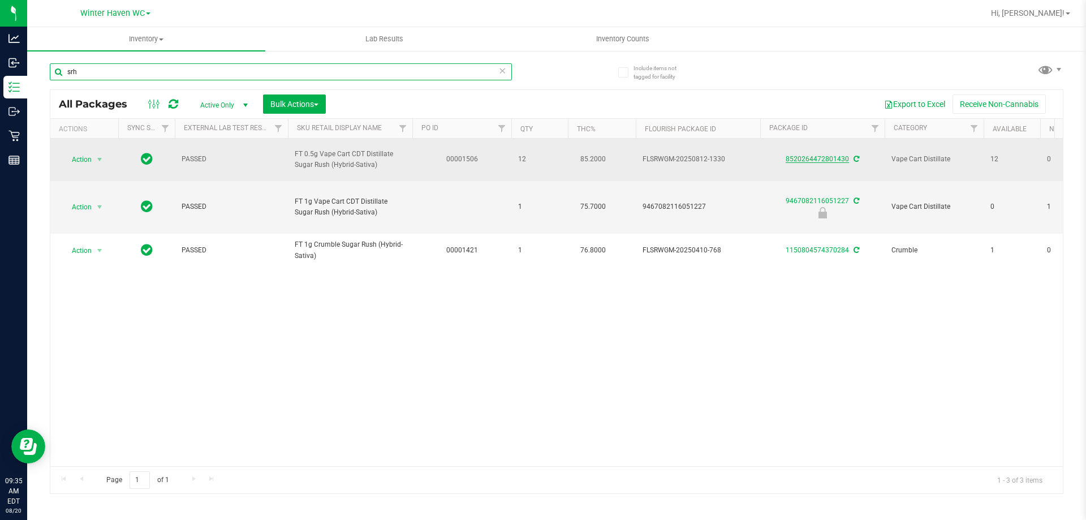
type input "srh"
click at [531, 161] on link "8520264472801430" at bounding box center [816, 159] width 63 height 8
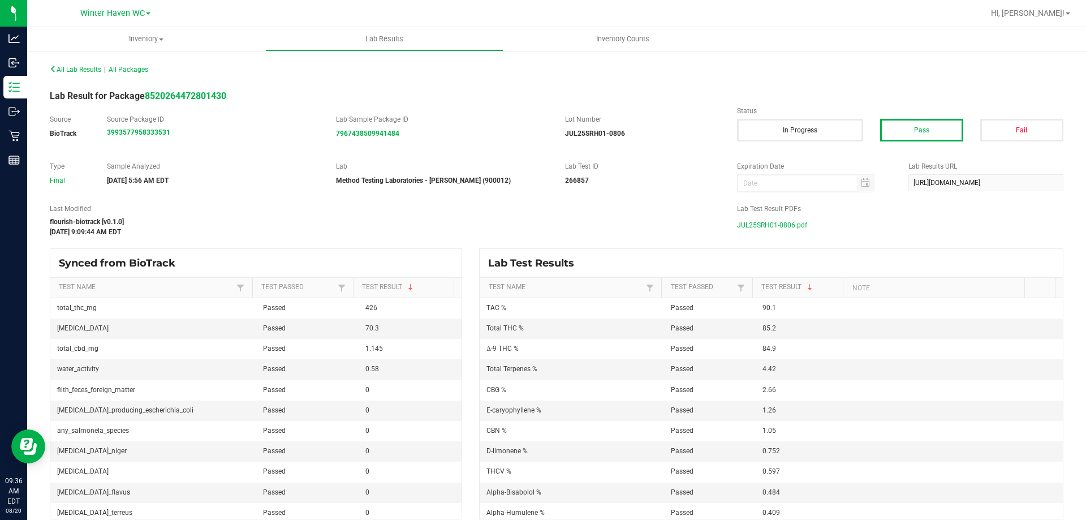
click at [531, 221] on span "JUL25SRH01-0806.pdf" at bounding box center [772, 225] width 70 height 17
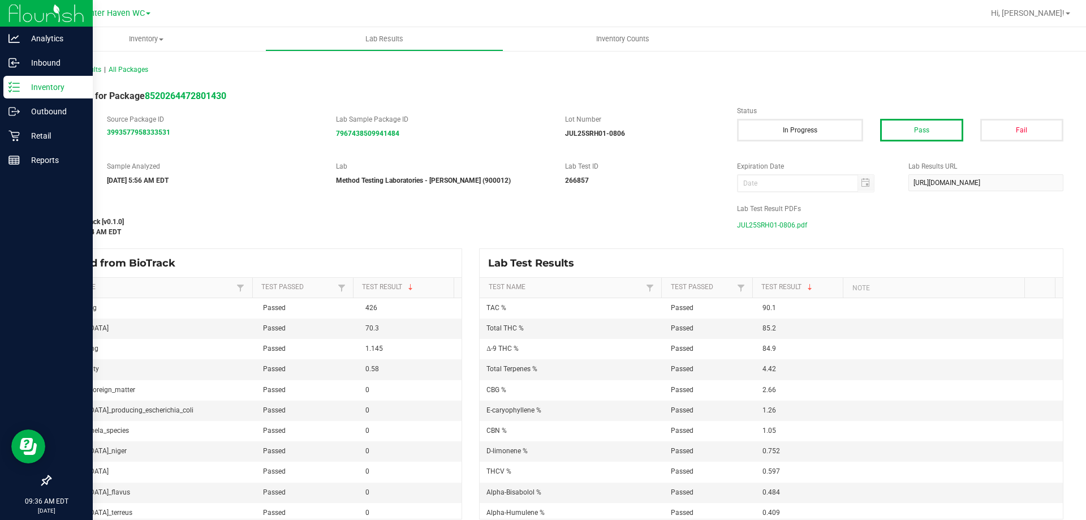
click at [6, 87] on div "Inventory" at bounding box center [47, 87] width 89 height 23
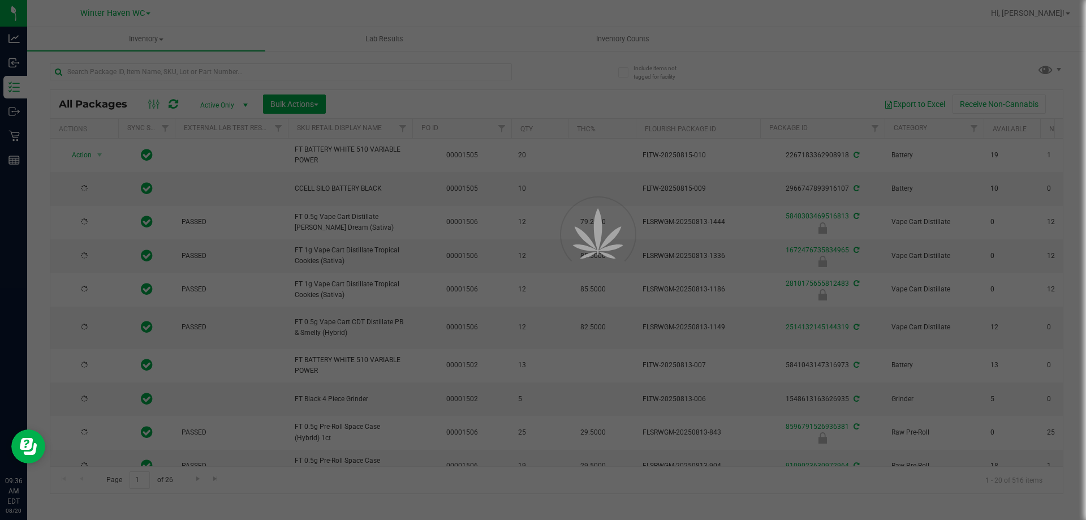
click at [209, 72] on div at bounding box center [543, 260] width 1086 height 520
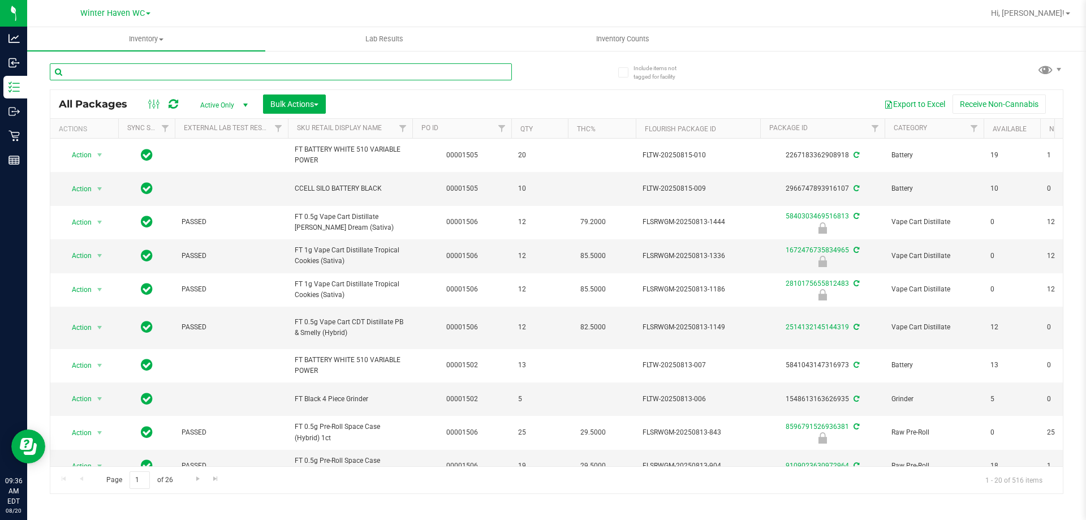
click at [184, 67] on input "text" at bounding box center [281, 71] width 462 height 17
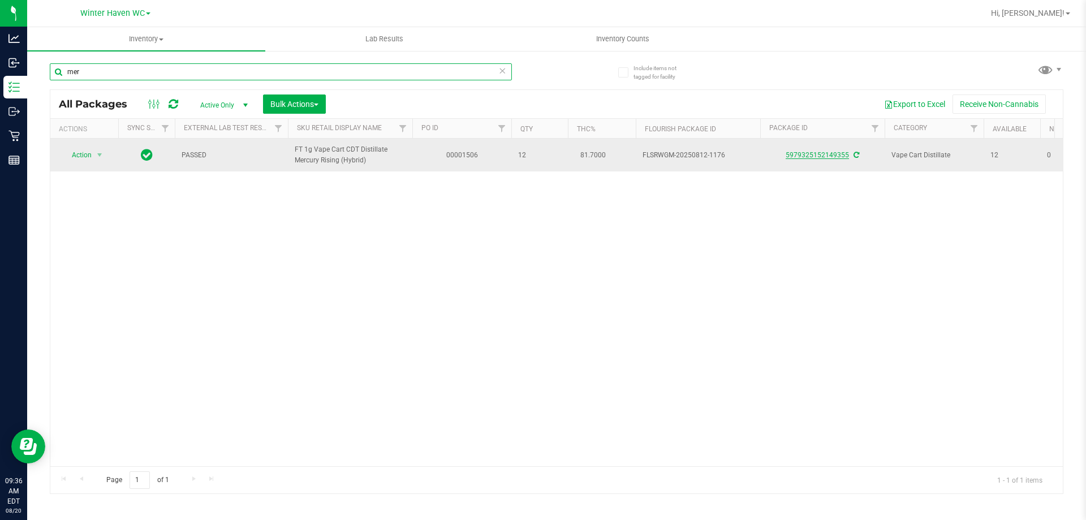
type input "mer"
click at [531, 159] on link "5979325152149355" at bounding box center [816, 155] width 63 height 8
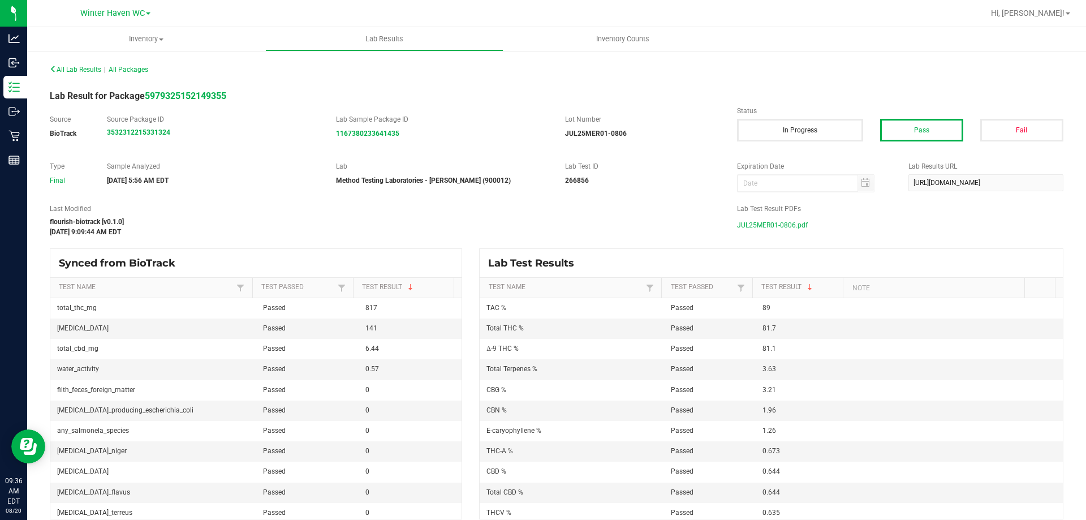
click at [531, 223] on span "JUL25MER01-0806.pdf" at bounding box center [772, 225] width 71 height 17
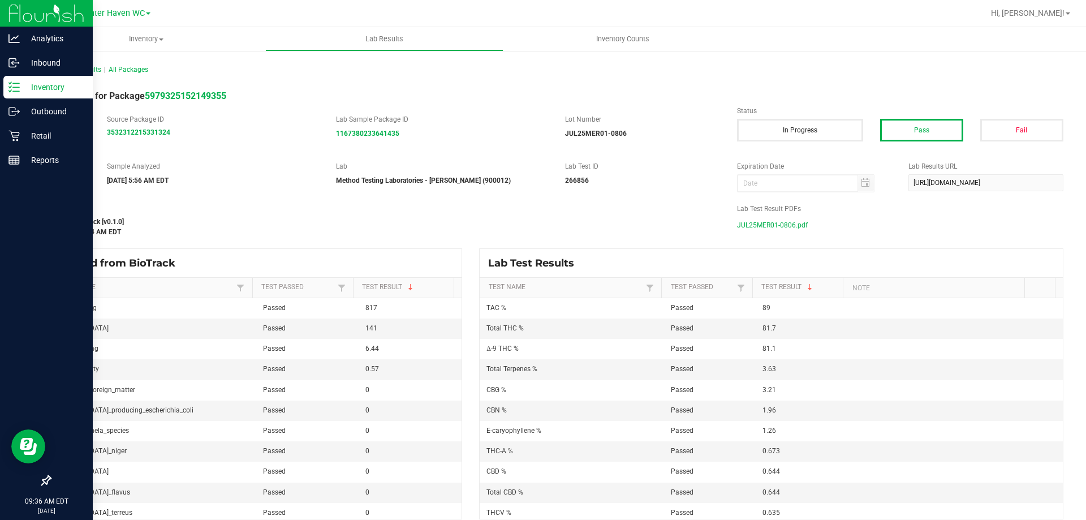
click at [16, 89] on icon at bounding box center [13, 86] width 11 height 11
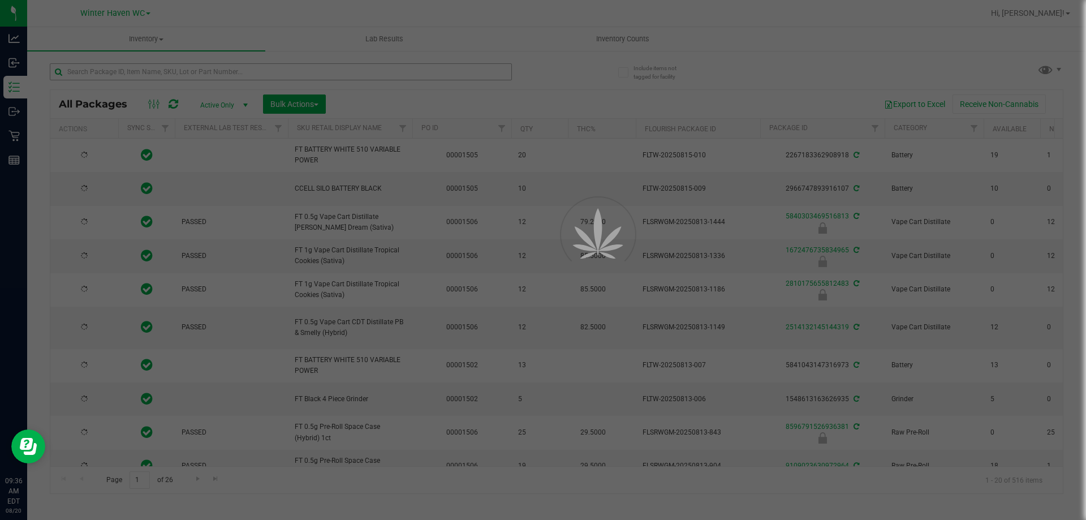
click at [147, 71] on div at bounding box center [543, 260] width 1086 height 520
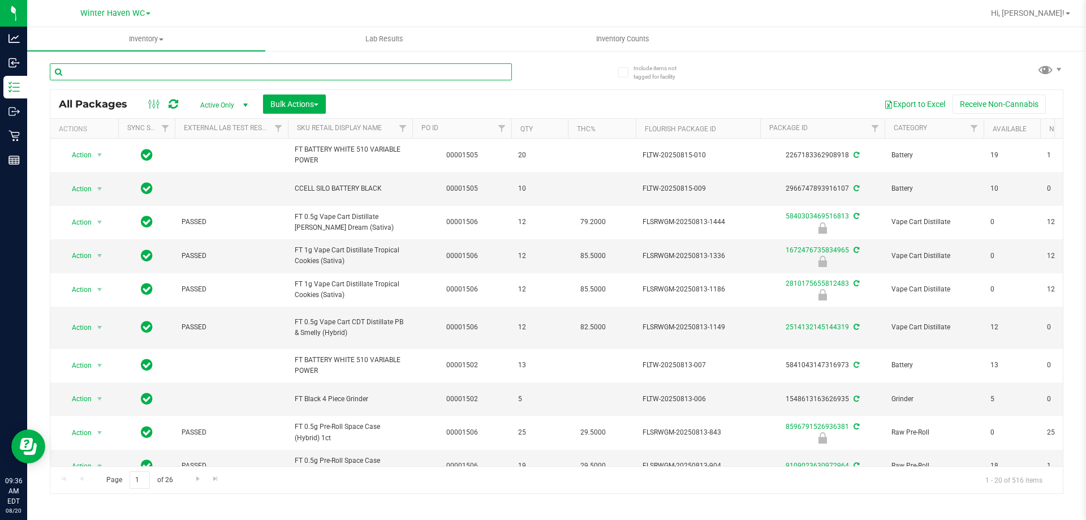
click at [140, 75] on input "text" at bounding box center [281, 71] width 462 height 17
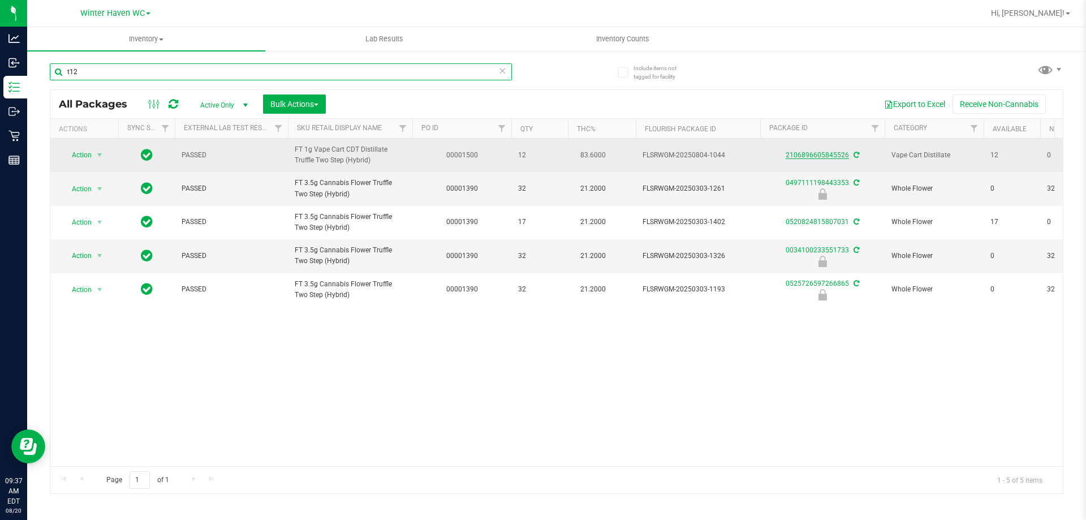
type input "t12"
click at [531, 158] on link "2106896605845526" at bounding box center [816, 155] width 63 height 8
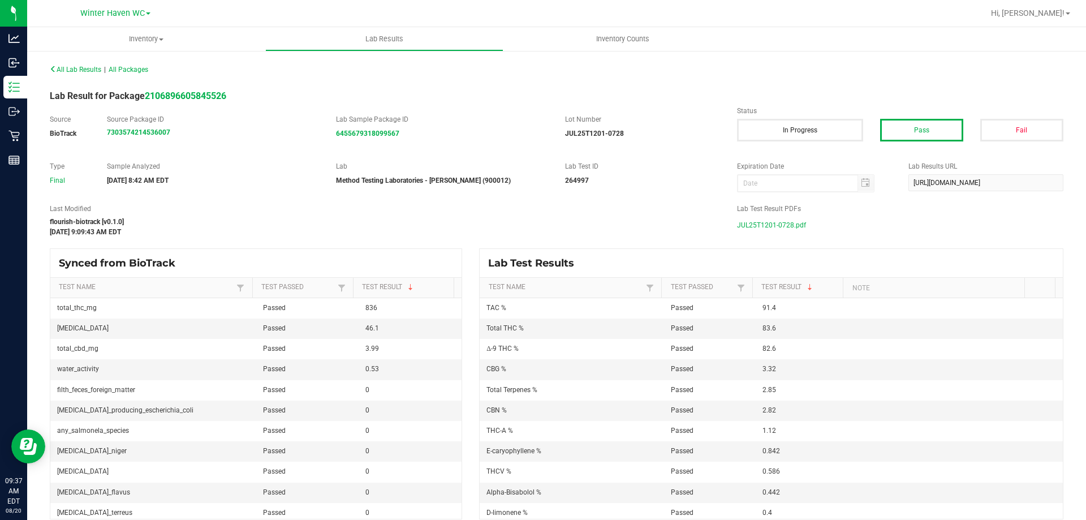
click at [531, 222] on span "JUL25T1201-0728.pdf" at bounding box center [771, 225] width 69 height 17
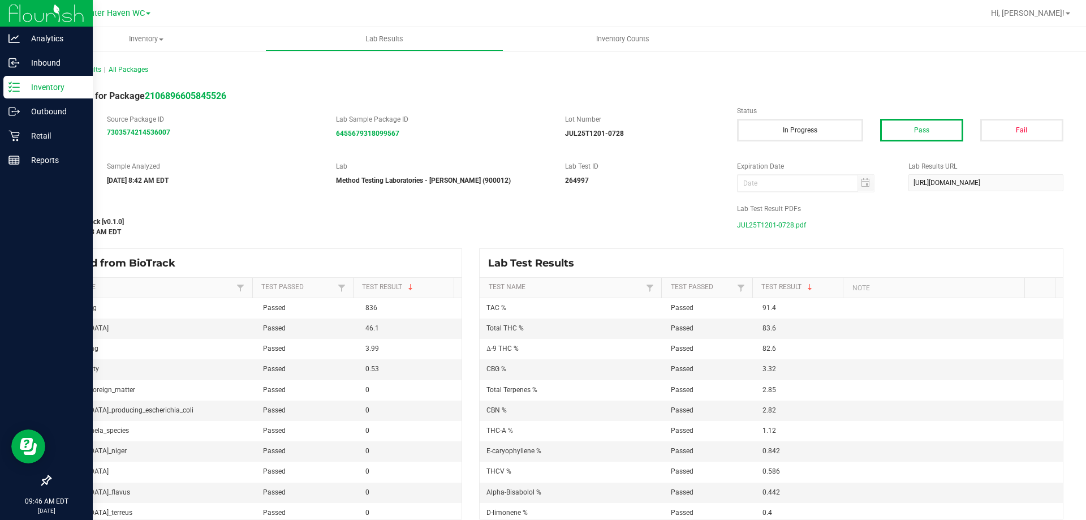
click at [29, 92] on p "Inventory" at bounding box center [54, 87] width 68 height 14
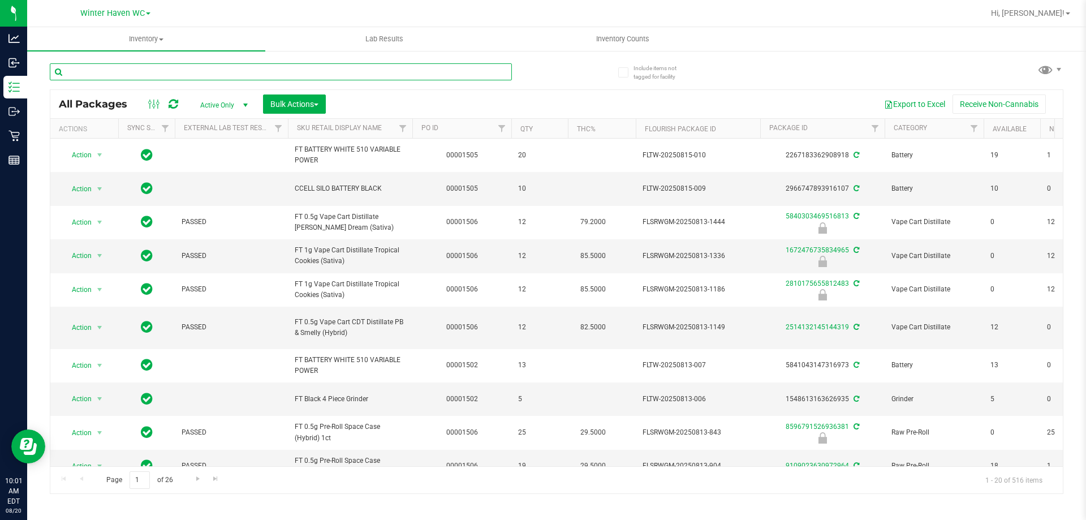
click at [129, 77] on input "text" at bounding box center [281, 71] width 462 height 17
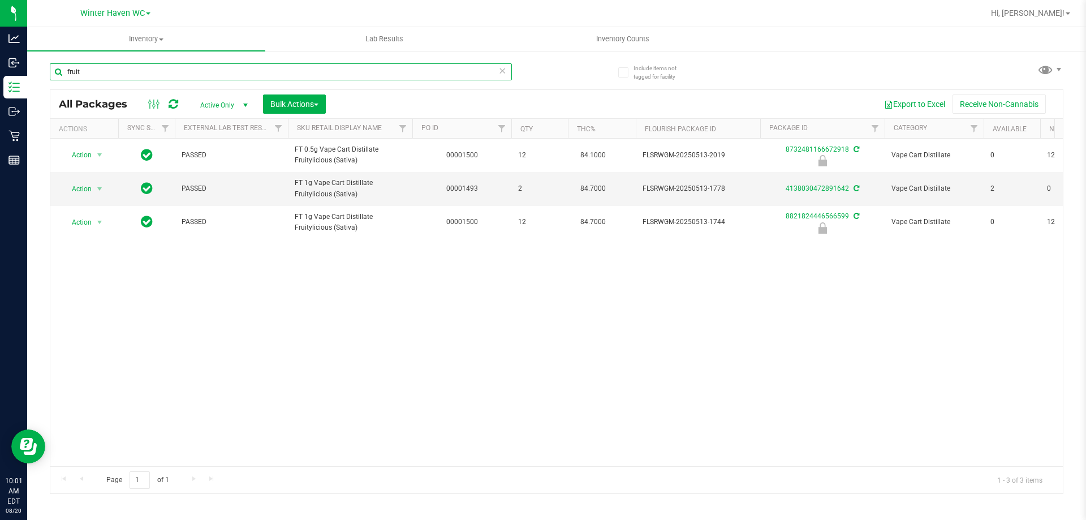
type input "fruit"
click at [499, 70] on icon at bounding box center [502, 70] width 8 height 14
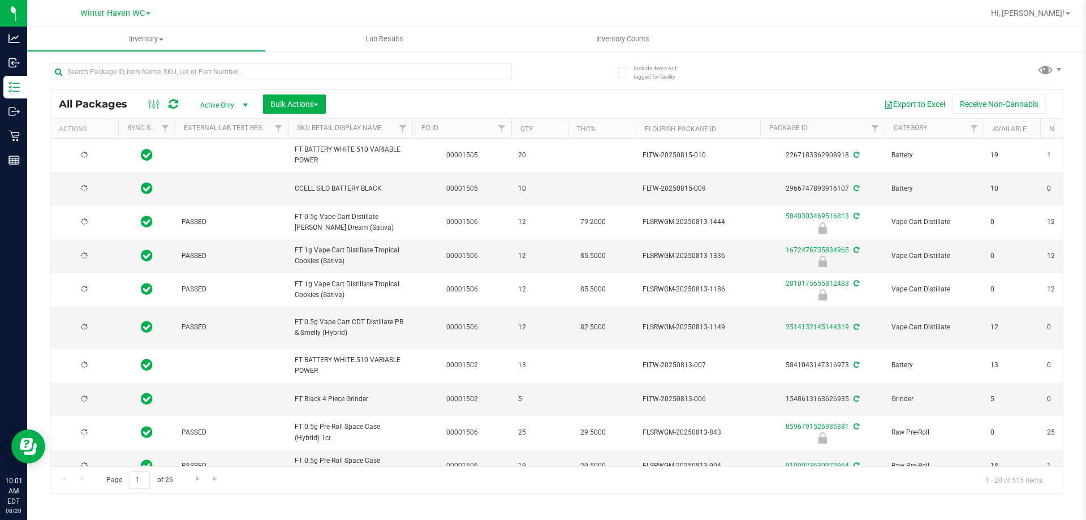
type input "2026-02-14"
click at [192, 72] on input "text" at bounding box center [281, 71] width 462 height 17
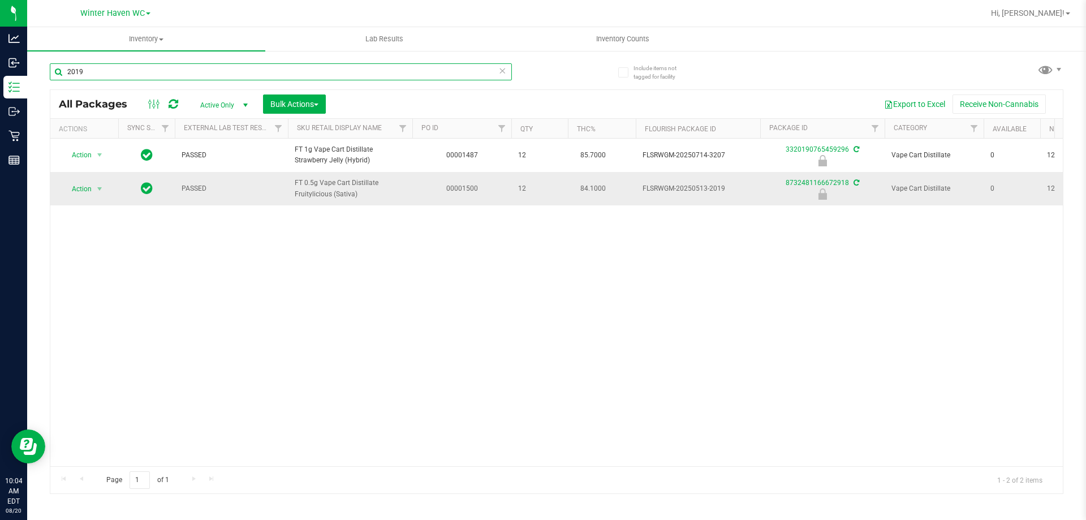
type input "2019"
click at [88, 193] on span "Action" at bounding box center [77, 189] width 31 height 16
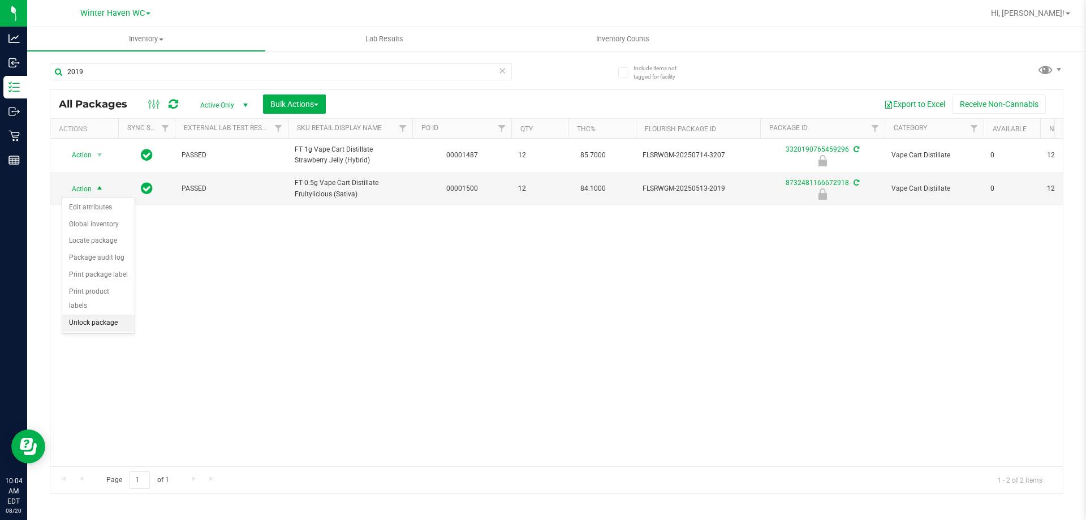
click at [120, 314] on li "Unlock package" at bounding box center [98, 322] width 72 height 17
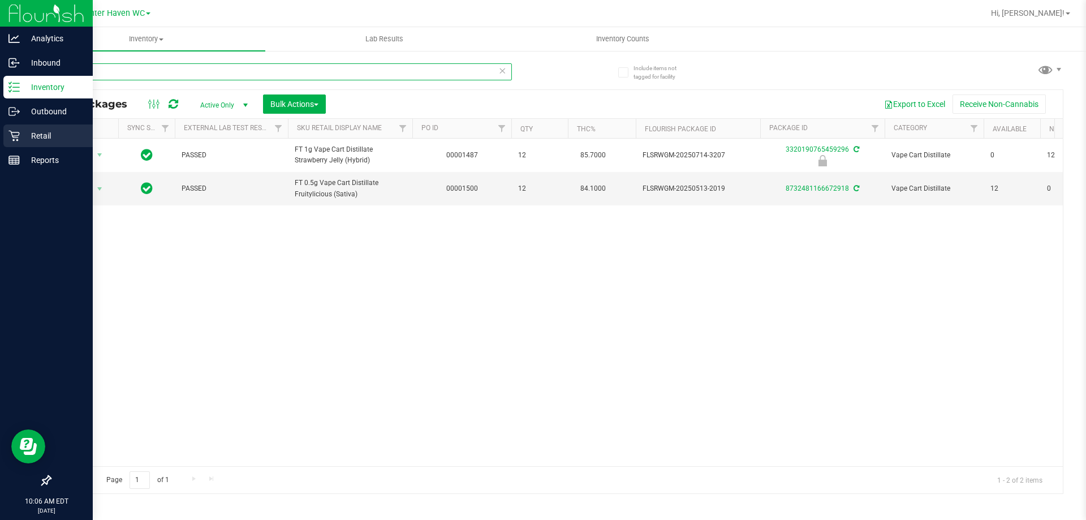
drag, startPoint x: 322, startPoint y: 76, endPoint x: 0, endPoint y: 135, distance: 327.6
click at [0, 135] on div "Analytics Inbound Inventory Outbound Retail Reports 10:06 AM EDT 08/20/2025 08/…" at bounding box center [543, 260] width 1086 height 520
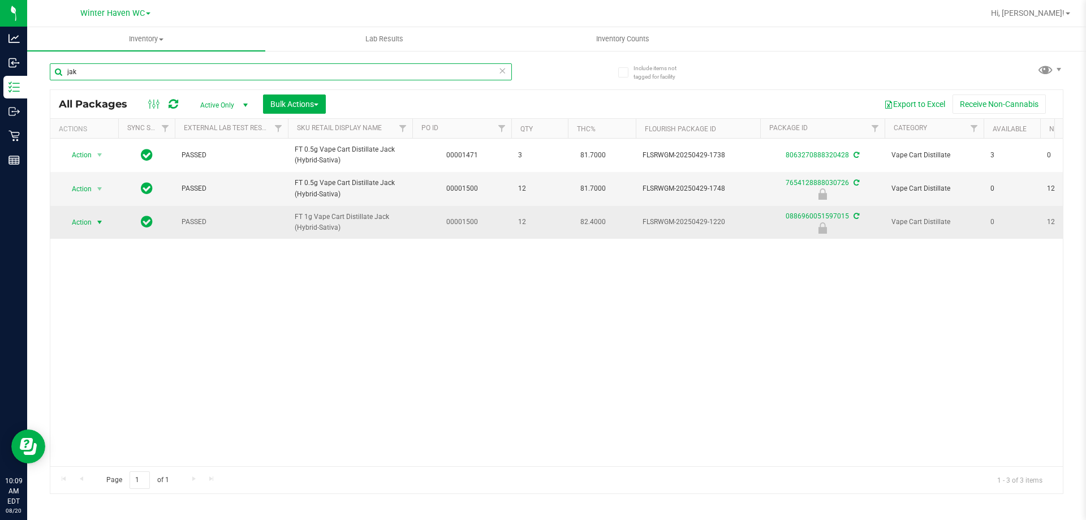
type input "jak"
click at [91, 222] on span "Action" at bounding box center [77, 222] width 31 height 16
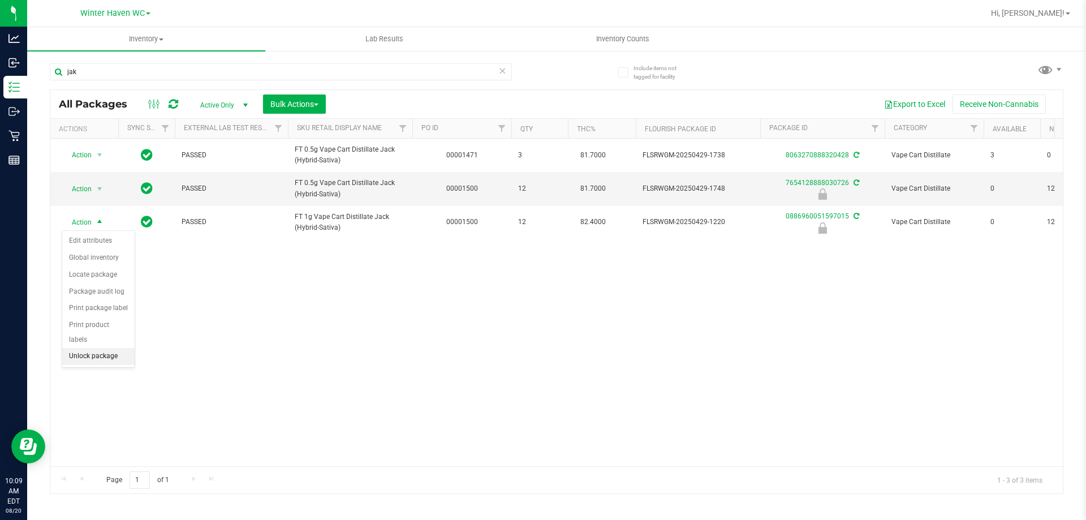
click at [102, 348] on li "Unlock package" at bounding box center [98, 356] width 72 height 17
